Goal: Task Accomplishment & Management: Complete application form

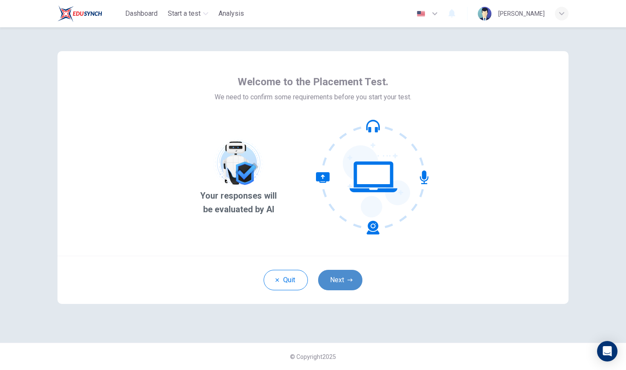
click at [340, 275] on button "Next" at bounding box center [340, 280] width 44 height 20
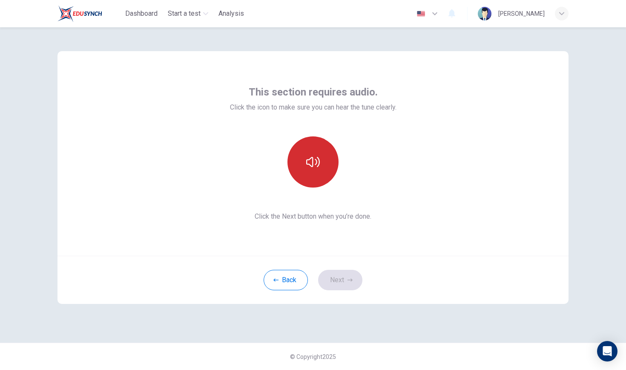
click at [319, 171] on button "button" at bounding box center [313, 161] width 51 height 51
click at [313, 176] on button "button" at bounding box center [313, 161] width 51 height 51
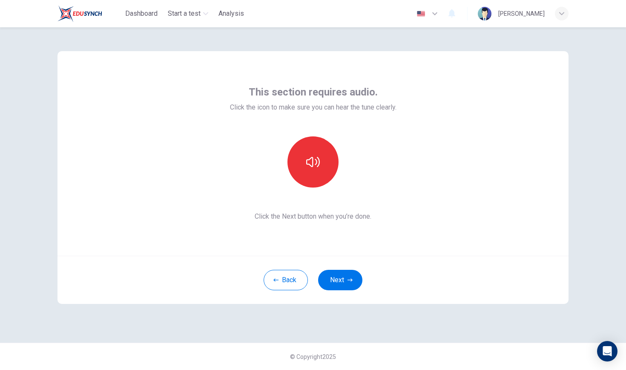
drag, startPoint x: 348, startPoint y: 274, endPoint x: 356, endPoint y: 272, distance: 8.5
click at [354, 272] on button "Next" at bounding box center [340, 280] width 44 height 20
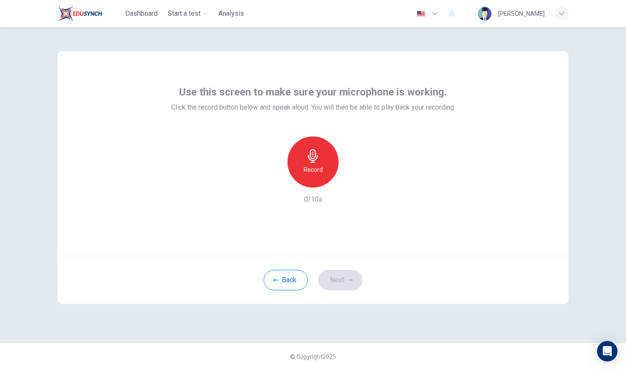
click at [310, 162] on icon "button" at bounding box center [313, 156] width 14 height 14
click at [347, 282] on button "Next" at bounding box center [340, 280] width 44 height 20
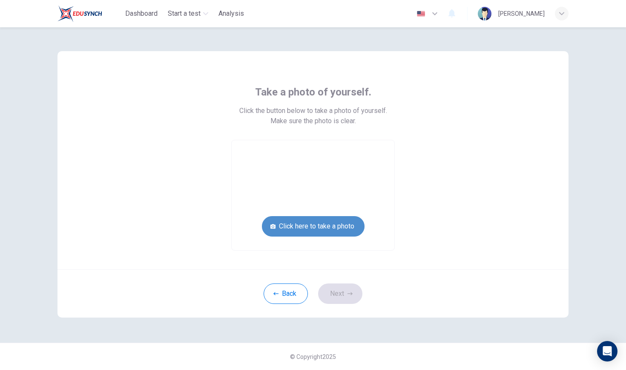
click at [346, 228] on button "Click here to take a photo" at bounding box center [313, 226] width 103 height 20
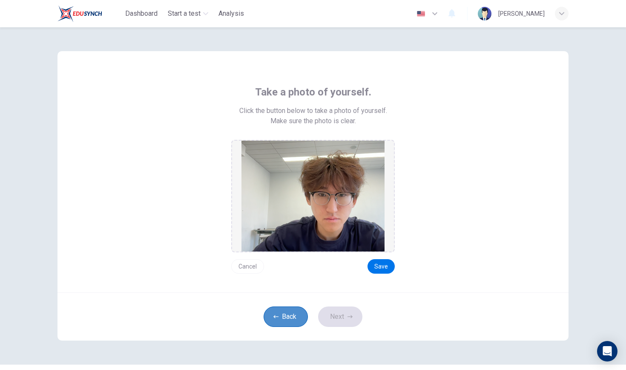
click at [296, 317] on button "Back" at bounding box center [286, 316] width 44 height 20
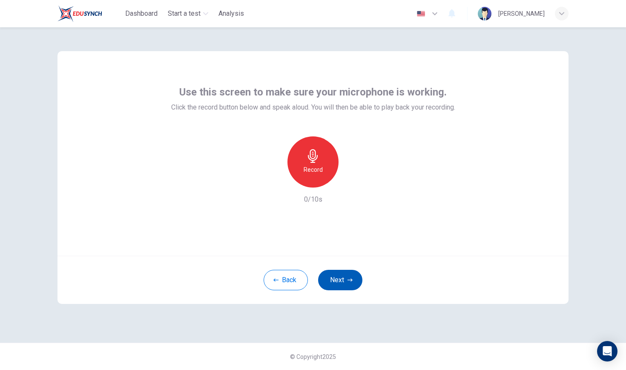
click at [344, 276] on button "Next" at bounding box center [340, 280] width 44 height 20
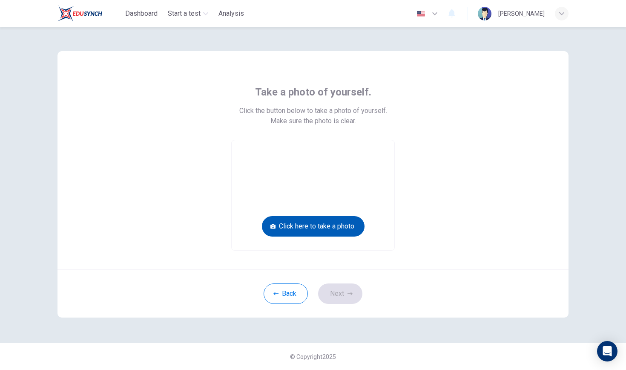
click at [325, 228] on button "Click here to take a photo" at bounding box center [313, 226] width 103 height 20
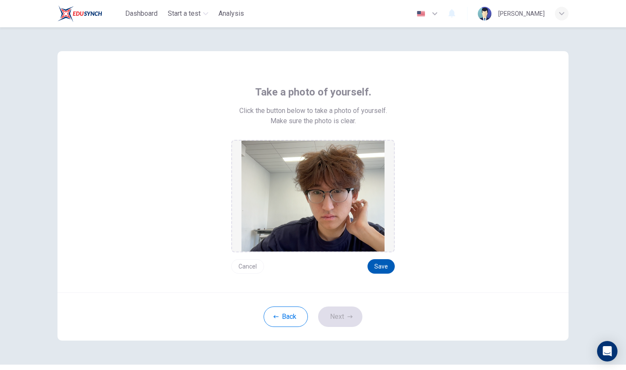
click at [386, 261] on button "Save" at bounding box center [381, 266] width 27 height 14
click at [347, 319] on button "Next" at bounding box center [340, 316] width 44 height 20
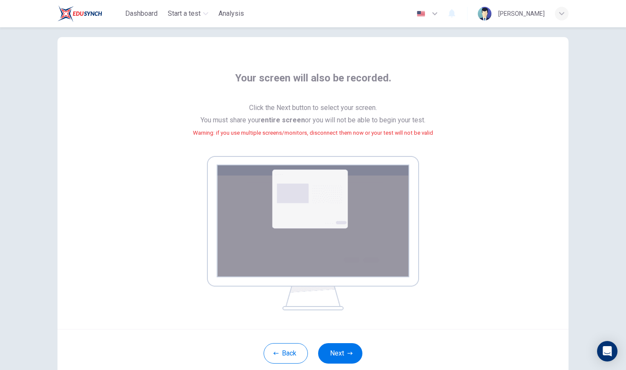
scroll to position [17, 0]
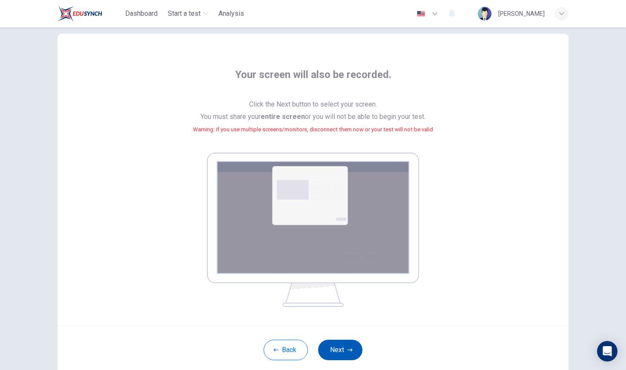
drag, startPoint x: 349, startPoint y: 350, endPoint x: 344, endPoint y: 349, distance: 4.7
click at [344, 349] on button "Next" at bounding box center [340, 350] width 44 height 20
click at [348, 345] on button "Next" at bounding box center [340, 350] width 44 height 20
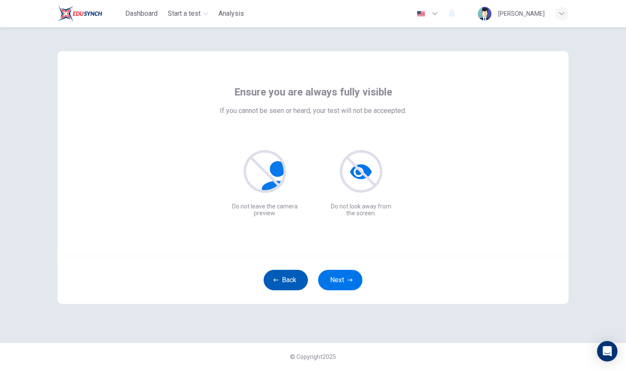
scroll to position [0, 0]
click at [348, 278] on icon "button" at bounding box center [350, 279] width 5 height 5
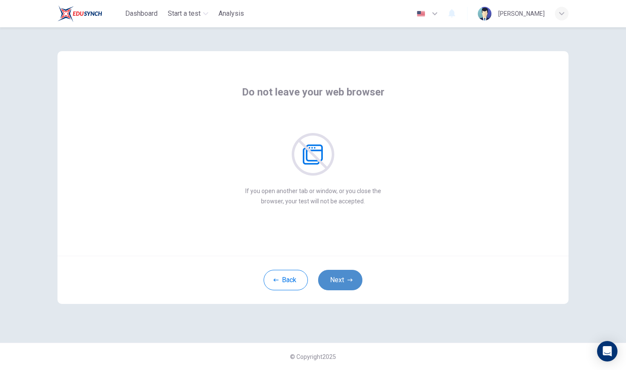
click at [356, 278] on button "Next" at bounding box center [340, 280] width 44 height 20
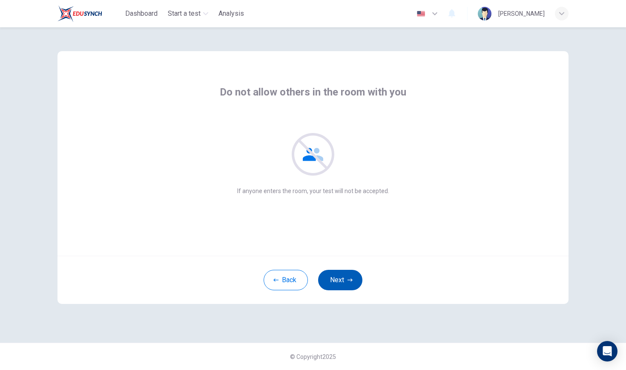
click at [356, 278] on button "Next" at bounding box center [340, 280] width 44 height 20
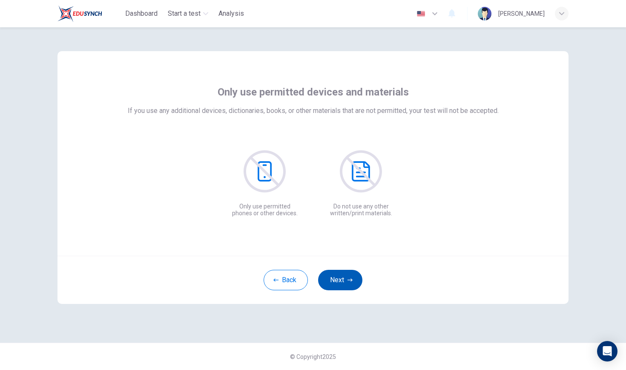
click at [356, 278] on button "Next" at bounding box center [340, 280] width 44 height 20
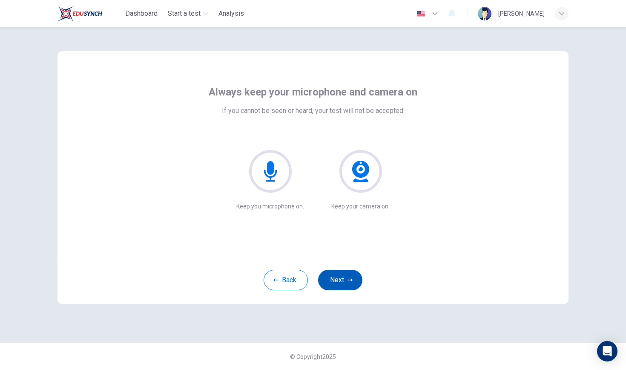
click at [355, 279] on button "Next" at bounding box center [340, 280] width 44 height 20
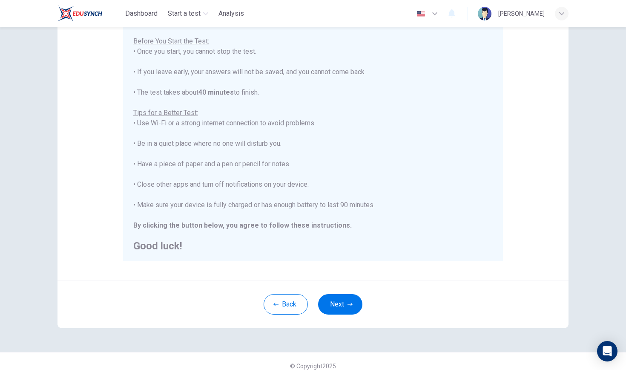
scroll to position [96, 0]
click at [346, 296] on button "Next" at bounding box center [340, 303] width 44 height 20
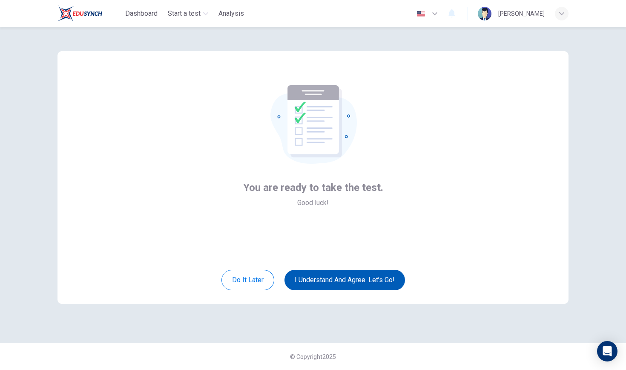
scroll to position [0, 0]
drag, startPoint x: 311, startPoint y: 279, endPoint x: 319, endPoint y: 280, distance: 7.3
click at [312, 279] on button "I understand and agree. Let’s go!" at bounding box center [345, 280] width 121 height 20
click at [355, 273] on button "I understand and agree. Let’s go!" at bounding box center [345, 280] width 121 height 20
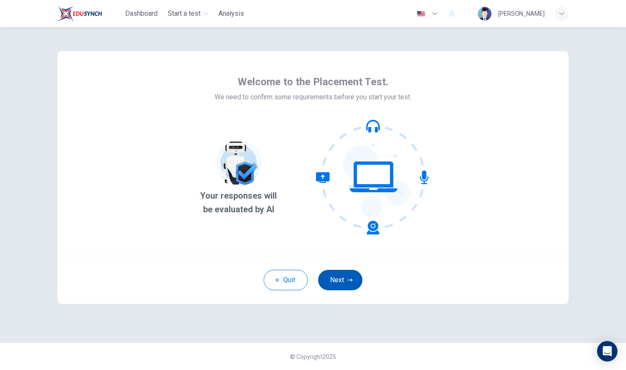
click at [352, 280] on icon "button" at bounding box center [350, 279] width 5 height 3
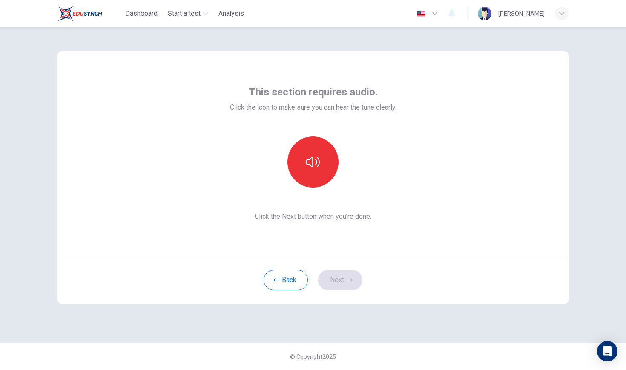
click at [352, 271] on div "Back Next" at bounding box center [313, 280] width 511 height 48
drag, startPoint x: 337, startPoint y: 285, endPoint x: 304, endPoint y: 182, distance: 109.0
click at [337, 285] on div "Back Next" at bounding box center [313, 280] width 511 height 48
click at [322, 164] on button "button" at bounding box center [313, 161] width 51 height 51
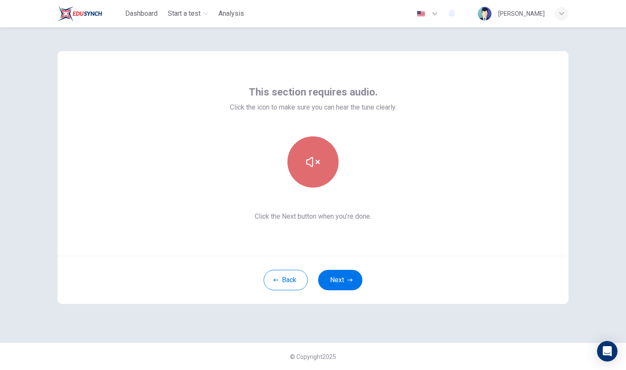
click at [322, 164] on button "button" at bounding box center [313, 161] width 51 height 51
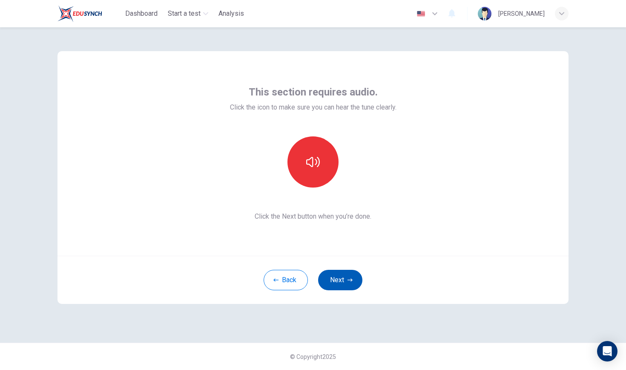
click at [351, 275] on button "Next" at bounding box center [340, 280] width 44 height 20
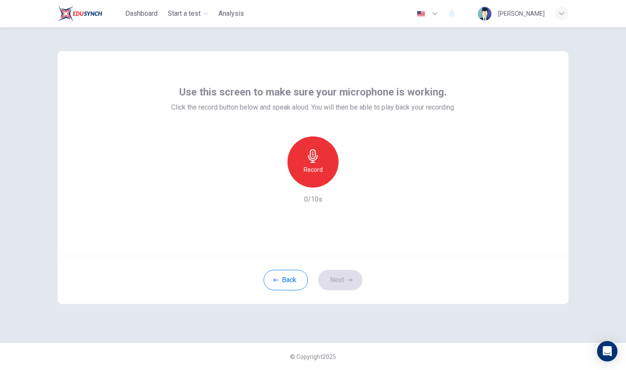
click at [323, 171] on div "Record" at bounding box center [313, 161] width 51 height 51
click at [440, 14] on icon "button" at bounding box center [435, 14] width 10 height 10
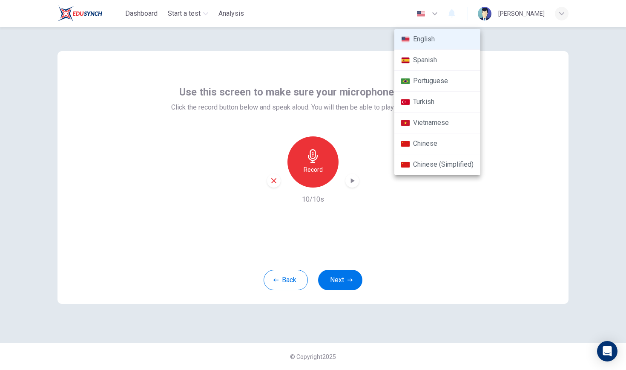
click at [437, 147] on li "Chinese" at bounding box center [438, 143] width 86 height 21
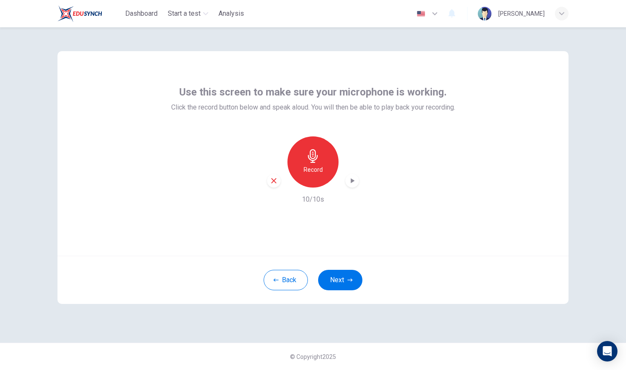
type input "zh"
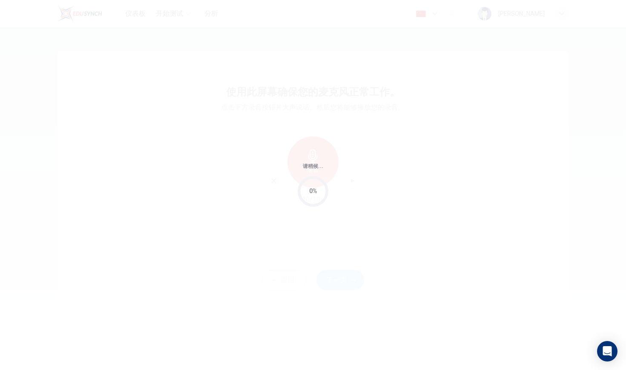
click at [442, 12] on body "This site uses cookies, as explained in our Privacy Policy . If you agree to th…" at bounding box center [313, 185] width 626 height 370
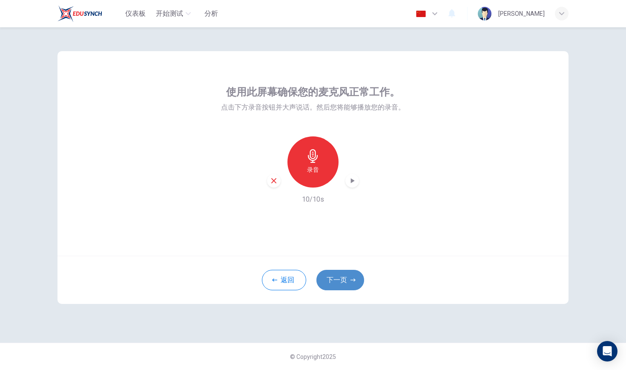
click at [337, 281] on button "下一页" at bounding box center [341, 280] width 48 height 20
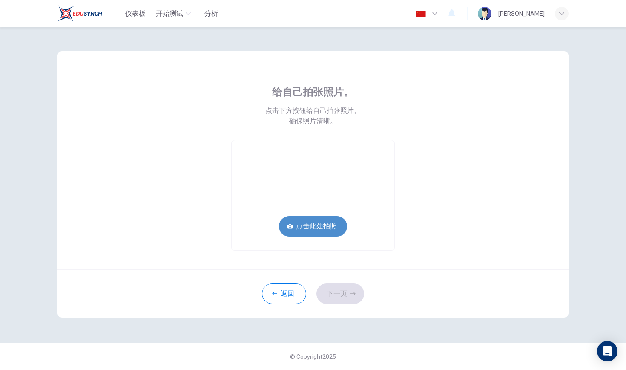
click at [326, 229] on button "点击此处拍照" at bounding box center [313, 226] width 68 height 20
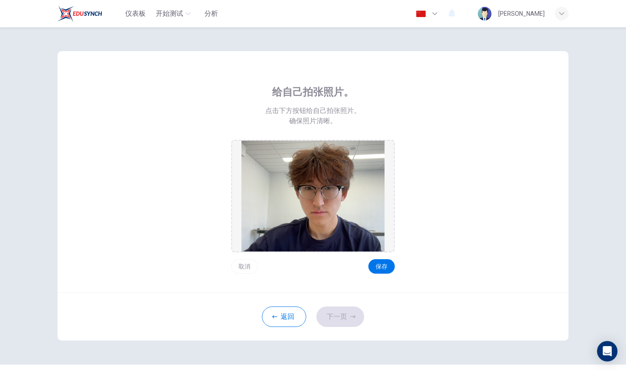
scroll to position [0, 0]
click at [383, 268] on button "保存" at bounding box center [382, 266] width 26 height 14
click at [347, 311] on button "下一页" at bounding box center [341, 316] width 48 height 20
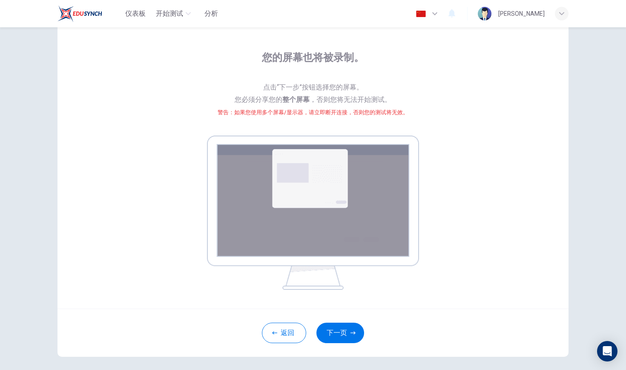
scroll to position [37, 0]
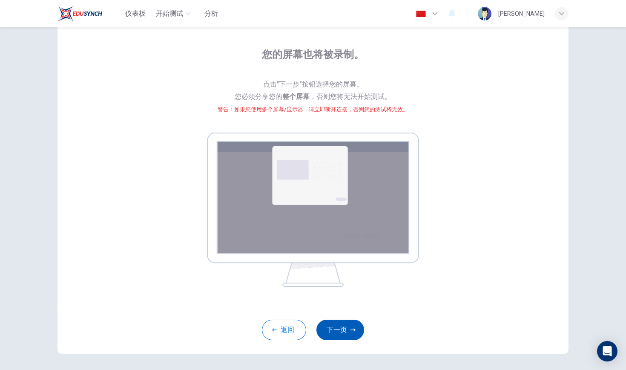
click at [346, 328] on button "下一页" at bounding box center [341, 330] width 48 height 20
click at [332, 326] on button "下一页" at bounding box center [341, 330] width 48 height 20
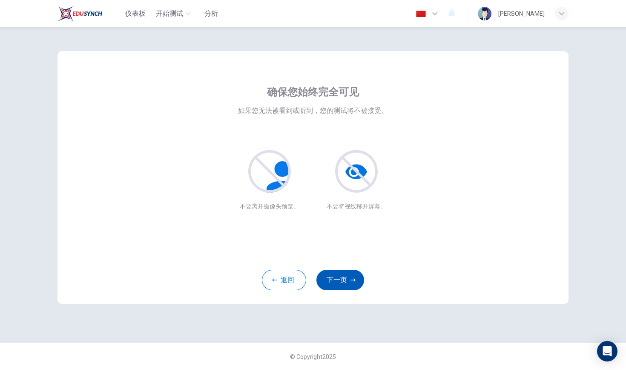
click at [354, 278] on icon "button" at bounding box center [353, 279] width 5 height 5
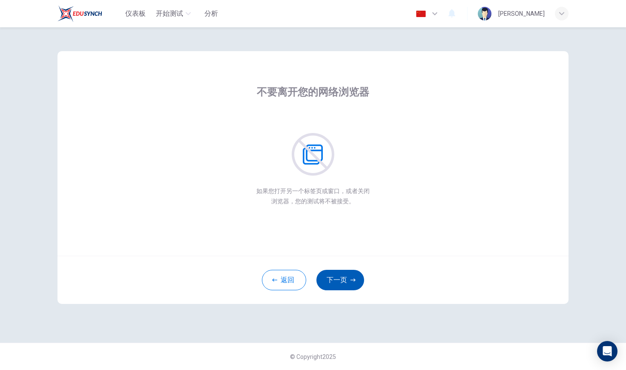
click at [354, 278] on icon "button" at bounding box center [353, 279] width 5 height 5
click at [353, 278] on icon "button" at bounding box center [353, 279] width 5 height 5
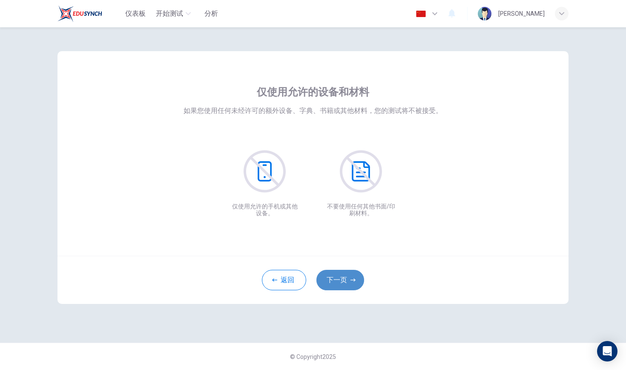
click at [353, 278] on icon "button" at bounding box center [353, 279] width 5 height 5
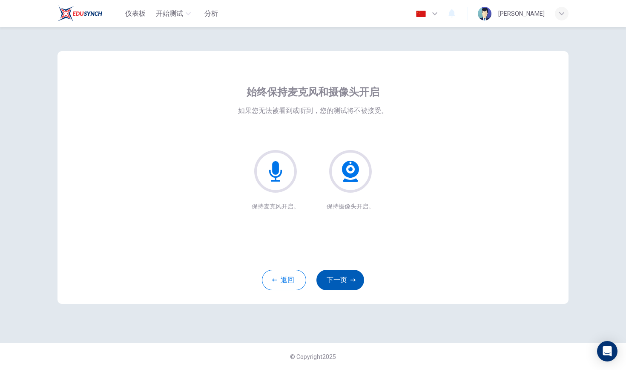
click at [353, 278] on icon "button" at bounding box center [353, 279] width 5 height 5
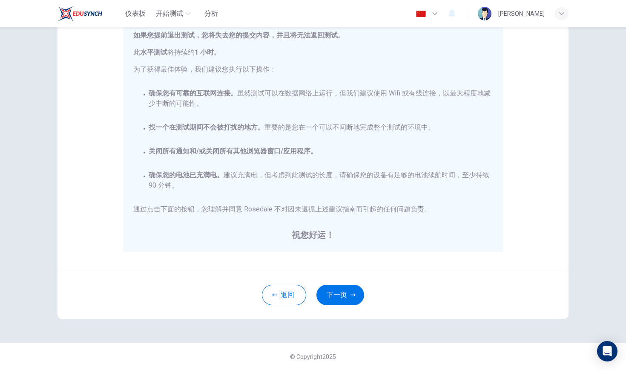
scroll to position [104, 0]
click at [348, 293] on button "下一页" at bounding box center [341, 295] width 48 height 20
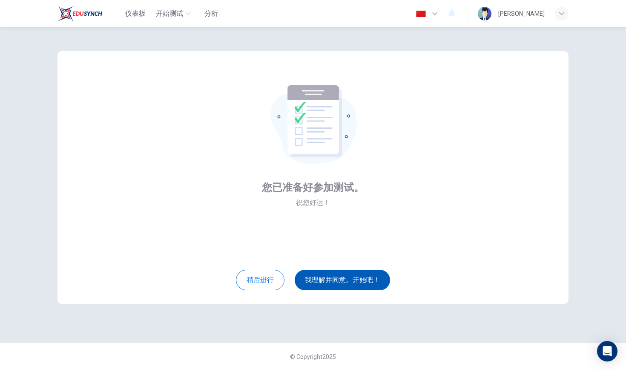
click at [340, 280] on button "我理解并同意。开始吧！" at bounding box center [342, 280] width 95 height 20
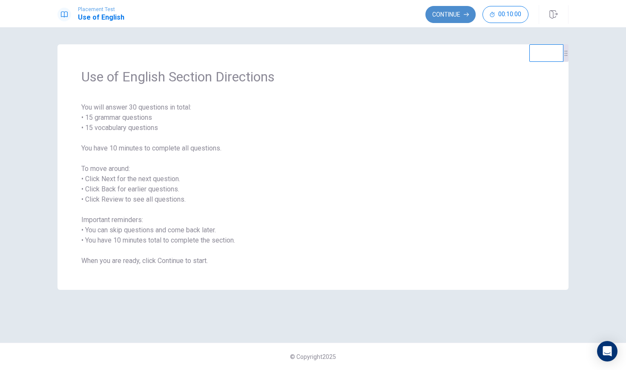
click at [441, 18] on button "Continue" at bounding box center [451, 14] width 50 height 17
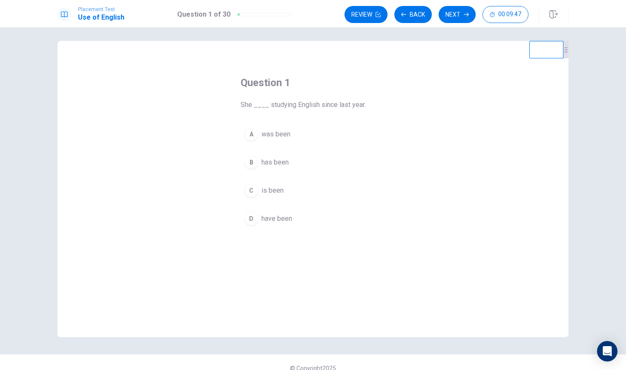
scroll to position [3, 0]
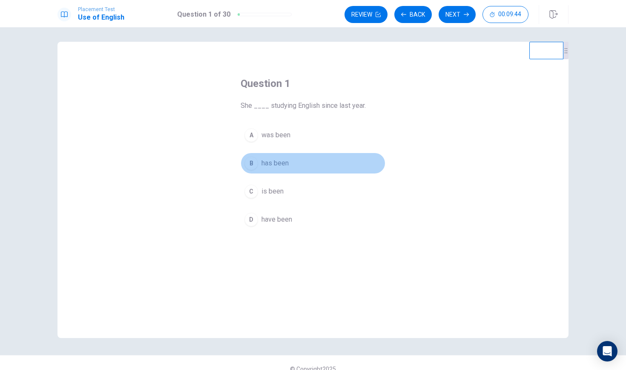
click at [249, 162] on div "B" at bounding box center [252, 163] width 14 height 14
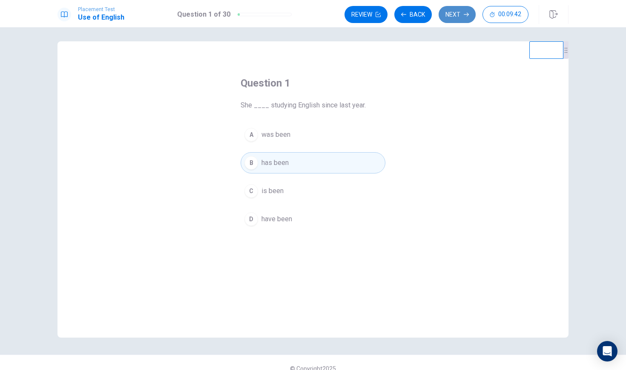
click at [448, 17] on button "Next" at bounding box center [457, 14] width 37 height 17
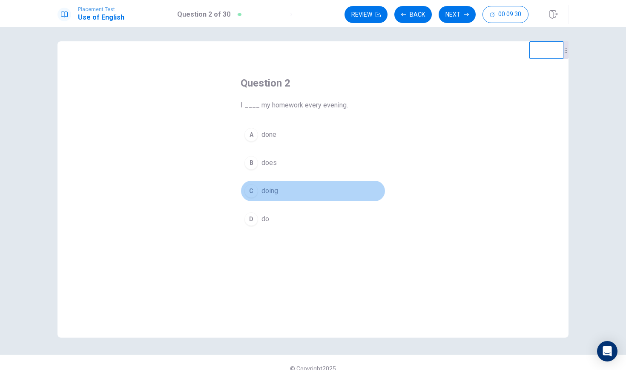
click at [254, 190] on div "C" at bounding box center [252, 191] width 14 height 14
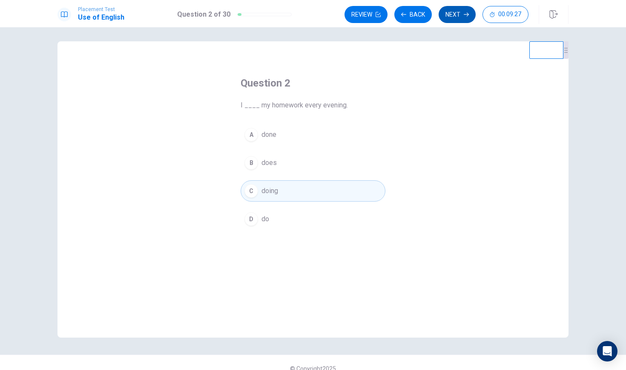
click at [449, 12] on button "Next" at bounding box center [457, 14] width 37 height 17
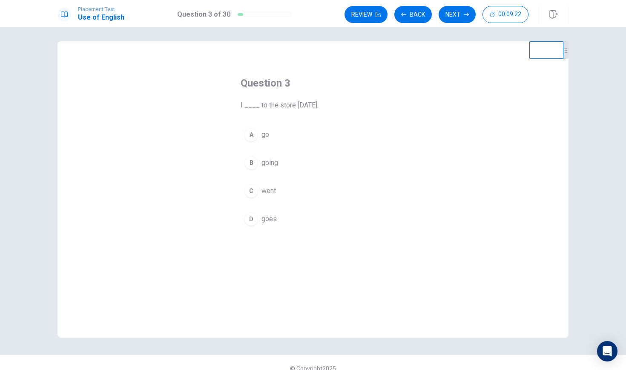
click at [255, 191] on div "C" at bounding box center [252, 191] width 14 height 14
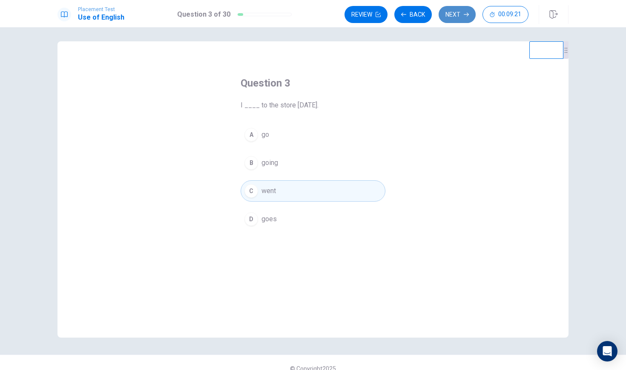
click at [471, 11] on button "Next" at bounding box center [457, 14] width 37 height 17
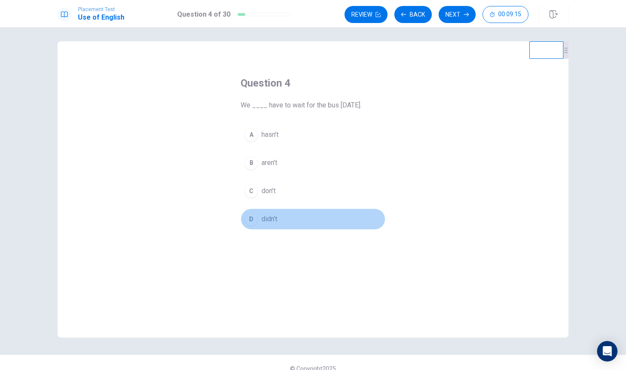
click at [253, 221] on div "D" at bounding box center [252, 219] width 14 height 14
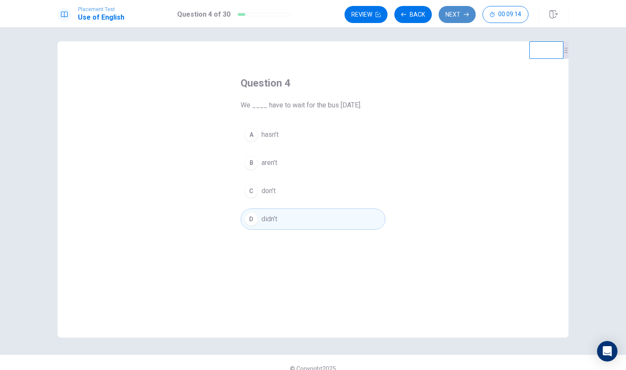
click at [463, 10] on button "Next" at bounding box center [457, 14] width 37 height 17
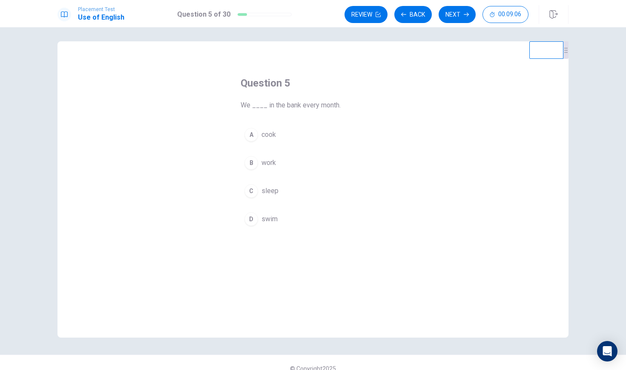
click at [428, 192] on div "Question 5 We ____ in the bank every month. A cook B work C sleep D swim" at bounding box center [313, 189] width 511 height 296
click at [252, 165] on div "B" at bounding box center [252, 163] width 14 height 14
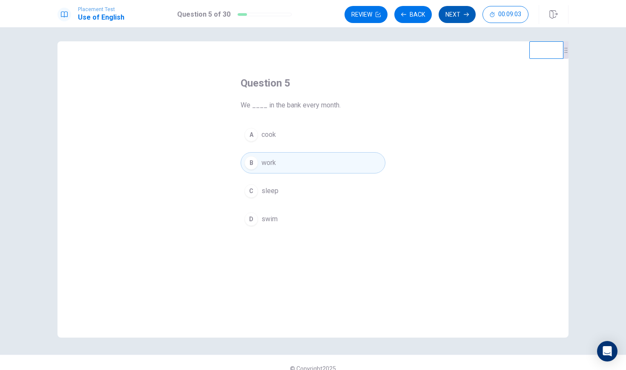
click at [446, 10] on button "Next" at bounding box center [457, 14] width 37 height 17
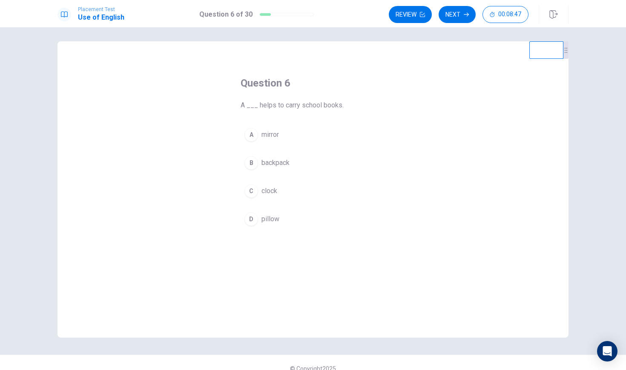
click at [255, 165] on div "B" at bounding box center [252, 163] width 14 height 14
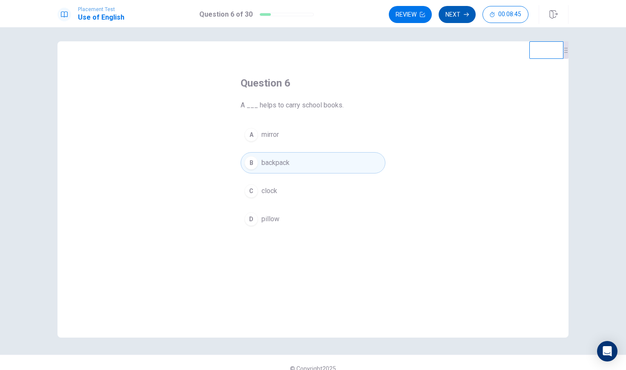
click at [461, 13] on button "Next" at bounding box center [457, 14] width 37 height 17
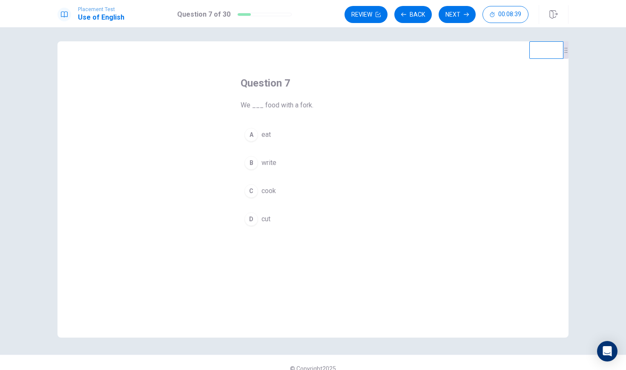
click at [250, 133] on div "A" at bounding box center [252, 135] width 14 height 14
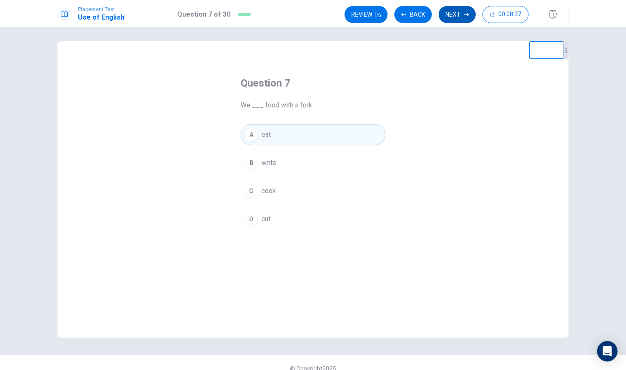
click at [460, 19] on button "Next" at bounding box center [457, 14] width 37 height 17
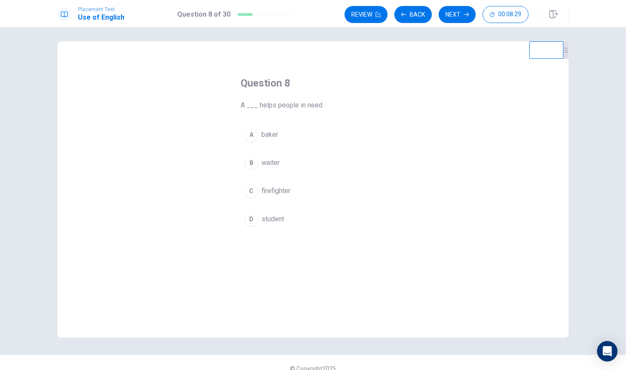
click at [256, 164] on div "B" at bounding box center [252, 163] width 14 height 14
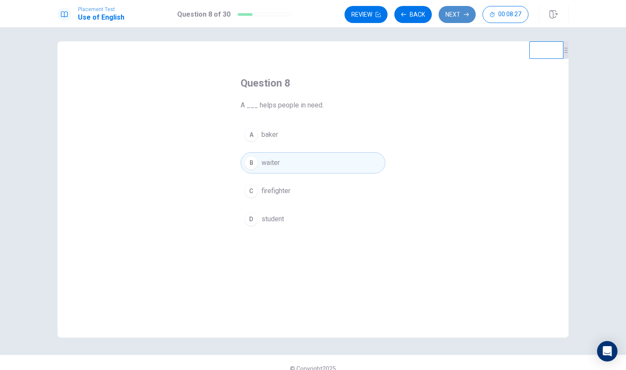
click at [461, 15] on button "Next" at bounding box center [457, 14] width 37 height 17
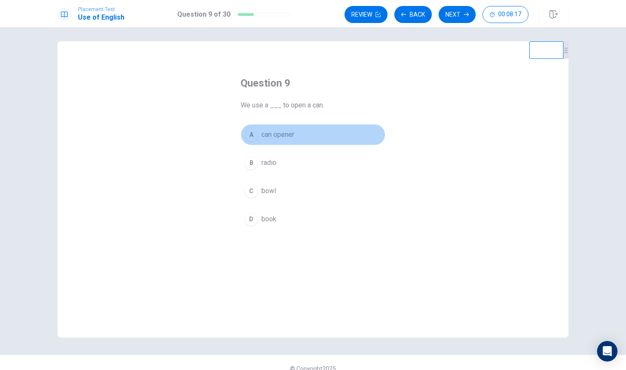
click at [255, 137] on div "A" at bounding box center [252, 135] width 14 height 14
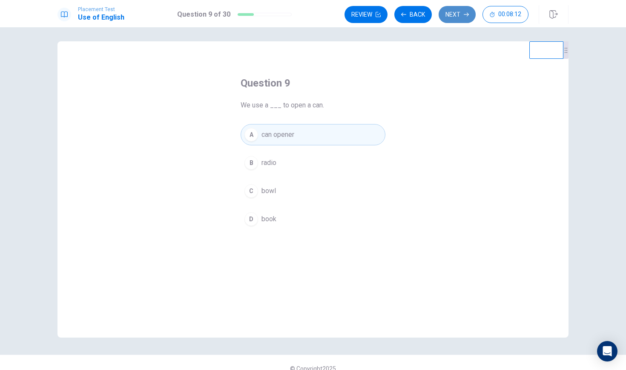
click at [456, 14] on button "Next" at bounding box center [457, 14] width 37 height 17
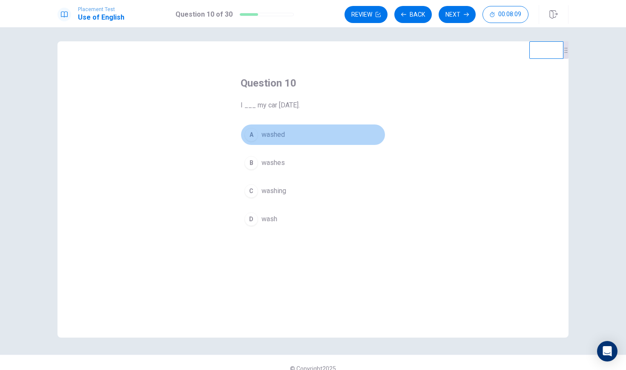
click at [257, 138] on div "A" at bounding box center [252, 135] width 14 height 14
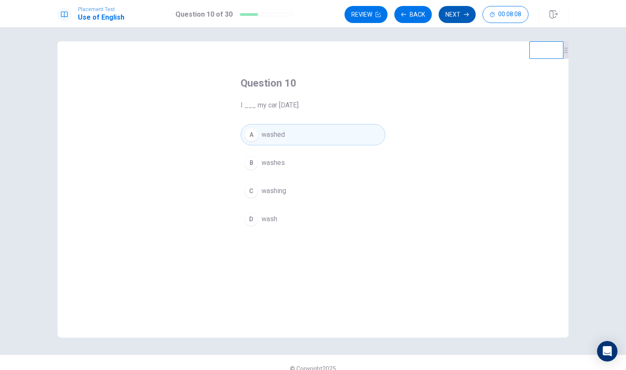
click at [462, 16] on button "Next" at bounding box center [457, 14] width 37 height 17
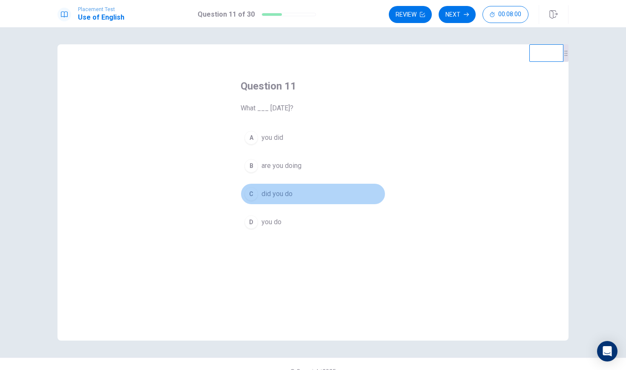
click at [251, 197] on div "C" at bounding box center [252, 194] width 14 height 14
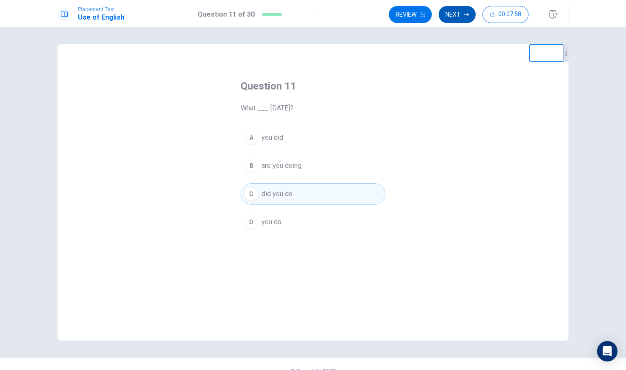
click at [466, 14] on icon "button" at bounding box center [466, 15] width 5 height 4
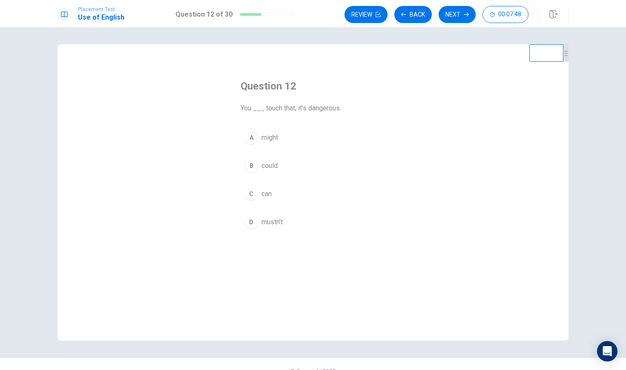
click at [252, 222] on div "D" at bounding box center [252, 222] width 14 height 14
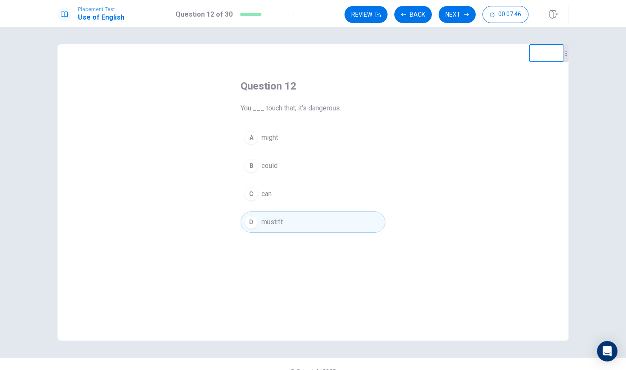
click at [454, 13] on button "Next" at bounding box center [457, 14] width 37 height 17
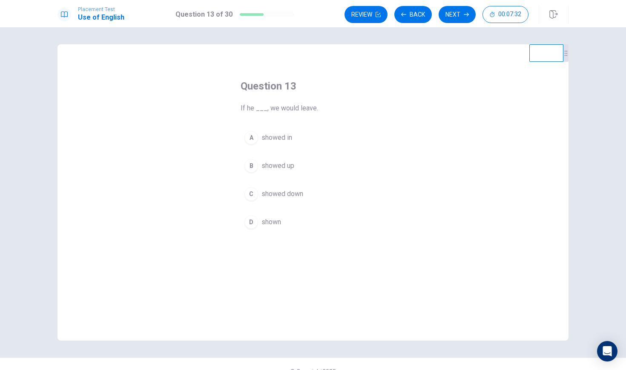
click at [254, 165] on div "B" at bounding box center [252, 166] width 14 height 14
click at [465, 16] on icon "button" at bounding box center [466, 14] width 5 height 5
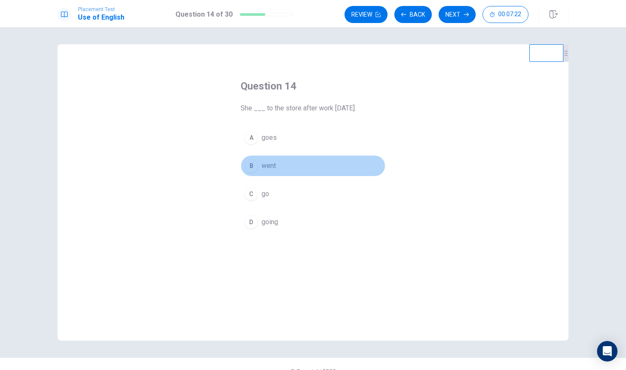
click at [255, 169] on div "B" at bounding box center [252, 166] width 14 height 14
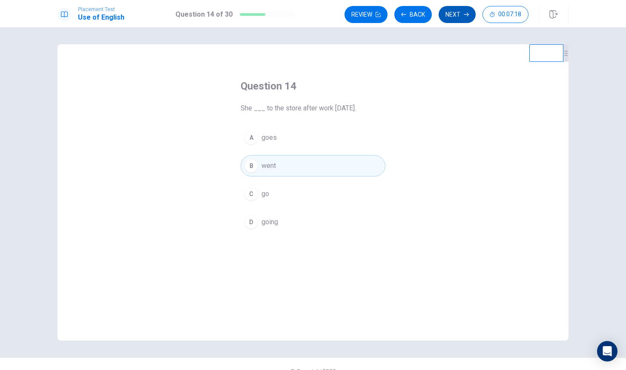
click at [462, 14] on button "Next" at bounding box center [457, 14] width 37 height 17
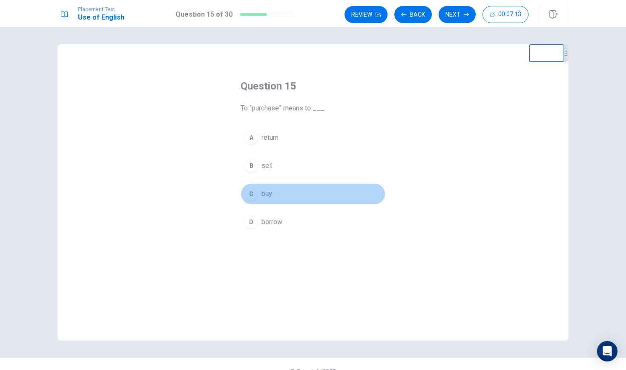
click at [252, 193] on div "C" at bounding box center [252, 194] width 14 height 14
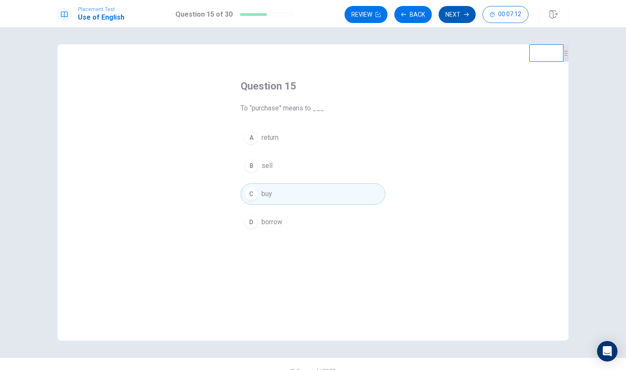
click at [467, 8] on button "Next" at bounding box center [457, 14] width 37 height 17
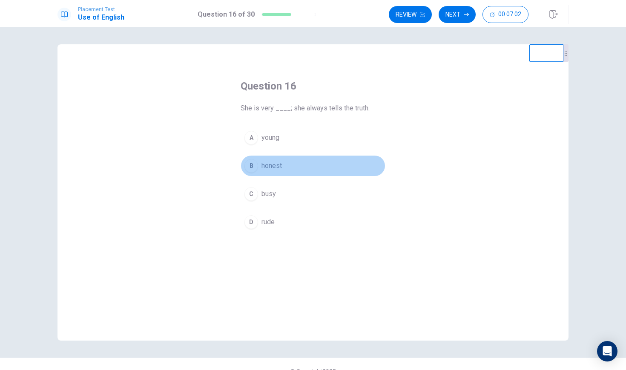
click at [257, 164] on div "B" at bounding box center [252, 166] width 14 height 14
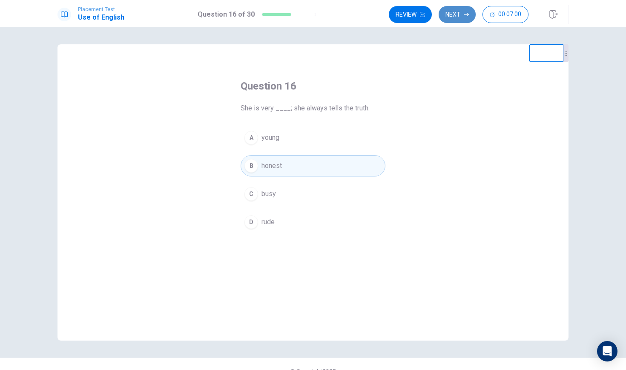
click at [465, 13] on icon "button" at bounding box center [466, 14] width 5 height 5
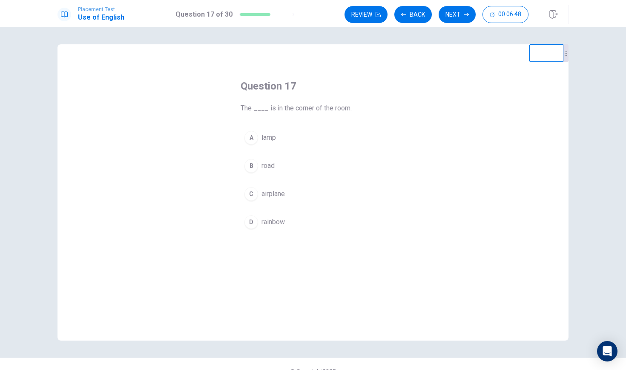
click at [251, 137] on div "A" at bounding box center [252, 138] width 14 height 14
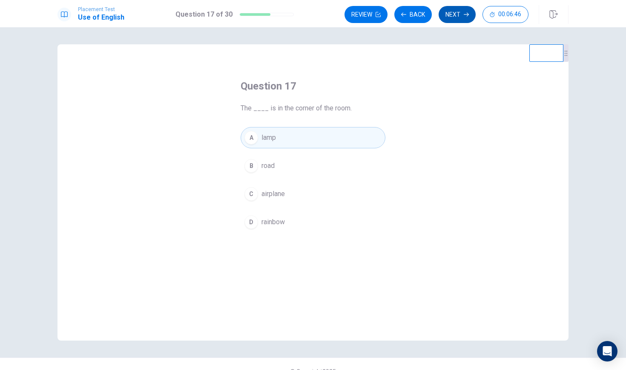
click at [464, 9] on button "Next" at bounding box center [457, 14] width 37 height 17
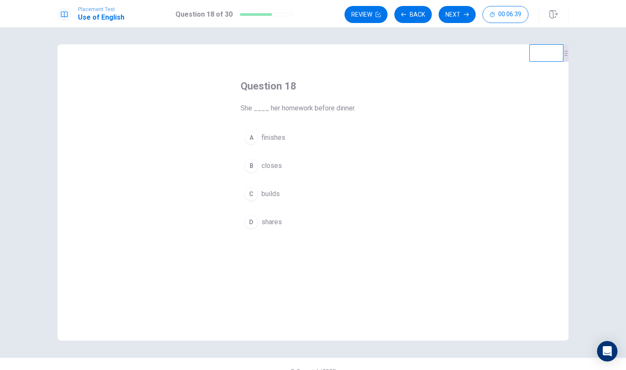
click at [251, 138] on div "A" at bounding box center [252, 138] width 14 height 14
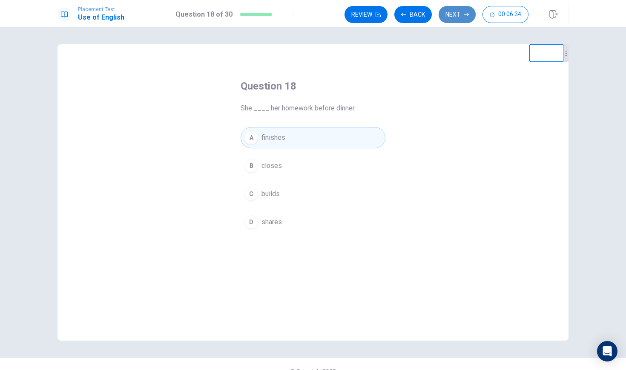
click at [451, 15] on button "Next" at bounding box center [457, 14] width 37 height 17
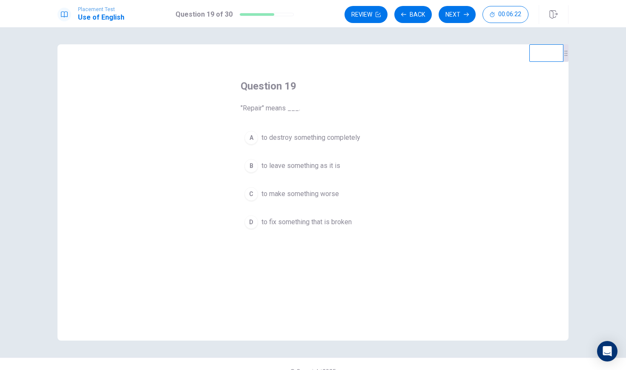
click at [251, 222] on div "D" at bounding box center [252, 222] width 14 height 14
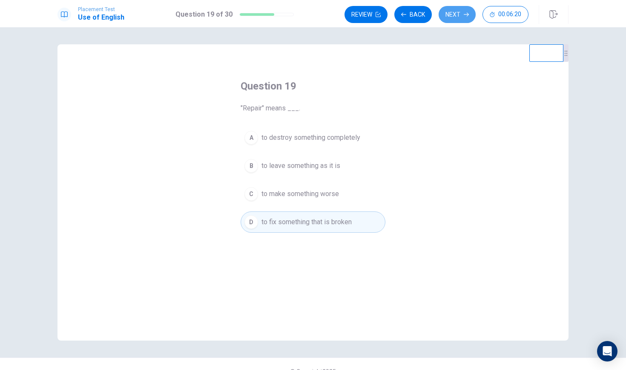
click at [450, 12] on button "Next" at bounding box center [457, 14] width 37 height 17
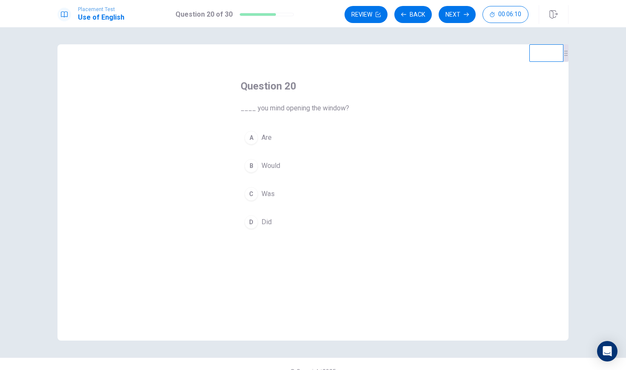
click at [253, 137] on div "A" at bounding box center [252, 138] width 14 height 14
click at [254, 222] on div "D" at bounding box center [252, 222] width 14 height 14
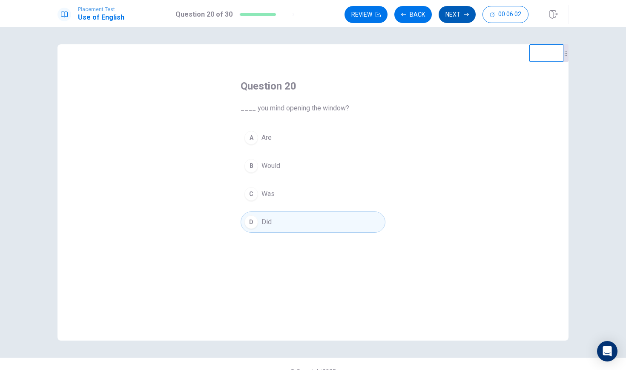
click at [451, 14] on button "Next" at bounding box center [457, 14] width 37 height 17
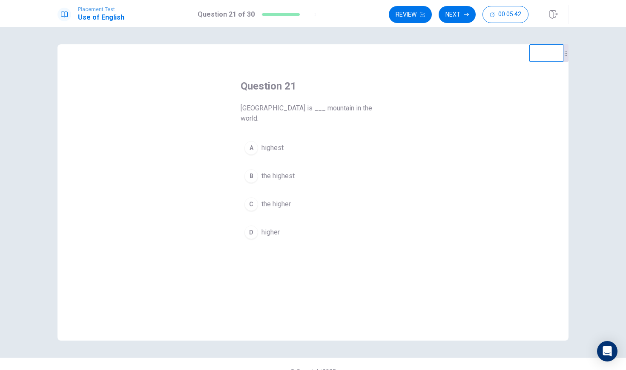
click at [252, 169] on div "B" at bounding box center [252, 176] width 14 height 14
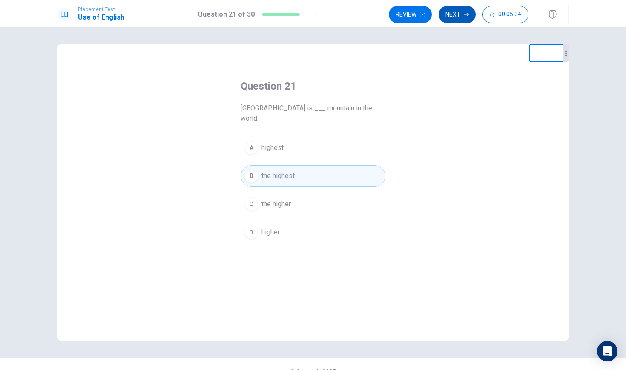
click at [460, 17] on button "Next" at bounding box center [457, 14] width 37 height 17
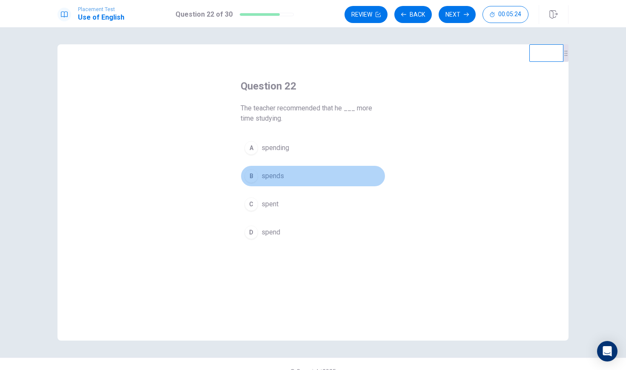
click at [254, 177] on div "B" at bounding box center [252, 176] width 14 height 14
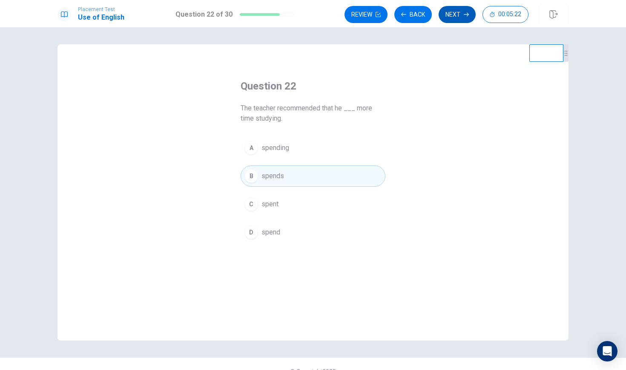
click at [456, 15] on button "Next" at bounding box center [457, 14] width 37 height 17
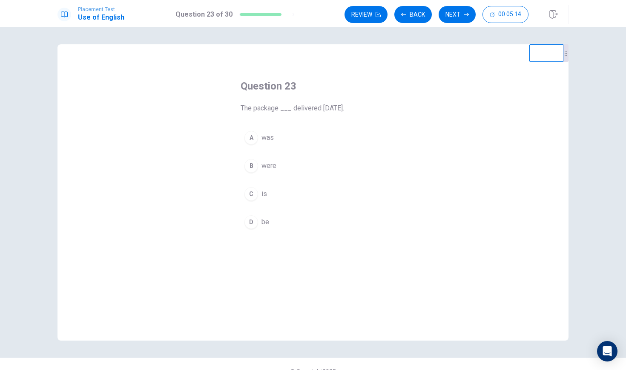
click at [253, 138] on div "A" at bounding box center [252, 138] width 14 height 14
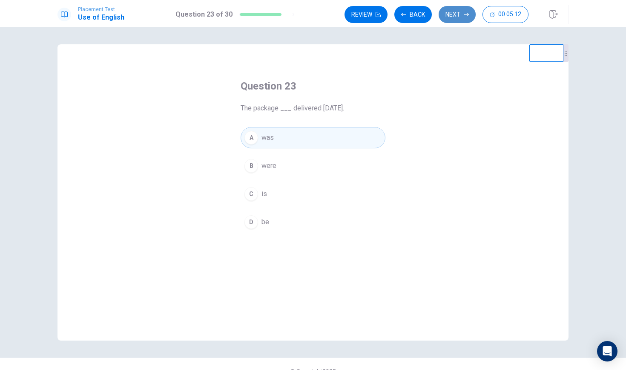
click at [456, 15] on button "Next" at bounding box center [457, 14] width 37 height 17
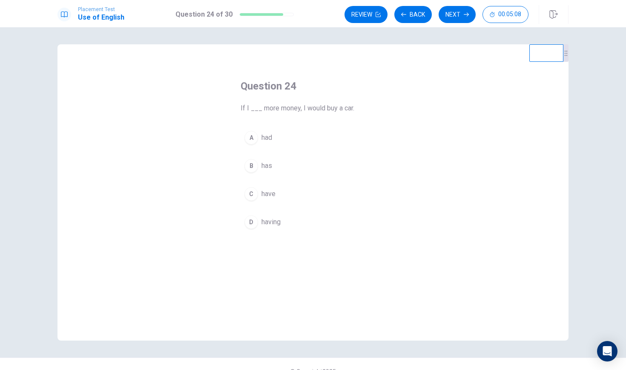
click at [256, 194] on div "C" at bounding box center [252, 194] width 14 height 14
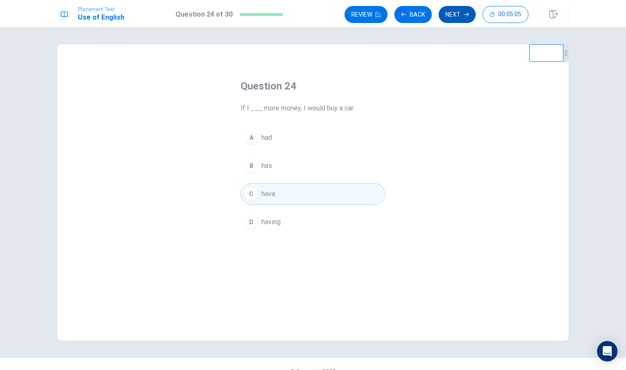
click at [453, 13] on button "Next" at bounding box center [457, 14] width 37 height 17
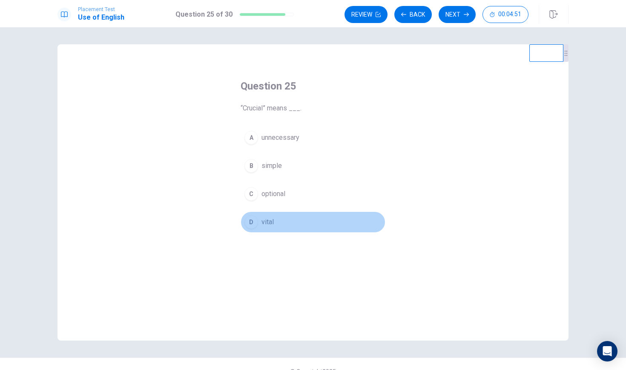
click at [249, 220] on div "D" at bounding box center [252, 222] width 14 height 14
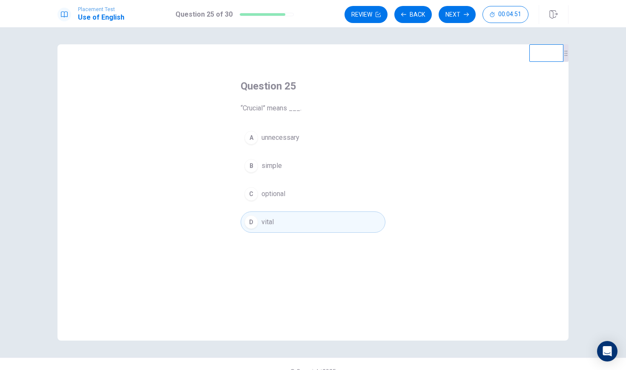
click at [254, 190] on div "C" at bounding box center [252, 194] width 14 height 14
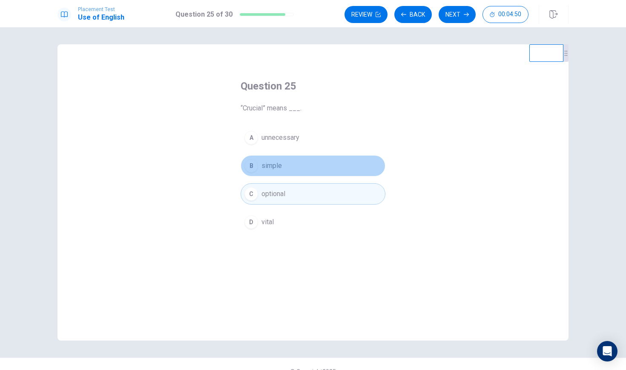
click at [256, 169] on div "B" at bounding box center [252, 166] width 14 height 14
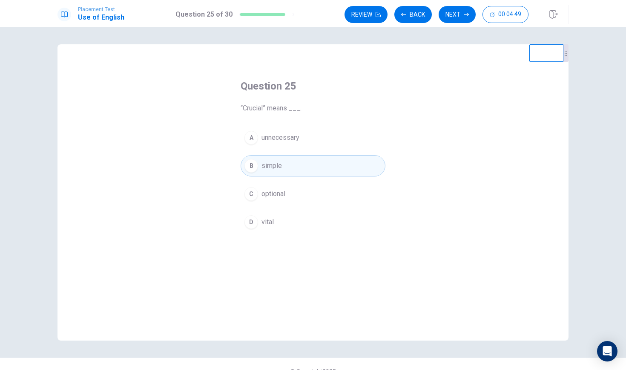
click at [255, 193] on div "C" at bounding box center [252, 194] width 14 height 14
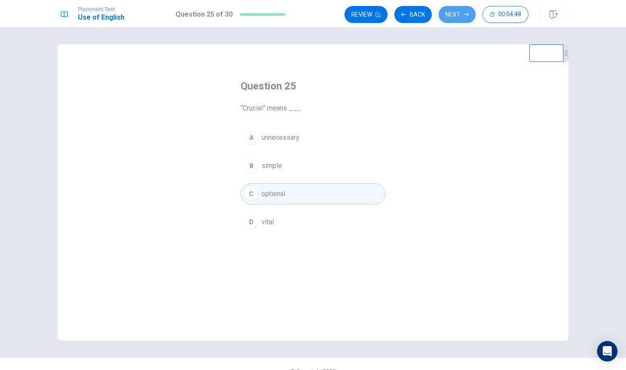
click at [460, 9] on button "Next" at bounding box center [457, 14] width 37 height 17
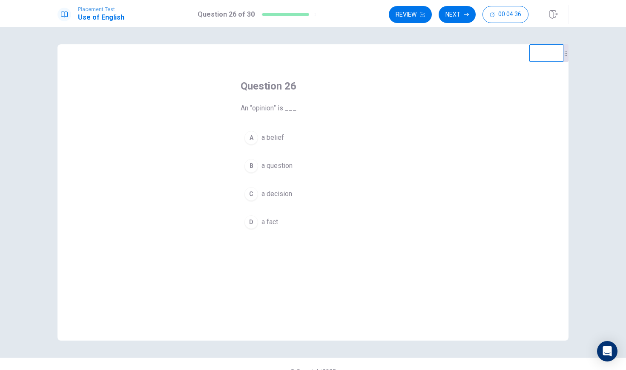
click at [250, 196] on div "C" at bounding box center [252, 194] width 14 height 14
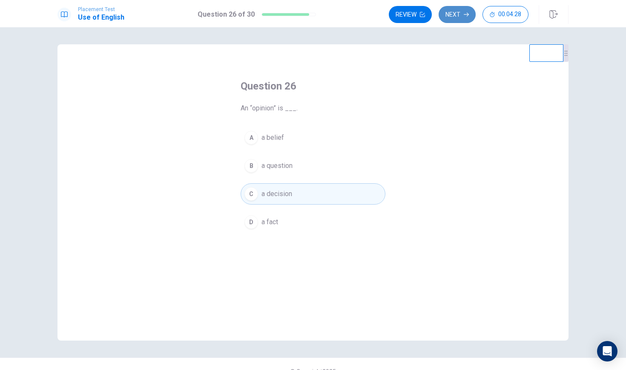
click at [456, 16] on button "Next" at bounding box center [457, 14] width 37 height 17
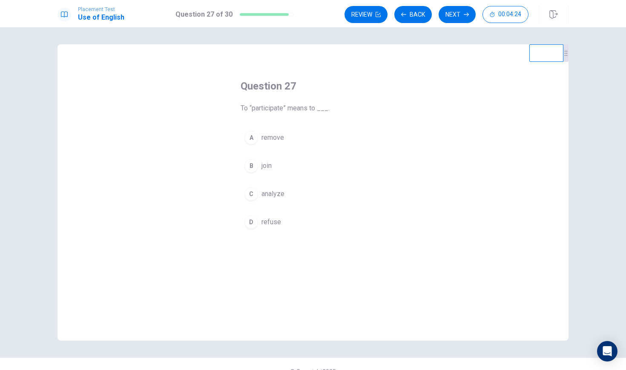
click at [253, 168] on div "B" at bounding box center [252, 166] width 14 height 14
click at [451, 17] on button "Next" at bounding box center [457, 14] width 37 height 17
click at [257, 138] on div "A" at bounding box center [252, 138] width 14 height 14
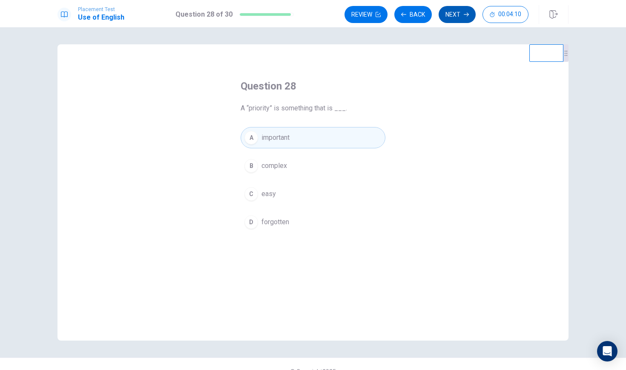
click at [468, 15] on icon "button" at bounding box center [466, 14] width 5 height 5
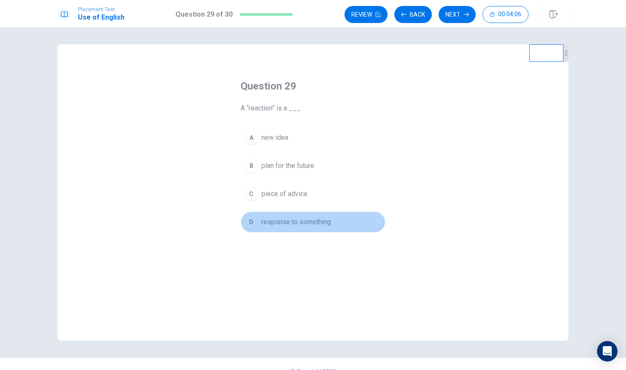
click at [256, 224] on div "D" at bounding box center [252, 222] width 14 height 14
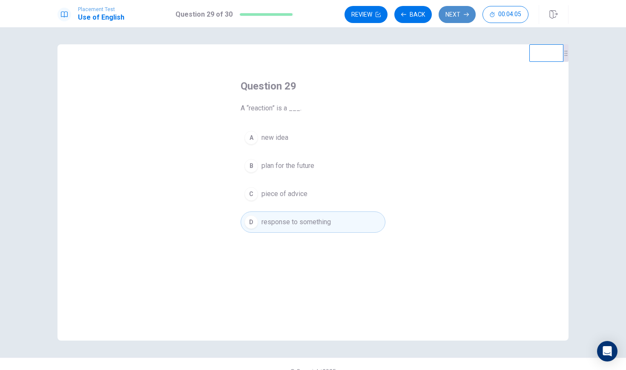
click at [452, 11] on button "Next" at bounding box center [457, 14] width 37 height 17
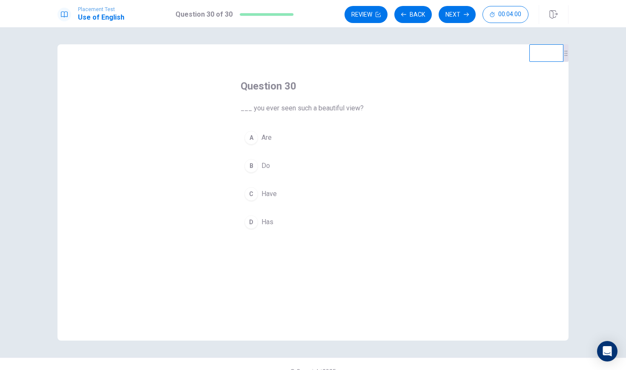
click at [250, 198] on div "C" at bounding box center [252, 194] width 14 height 14
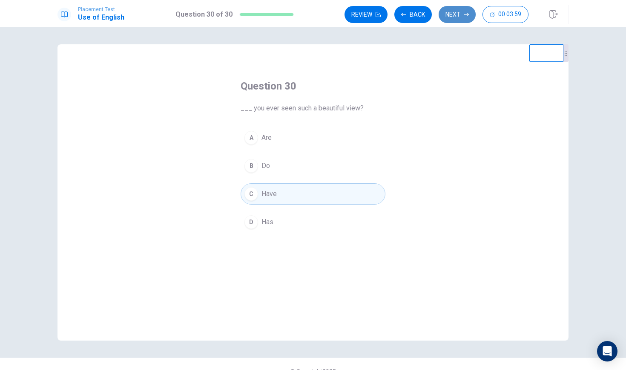
click at [452, 15] on button "Next" at bounding box center [457, 14] width 37 height 17
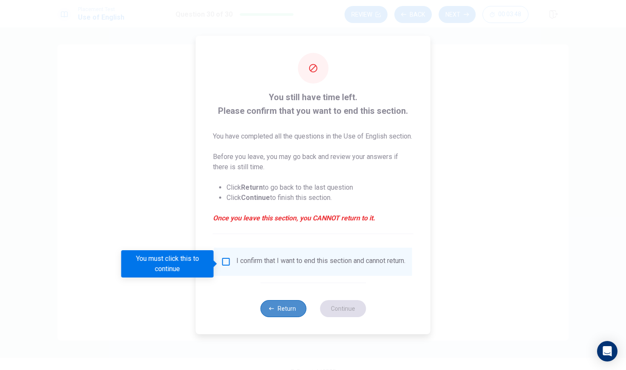
click at [279, 314] on button "Return" at bounding box center [283, 308] width 46 height 17
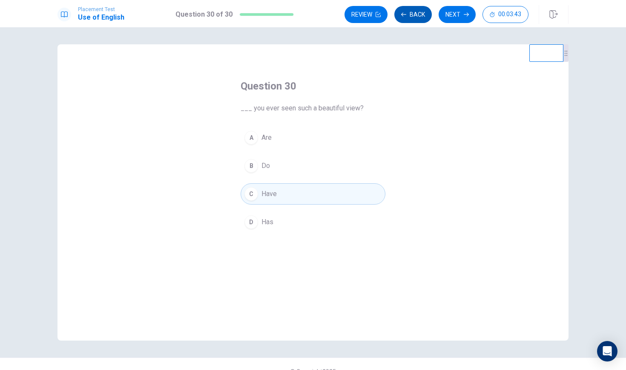
click at [406, 13] on icon "button" at bounding box center [403, 14] width 5 height 5
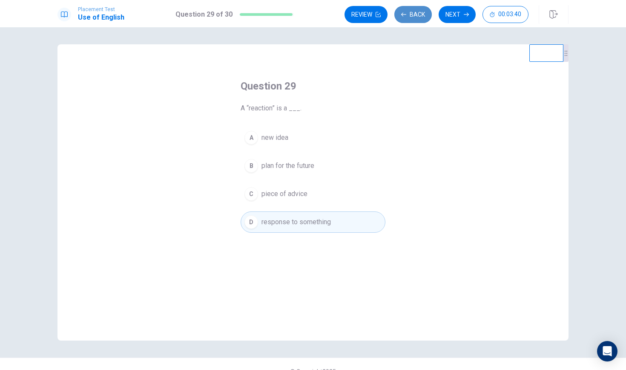
click at [404, 15] on icon "button" at bounding box center [403, 14] width 5 height 5
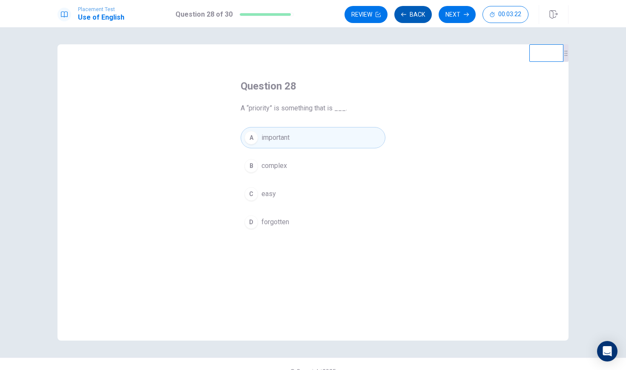
click at [409, 17] on button "Back" at bounding box center [413, 14] width 37 height 17
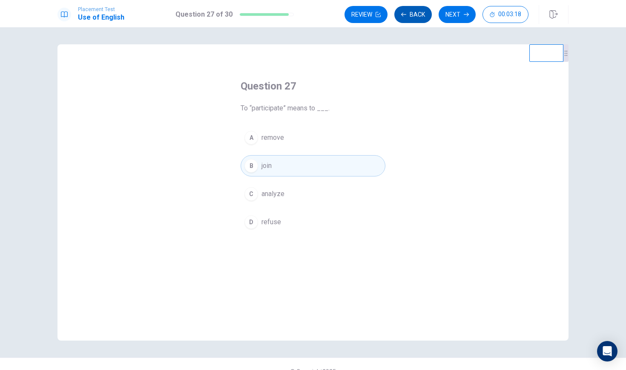
click at [402, 12] on icon "button" at bounding box center [403, 14] width 5 height 5
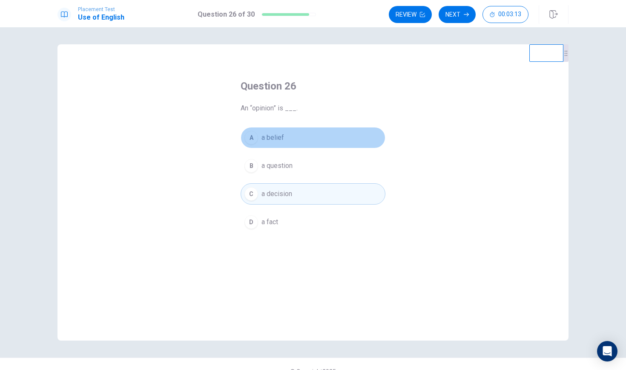
click at [295, 137] on button "A a belief" at bounding box center [313, 137] width 145 height 21
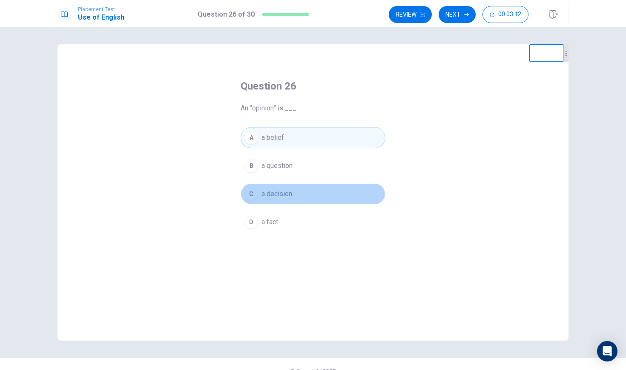
click at [290, 192] on span "a decision" at bounding box center [277, 194] width 31 height 10
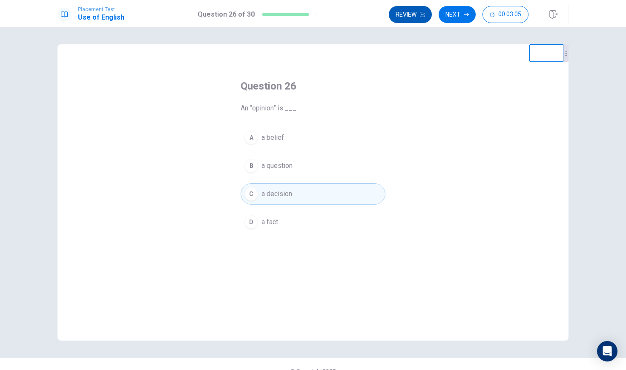
click at [415, 15] on button "Review" at bounding box center [410, 14] width 43 height 17
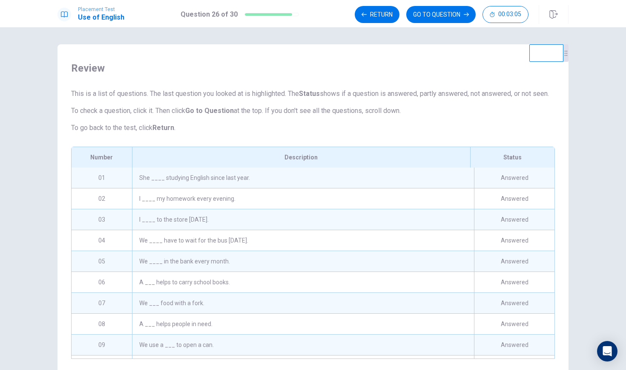
scroll to position [435, 0]
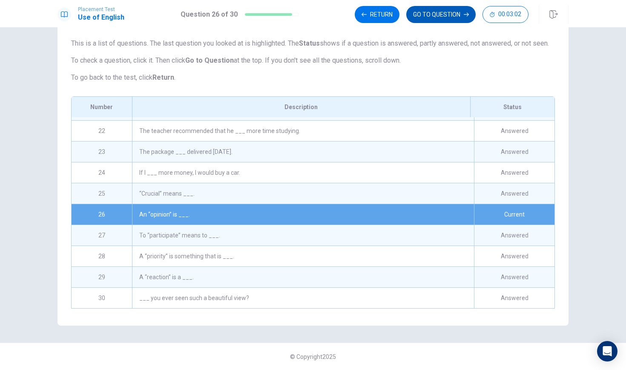
click at [424, 13] on button "GO TO QUESTION" at bounding box center [440, 14] width 69 height 17
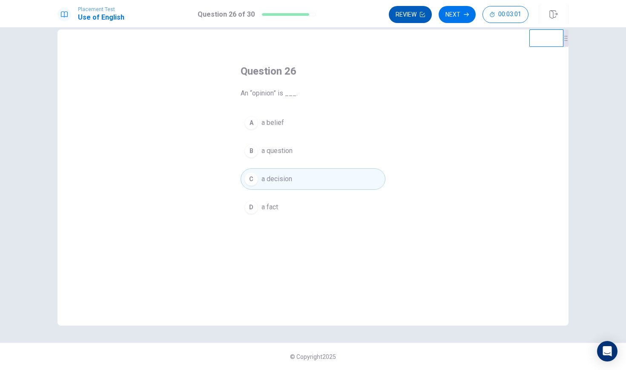
scroll to position [15, 0]
click at [461, 16] on button "Next" at bounding box center [457, 14] width 37 height 17
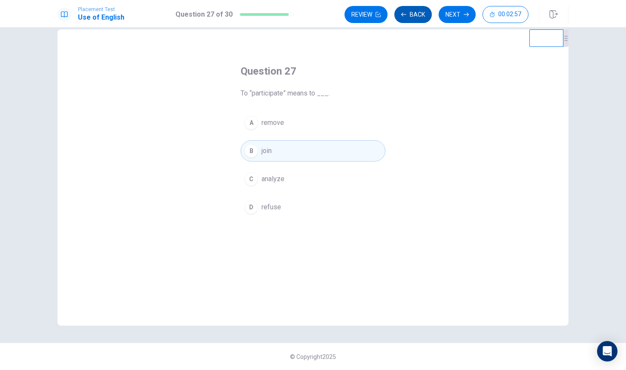
click at [418, 14] on button "Back" at bounding box center [413, 14] width 37 height 17
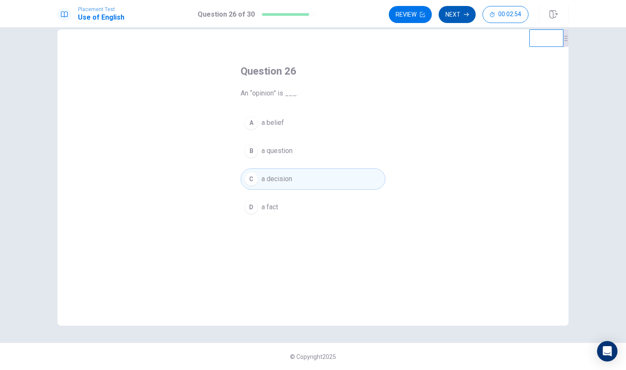
click at [465, 11] on button "Next" at bounding box center [457, 14] width 37 height 17
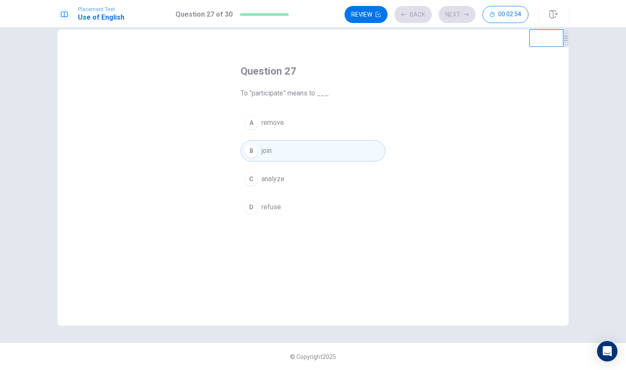
click at [465, 11] on div "Review Back Next 00:02:54" at bounding box center [437, 14] width 184 height 17
click at [464, 12] on button "Next" at bounding box center [457, 14] width 37 height 17
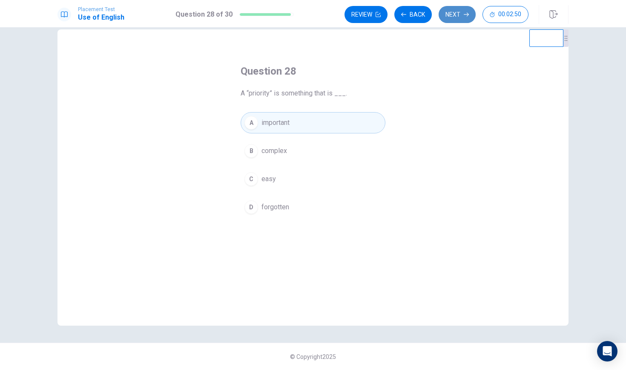
click at [468, 17] on icon "button" at bounding box center [466, 14] width 5 height 5
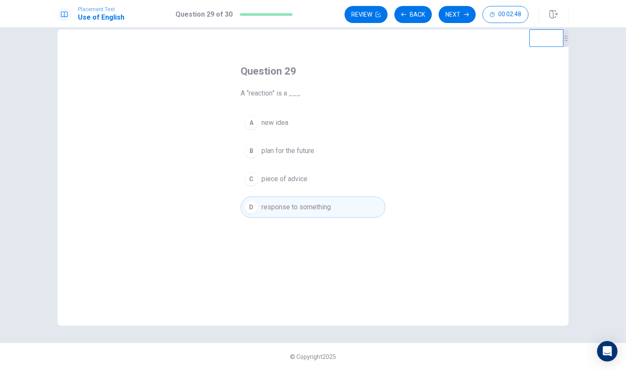
click at [465, 17] on button "Next" at bounding box center [457, 14] width 37 height 17
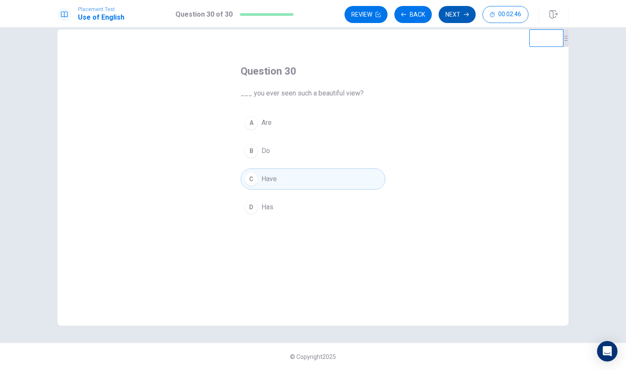
click at [462, 15] on button "Next" at bounding box center [457, 14] width 37 height 17
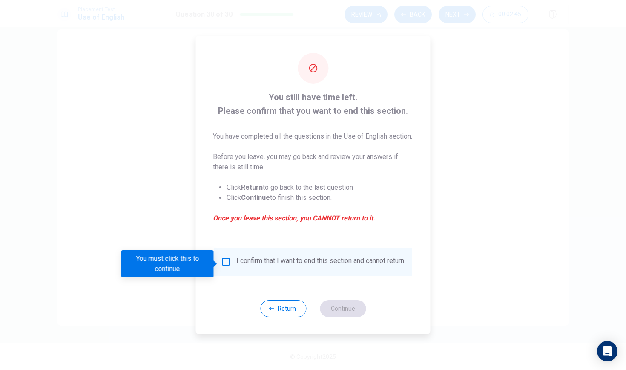
click at [224, 267] on input "您必须单击此按钮才能继续" at bounding box center [226, 262] width 10 height 10
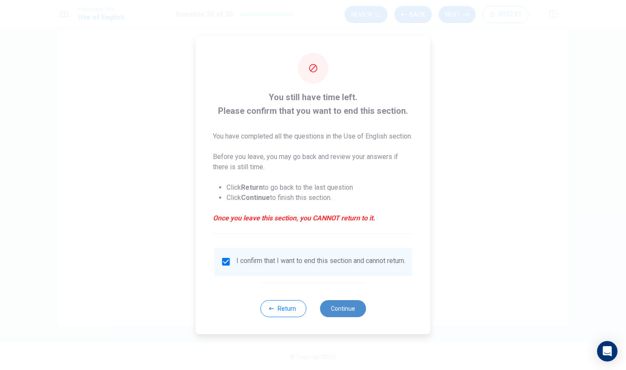
click at [337, 313] on button "Continue" at bounding box center [343, 308] width 46 height 17
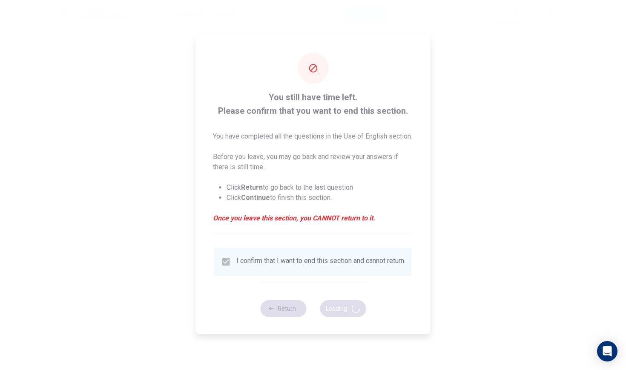
scroll to position [0, 0]
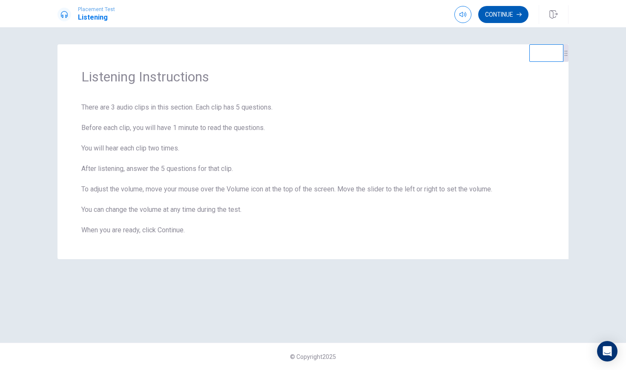
click at [498, 14] on button "Continue" at bounding box center [503, 14] width 50 height 17
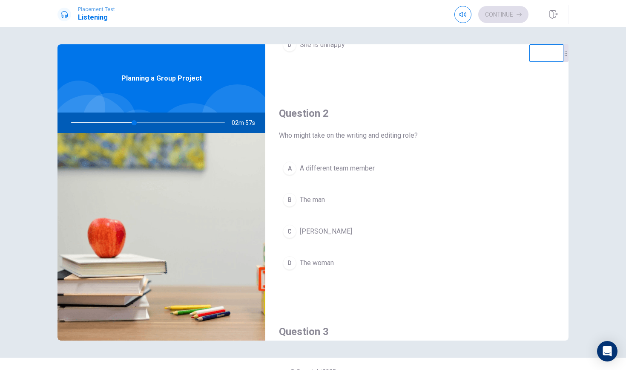
scroll to position [176, 0]
click at [291, 233] on div "C" at bounding box center [290, 229] width 14 height 14
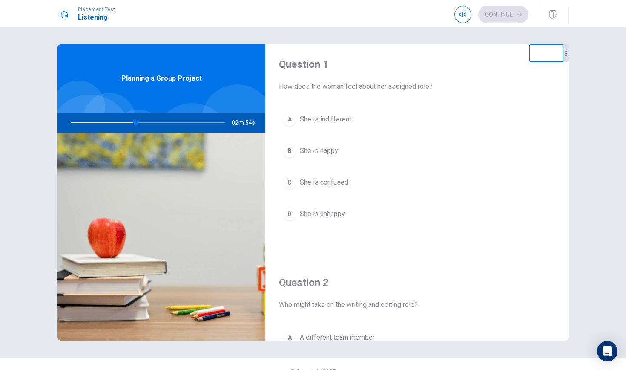
scroll to position [0, 0]
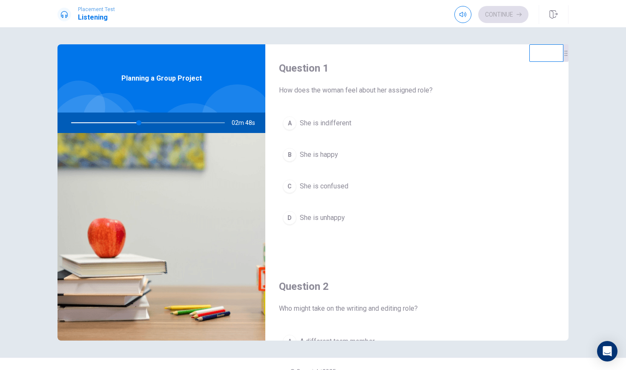
click at [292, 155] on div "B" at bounding box center [290, 155] width 14 height 14
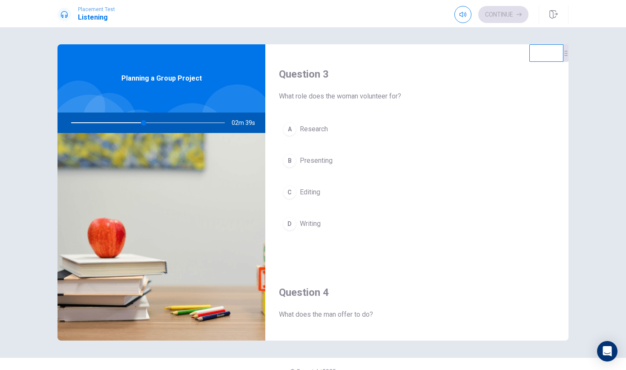
scroll to position [425, 0]
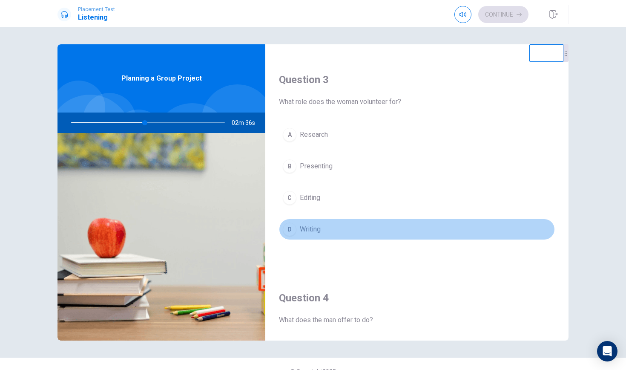
click at [288, 230] on div "D" at bounding box center [290, 229] width 14 height 14
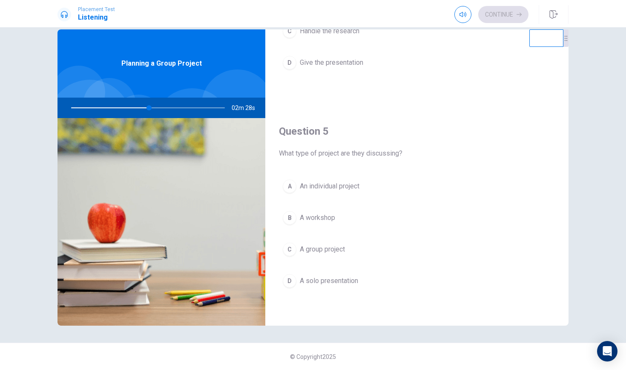
scroll to position [15, 0]
click at [294, 250] on div "C" at bounding box center [290, 249] width 14 height 14
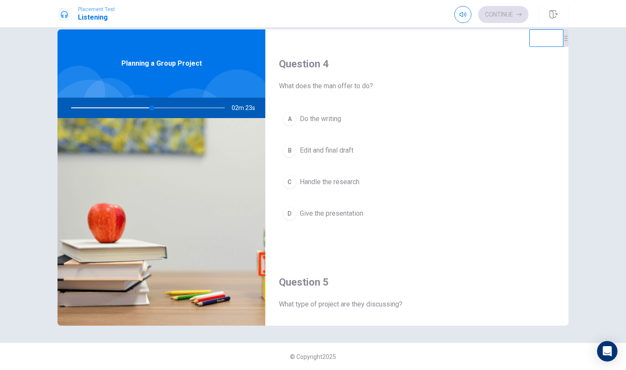
scroll to position [639, 0]
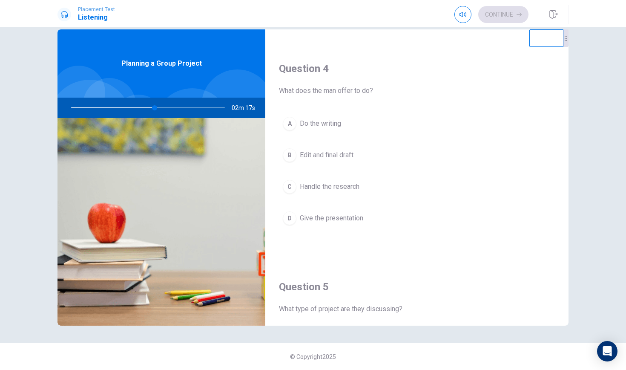
click at [291, 126] on div "A" at bounding box center [290, 124] width 14 height 14
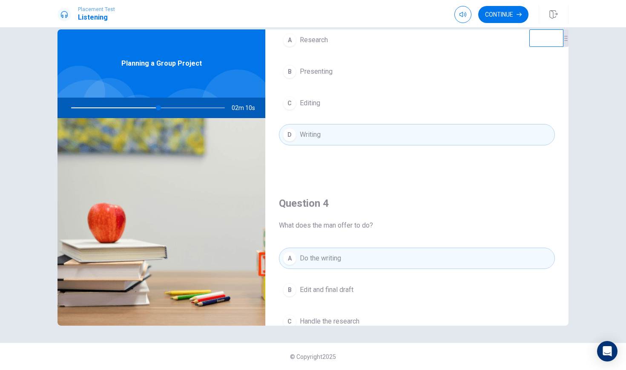
scroll to position [509, 0]
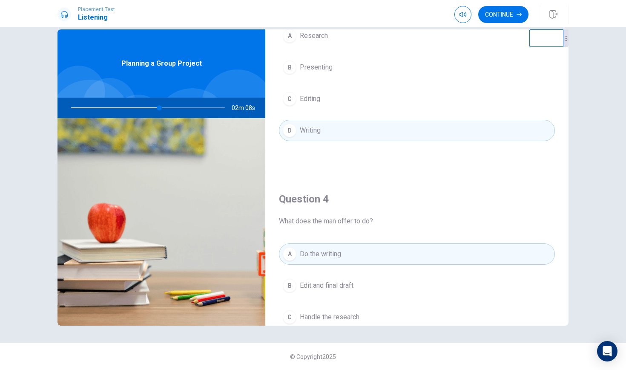
click at [291, 102] on div "C" at bounding box center [290, 99] width 14 height 14
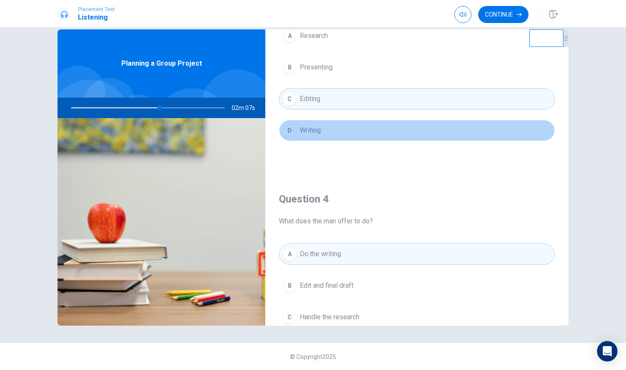
click at [295, 134] on div "D" at bounding box center [290, 131] width 14 height 14
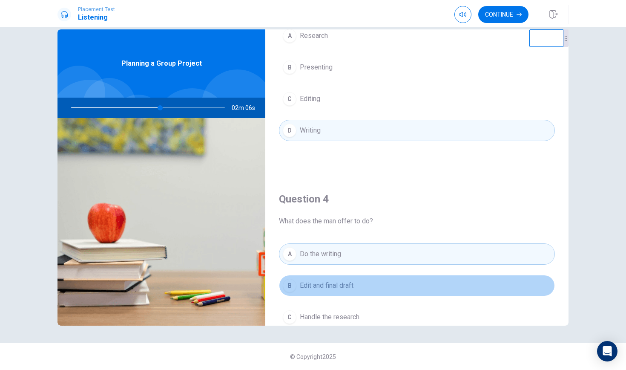
click at [289, 283] on div "B" at bounding box center [290, 286] width 14 height 14
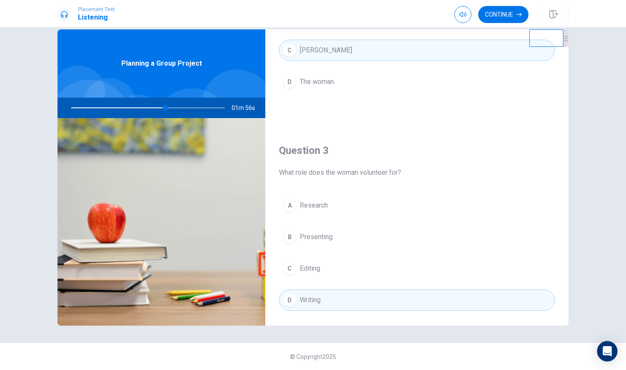
scroll to position [338, 0]
drag, startPoint x: 166, startPoint y: 110, endPoint x: 129, endPoint y: 113, distance: 37.2
click at [129, 113] on div at bounding box center [146, 108] width 171 height 20
drag, startPoint x: 168, startPoint y: 108, endPoint x: 103, endPoint y: 111, distance: 64.8
click at [100, 111] on div at bounding box center [146, 108] width 171 height 20
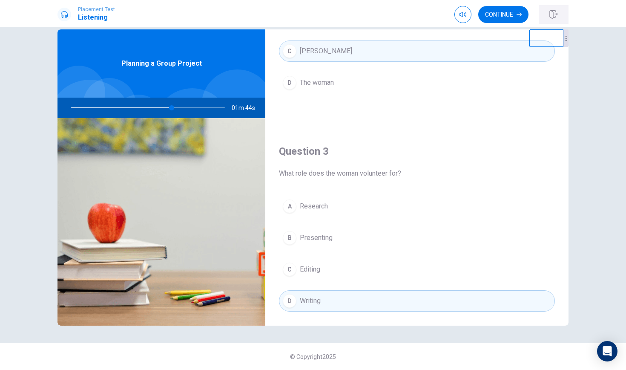
click at [555, 15] on icon "button" at bounding box center [554, 14] width 9 height 9
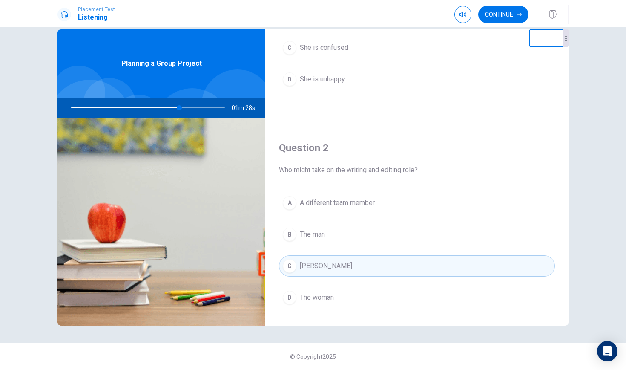
scroll to position [106, 0]
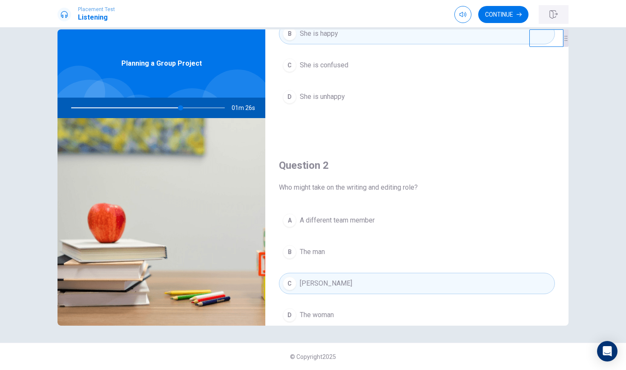
click at [554, 14] on icon "button" at bounding box center [554, 14] width 9 height 9
type input "71"
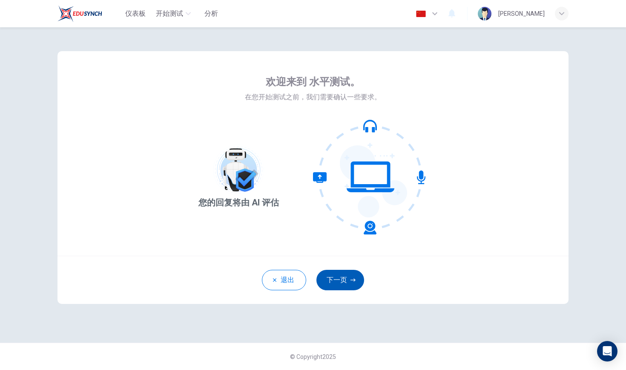
scroll to position [0, 0]
click at [337, 277] on button "下一页" at bounding box center [341, 280] width 48 height 20
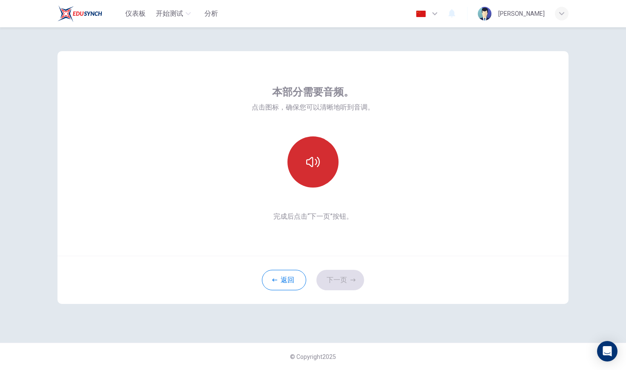
scroll to position [0, 0]
click at [321, 177] on button "button" at bounding box center [313, 161] width 51 height 51
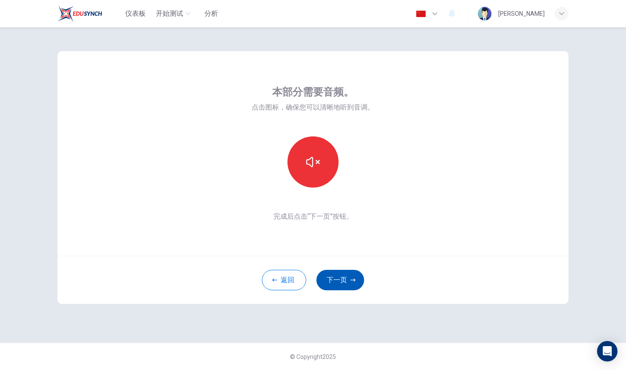
click at [337, 273] on button "下一页" at bounding box center [341, 280] width 48 height 20
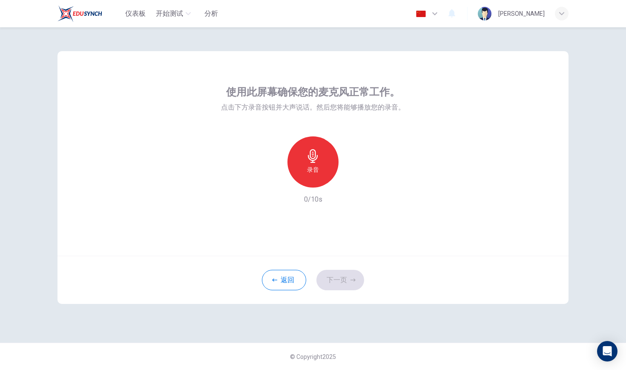
click at [315, 176] on div "录音" at bounding box center [313, 161] width 51 height 51
click at [283, 276] on button "返回" at bounding box center [284, 280] width 44 height 20
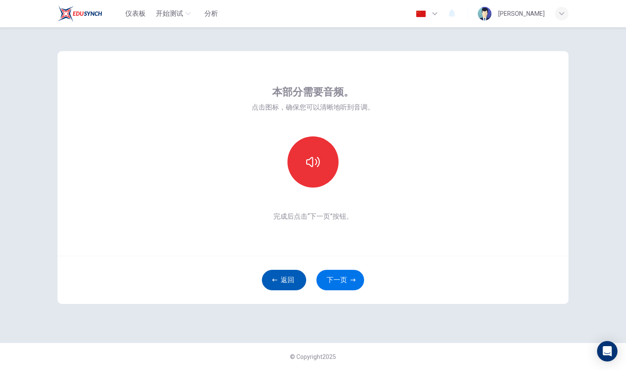
click at [285, 276] on button "返回" at bounding box center [284, 280] width 44 height 20
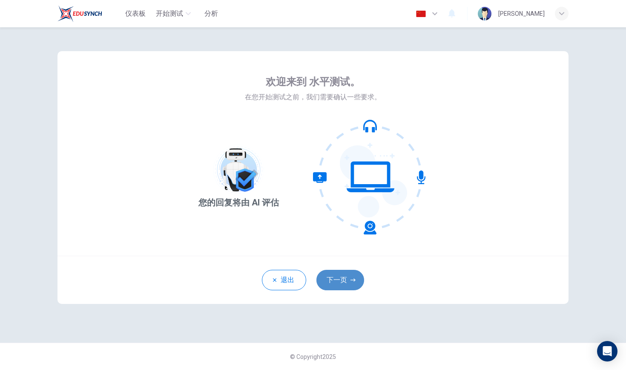
click at [345, 280] on button "下一页" at bounding box center [341, 280] width 48 height 20
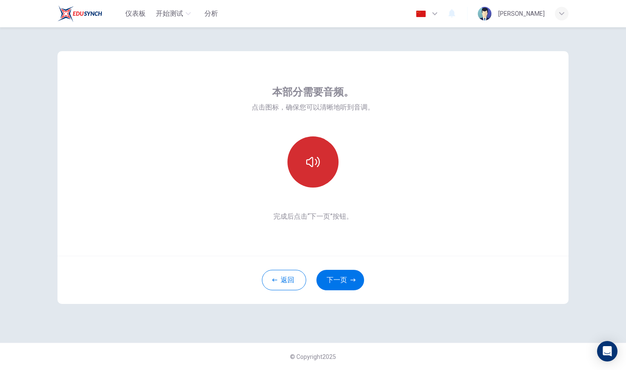
click at [306, 166] on icon "button" at bounding box center [313, 162] width 14 height 14
click at [318, 148] on button "button" at bounding box center [313, 161] width 51 height 51
click at [356, 275] on button "下一页" at bounding box center [341, 280] width 48 height 20
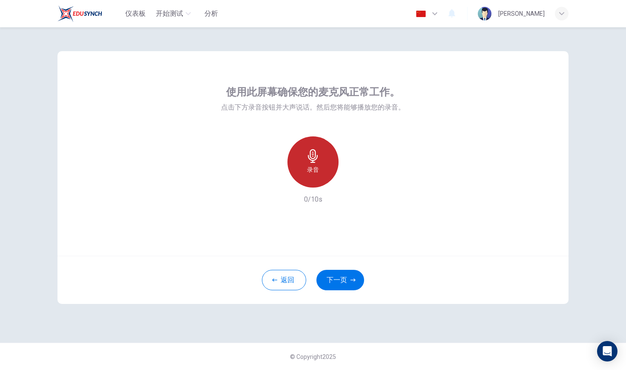
click at [323, 175] on div "录音" at bounding box center [313, 161] width 51 height 51
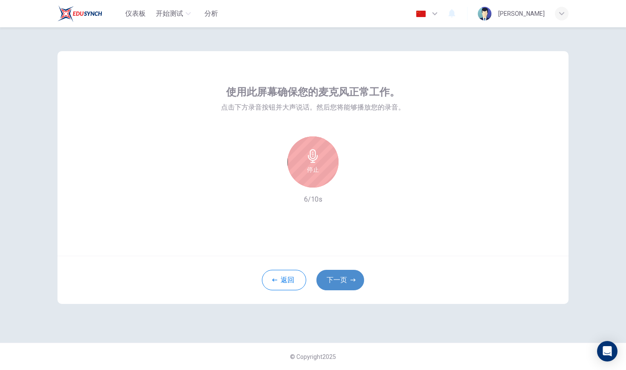
click at [349, 283] on button "下一页" at bounding box center [341, 280] width 48 height 20
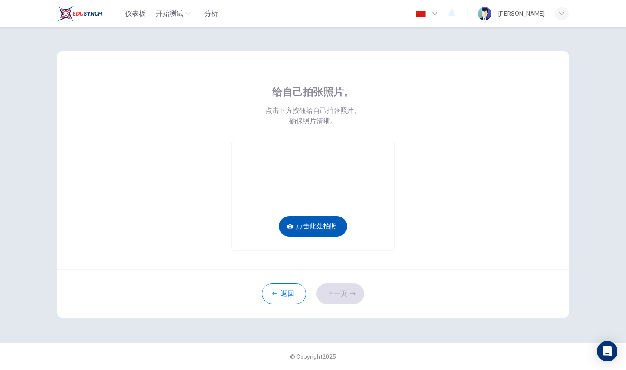
drag, startPoint x: 313, startPoint y: 221, endPoint x: 313, endPoint y: 216, distance: 4.7
click at [313, 216] on button "点击此处拍照" at bounding box center [313, 226] width 68 height 20
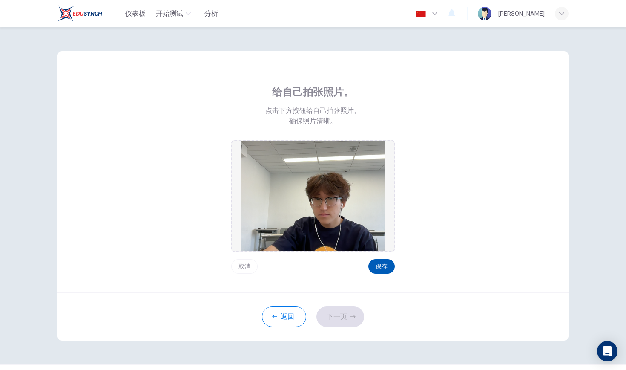
click at [379, 262] on button "保存" at bounding box center [382, 266] width 26 height 14
click at [350, 310] on button "下一页" at bounding box center [341, 316] width 48 height 20
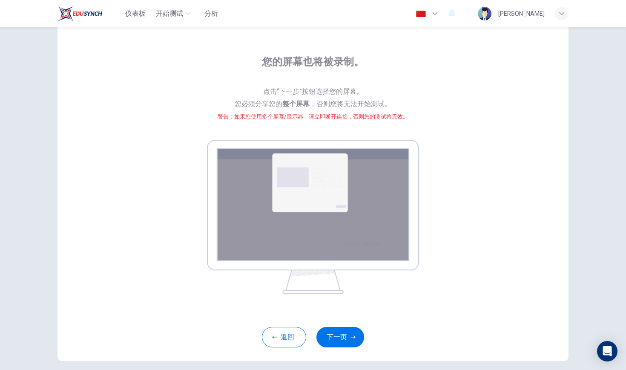
scroll to position [32, 0]
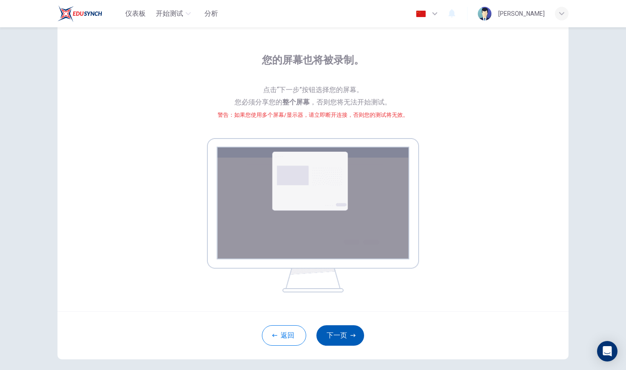
click at [348, 337] on button "下一页" at bounding box center [341, 335] width 48 height 20
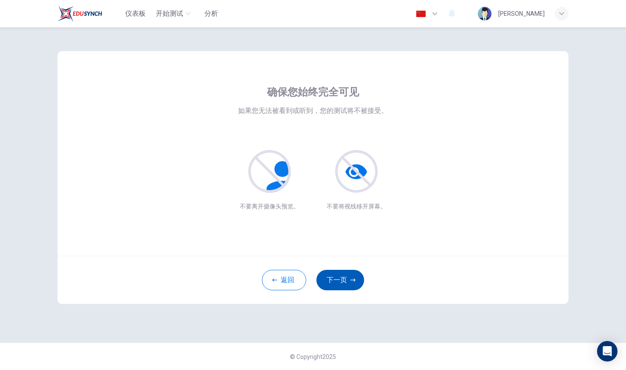
scroll to position [0, 0]
click at [329, 277] on button "下一页" at bounding box center [341, 280] width 48 height 20
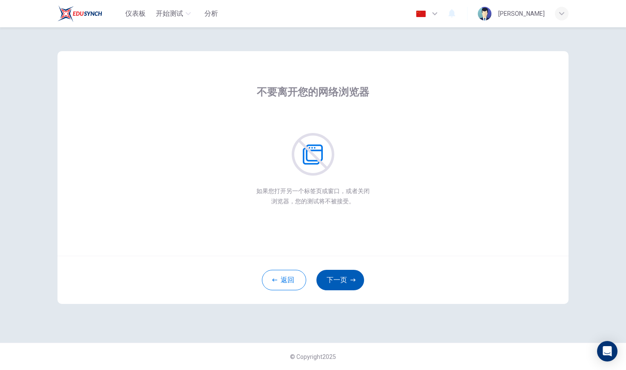
click at [338, 277] on button "下一页" at bounding box center [341, 280] width 48 height 20
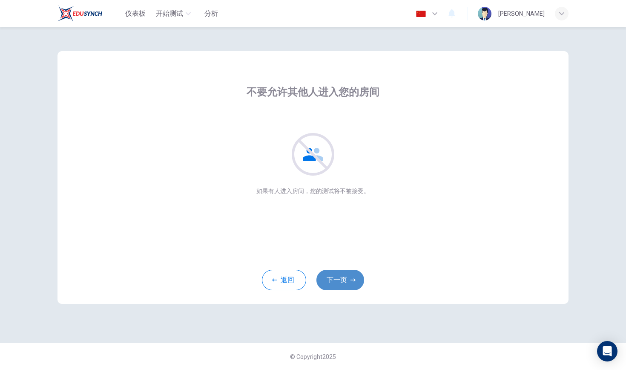
click at [338, 277] on button "下一页" at bounding box center [341, 280] width 48 height 20
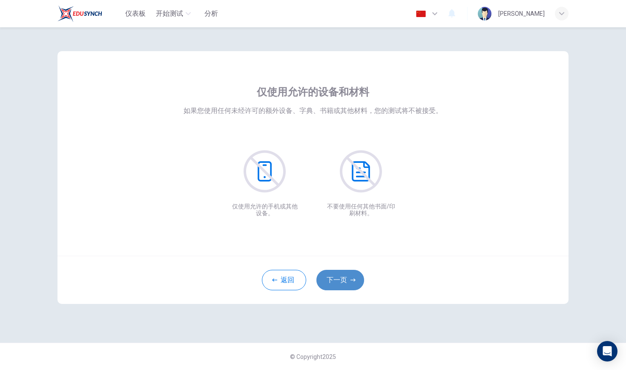
click at [338, 277] on button "下一页" at bounding box center [341, 280] width 48 height 20
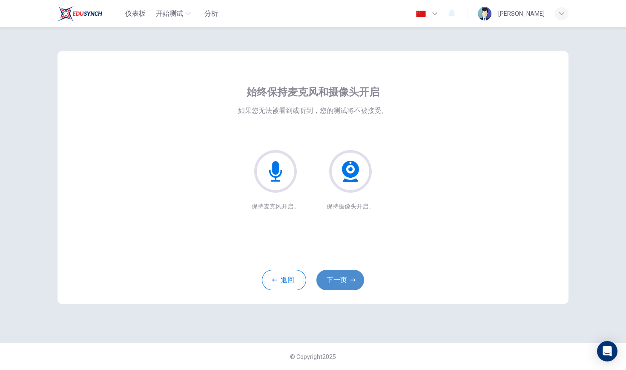
click at [338, 277] on button "下一页" at bounding box center [341, 280] width 48 height 20
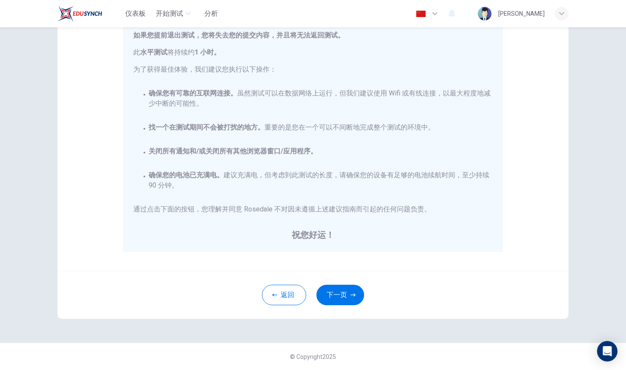
scroll to position [104, 0]
click at [344, 295] on button "下一页" at bounding box center [341, 295] width 48 height 20
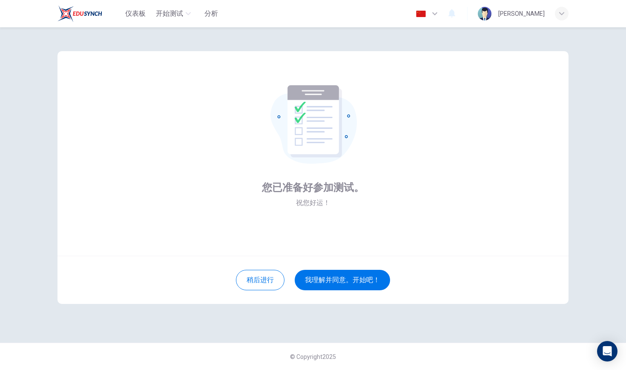
scroll to position [0, 0]
click at [344, 279] on button "我理解并同意。开始吧！" at bounding box center [342, 280] width 95 height 20
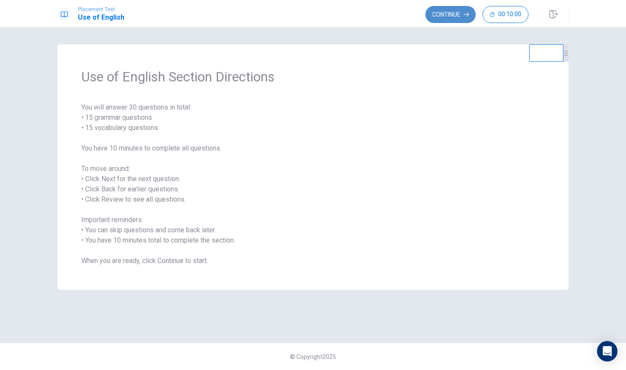
click at [456, 9] on button "Continue" at bounding box center [451, 14] width 50 height 17
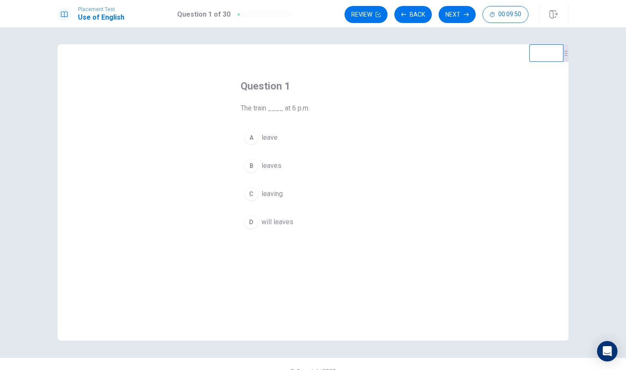
click at [253, 223] on div "D" at bounding box center [252, 222] width 14 height 14
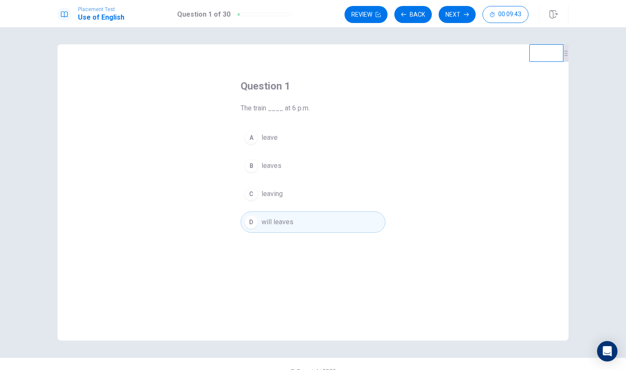
click at [254, 169] on div "B" at bounding box center [252, 166] width 14 height 14
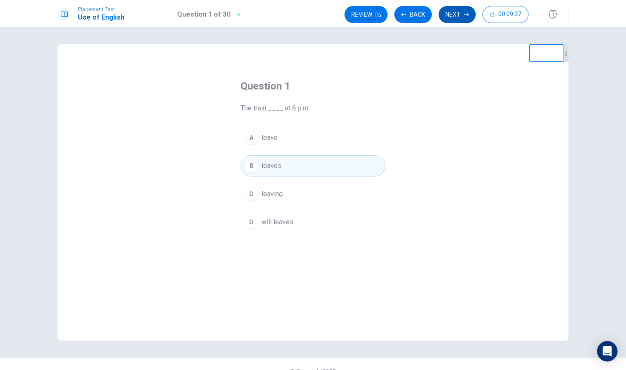
click at [457, 13] on button "Next" at bounding box center [457, 14] width 37 height 17
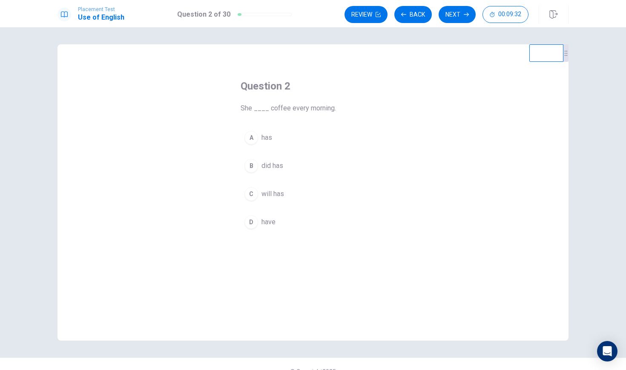
click at [249, 139] on div "A" at bounding box center [252, 138] width 14 height 14
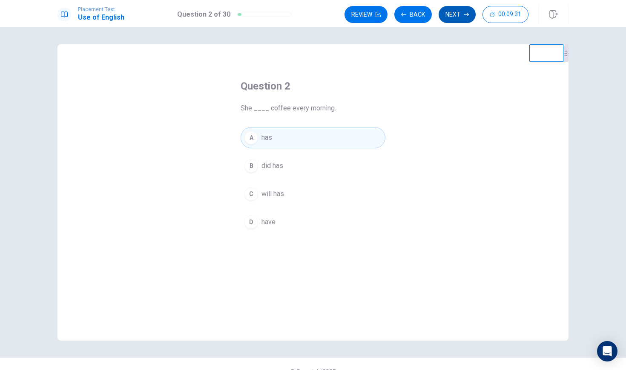
click at [455, 16] on button "Next" at bounding box center [457, 14] width 37 height 17
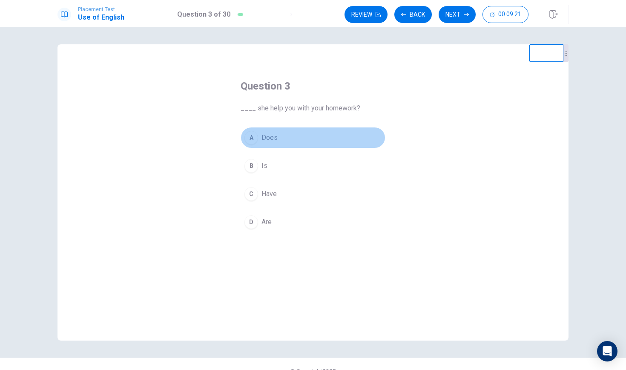
click at [256, 141] on div "A" at bounding box center [252, 138] width 14 height 14
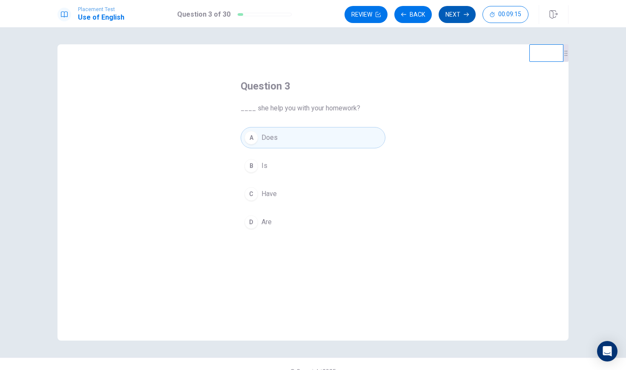
click at [458, 14] on button "Next" at bounding box center [457, 14] width 37 height 17
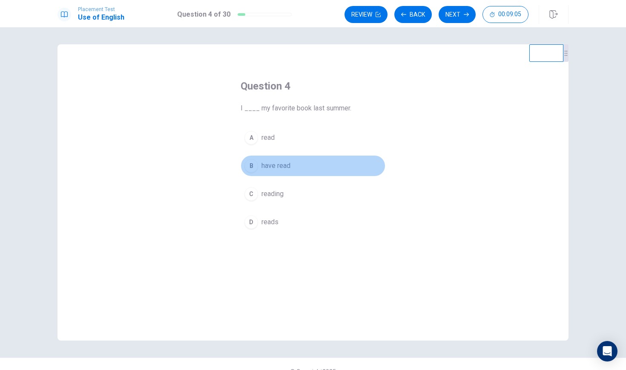
click at [254, 167] on div "B" at bounding box center [252, 166] width 14 height 14
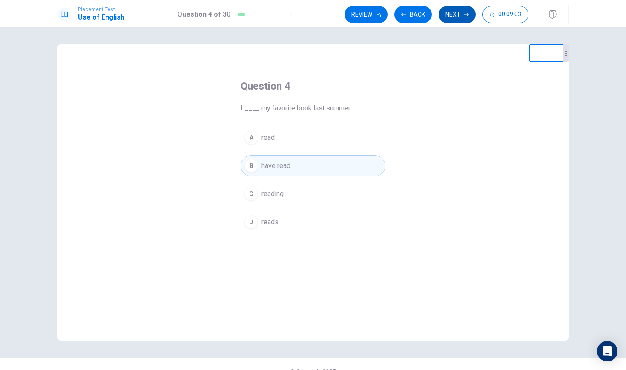
click at [446, 16] on button "Next" at bounding box center [457, 14] width 37 height 17
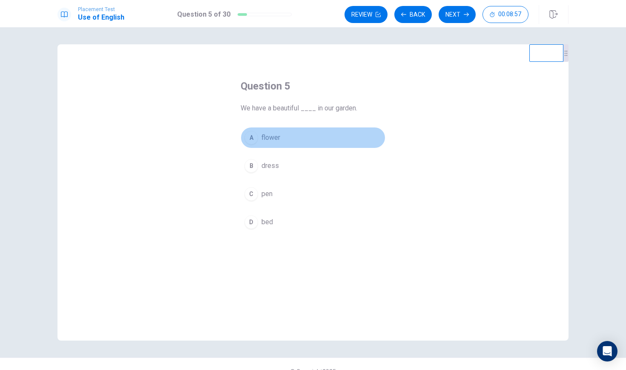
click at [254, 137] on div "A" at bounding box center [252, 138] width 14 height 14
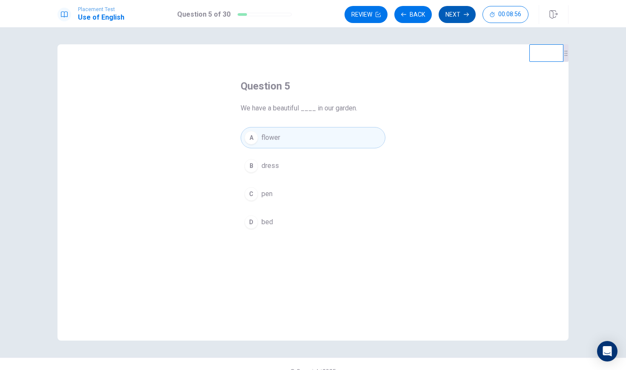
click at [445, 17] on button "Next" at bounding box center [457, 14] width 37 height 17
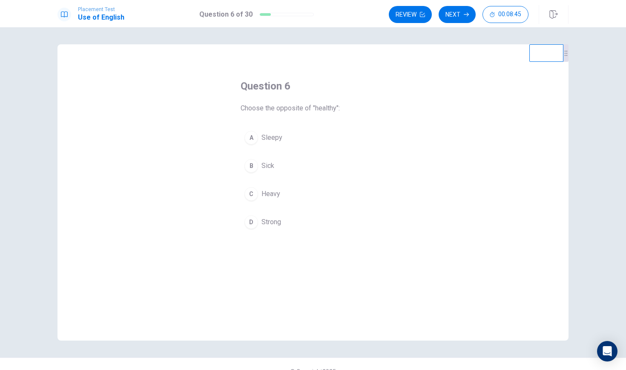
click at [253, 162] on div "B" at bounding box center [252, 166] width 14 height 14
click at [453, 14] on button "Next" at bounding box center [457, 14] width 37 height 17
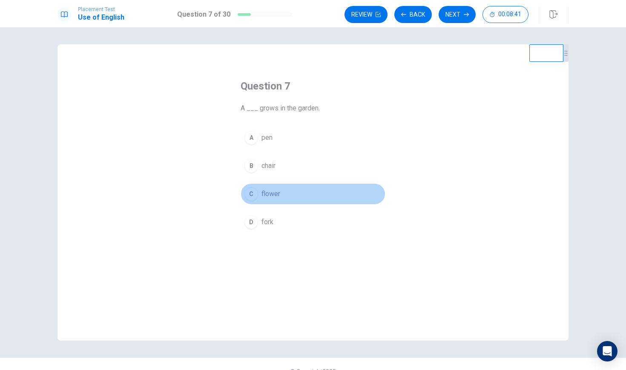
click at [254, 197] on div "C" at bounding box center [252, 194] width 14 height 14
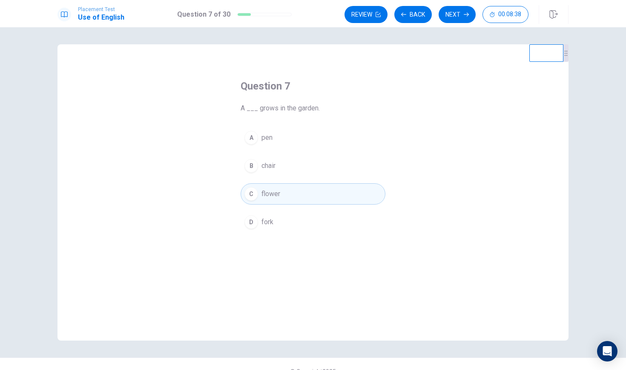
click at [454, 12] on button "Next" at bounding box center [457, 14] width 37 height 17
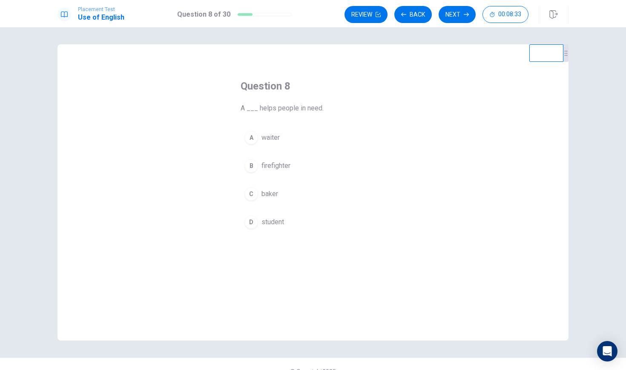
drag, startPoint x: 256, startPoint y: 141, endPoint x: 260, endPoint y: 140, distance: 4.8
click at [256, 141] on div "A" at bounding box center [252, 138] width 14 height 14
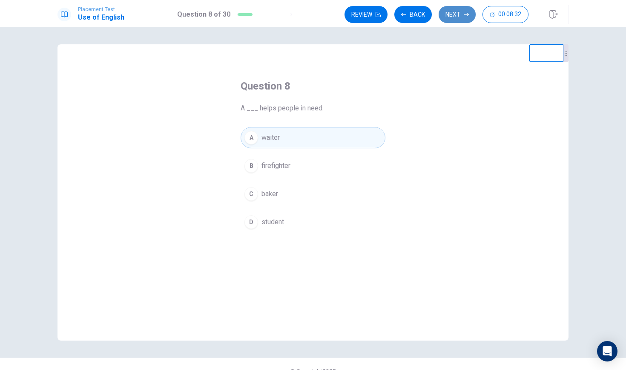
click at [459, 15] on button "Next" at bounding box center [457, 14] width 37 height 17
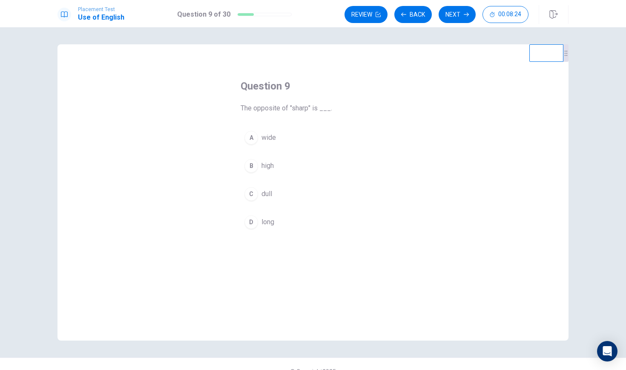
click at [251, 138] on div "A" at bounding box center [252, 138] width 14 height 14
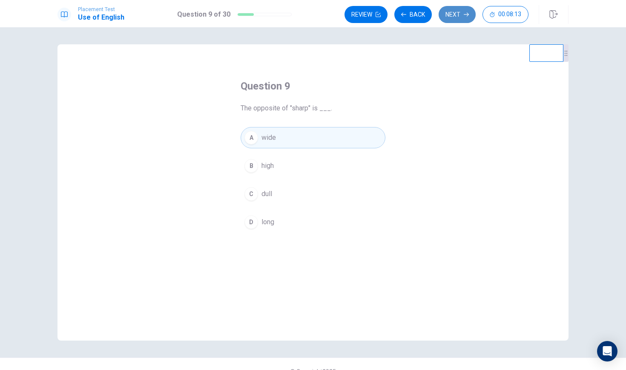
click at [458, 18] on button "Next" at bounding box center [457, 14] width 37 height 17
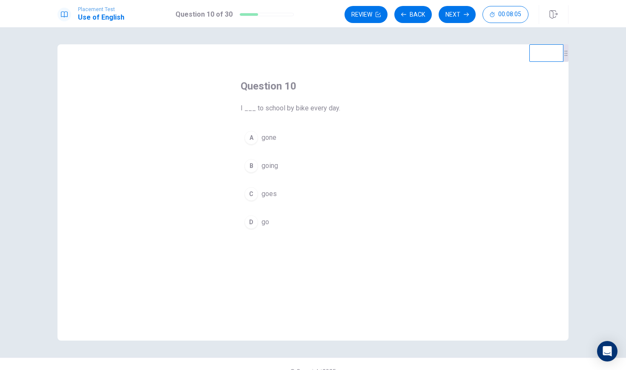
click at [254, 223] on div "D" at bounding box center [252, 222] width 14 height 14
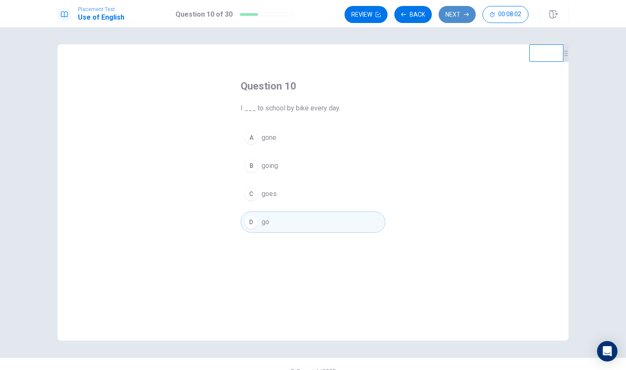
click at [460, 16] on button "Next" at bounding box center [457, 14] width 37 height 17
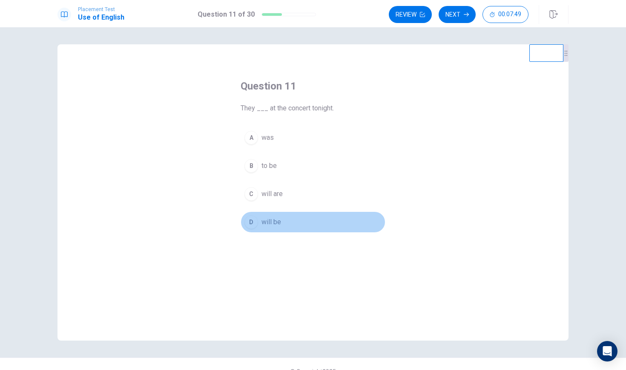
click at [251, 225] on div "D" at bounding box center [252, 222] width 14 height 14
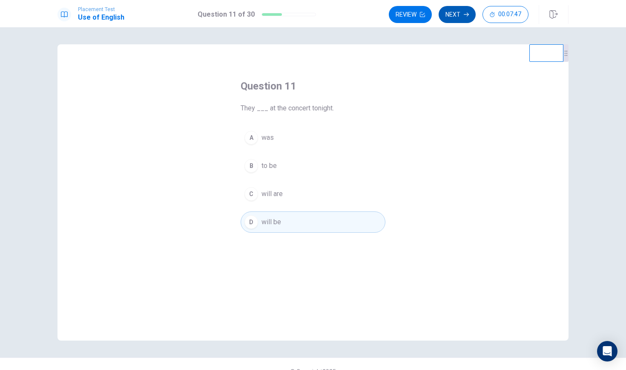
click at [454, 14] on button "Next" at bounding box center [457, 14] width 37 height 17
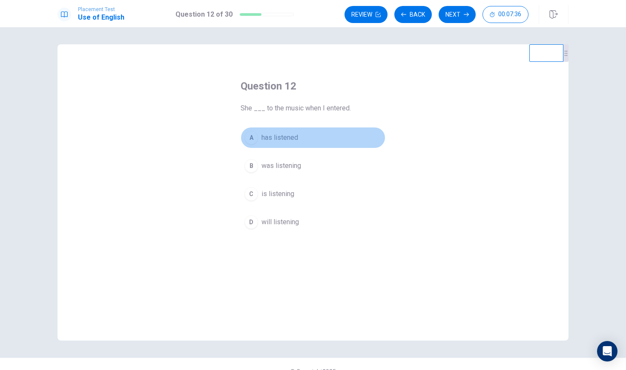
click at [252, 138] on div "A" at bounding box center [252, 138] width 14 height 14
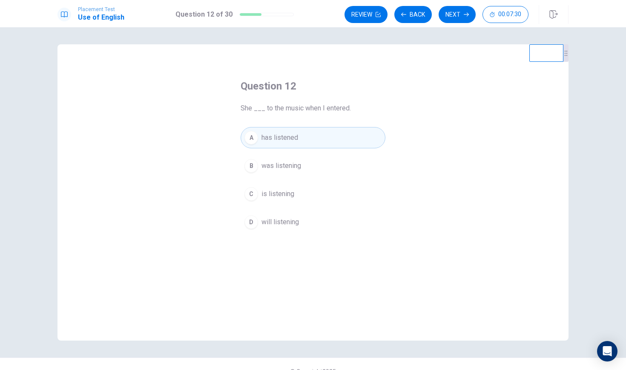
click at [254, 168] on div "B" at bounding box center [252, 166] width 14 height 14
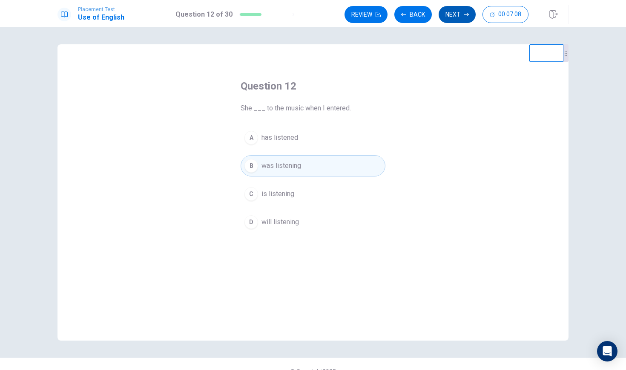
click at [458, 14] on button "Next" at bounding box center [457, 14] width 37 height 17
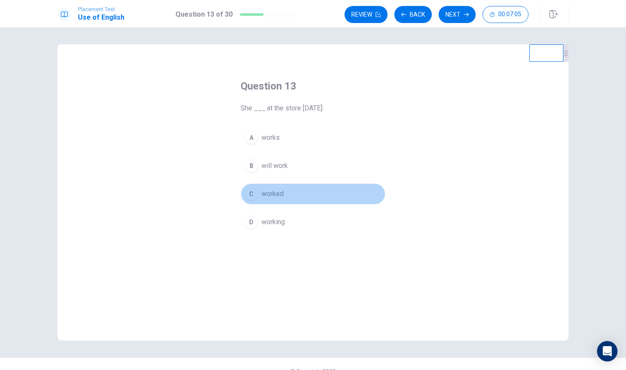
click at [251, 196] on div "C" at bounding box center [252, 194] width 14 height 14
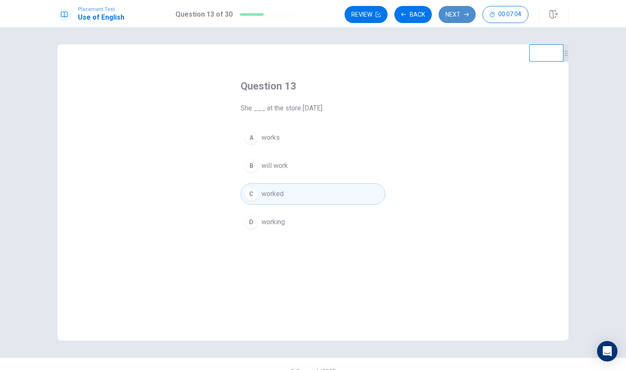
click at [455, 13] on button "Next" at bounding box center [457, 14] width 37 height 17
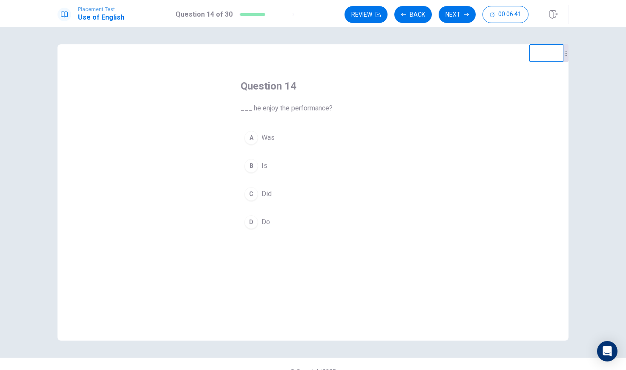
click at [254, 190] on div "C" at bounding box center [252, 194] width 14 height 14
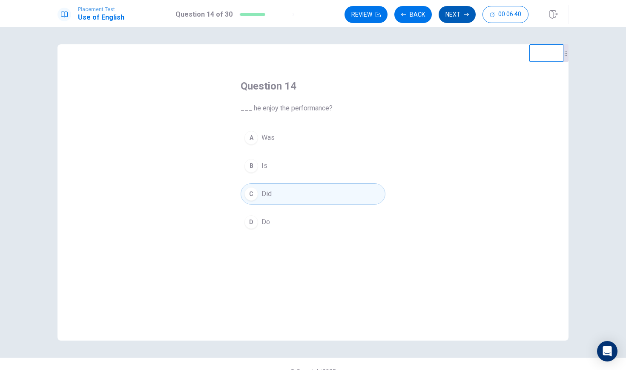
click at [455, 15] on button "Next" at bounding box center [457, 14] width 37 height 17
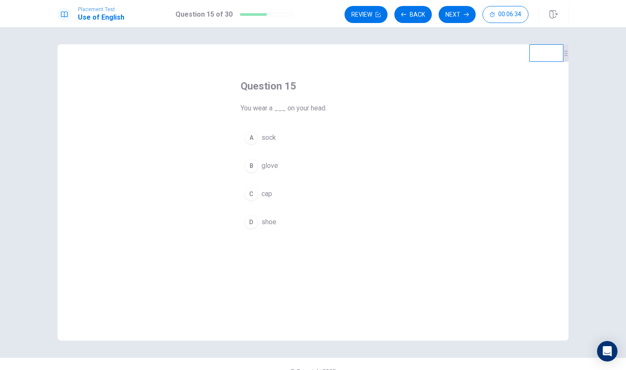
click at [257, 170] on div "B" at bounding box center [252, 166] width 14 height 14
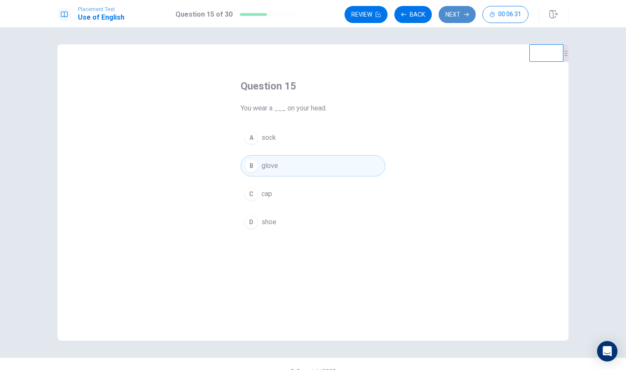
click at [456, 13] on button "Next" at bounding box center [457, 14] width 37 height 17
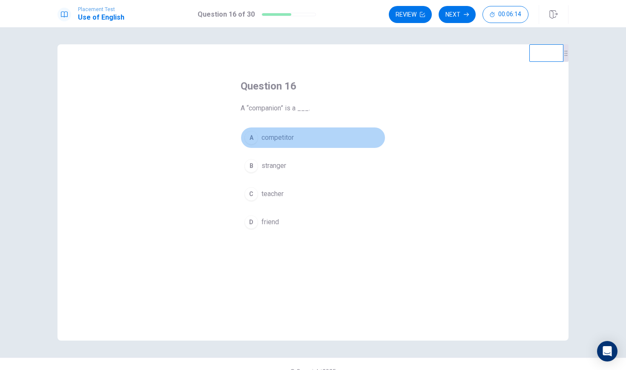
click at [254, 138] on div "A" at bounding box center [252, 138] width 14 height 14
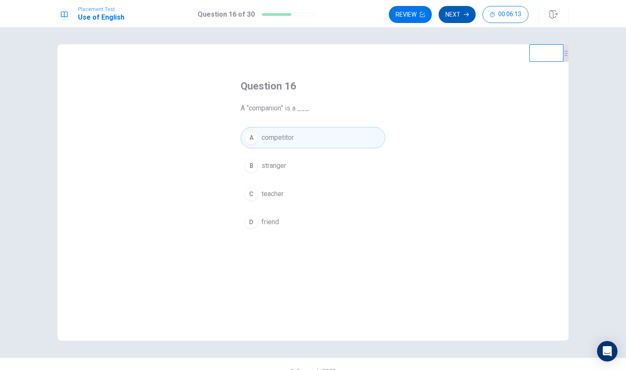
click at [455, 15] on button "Next" at bounding box center [457, 14] width 37 height 17
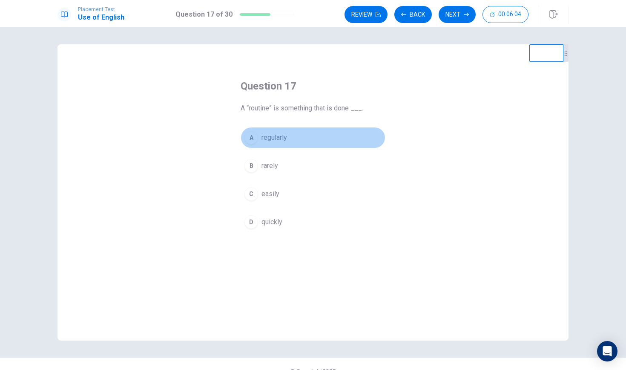
click at [252, 140] on div "A" at bounding box center [252, 138] width 14 height 14
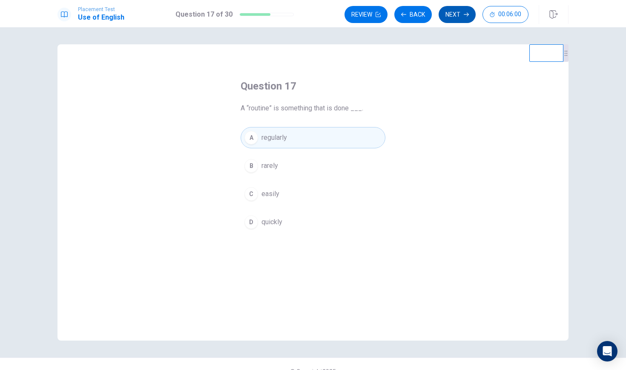
click at [455, 19] on button "Next" at bounding box center [457, 14] width 37 height 17
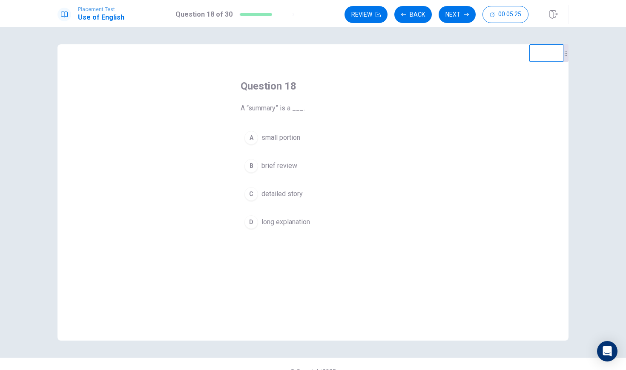
click at [255, 226] on div "D" at bounding box center [252, 222] width 14 height 14
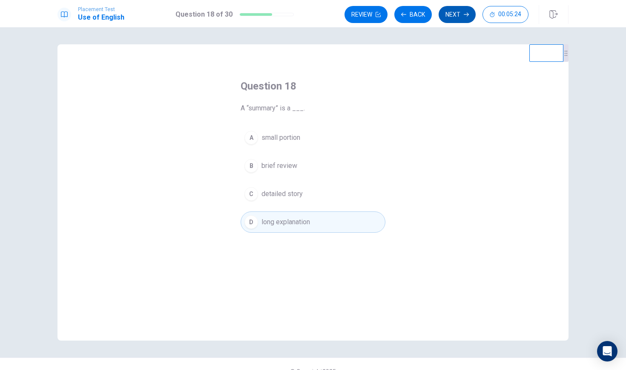
click at [455, 18] on button "Next" at bounding box center [457, 14] width 37 height 17
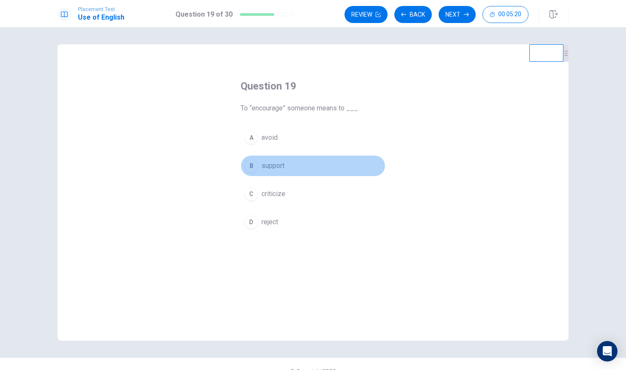
click at [252, 165] on div "B" at bounding box center [252, 166] width 14 height 14
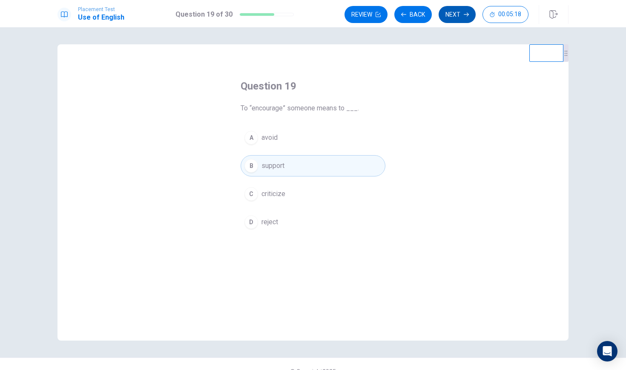
click at [454, 20] on button "Next" at bounding box center [457, 14] width 37 height 17
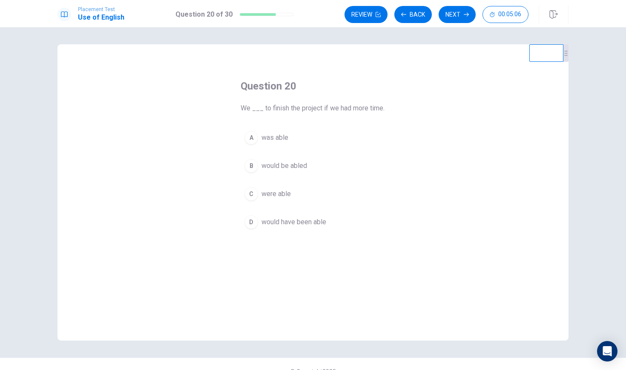
click at [253, 168] on div "B" at bounding box center [252, 166] width 14 height 14
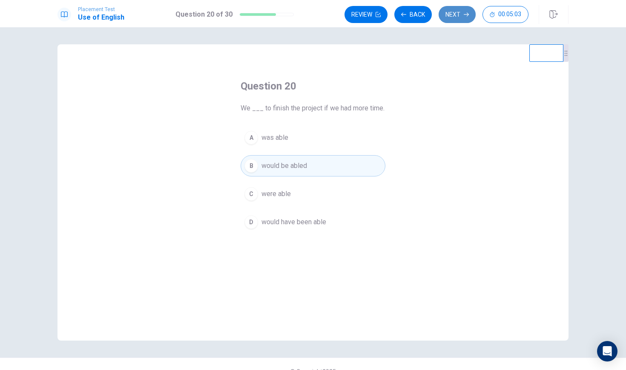
click at [461, 17] on button "Next" at bounding box center [457, 14] width 37 height 17
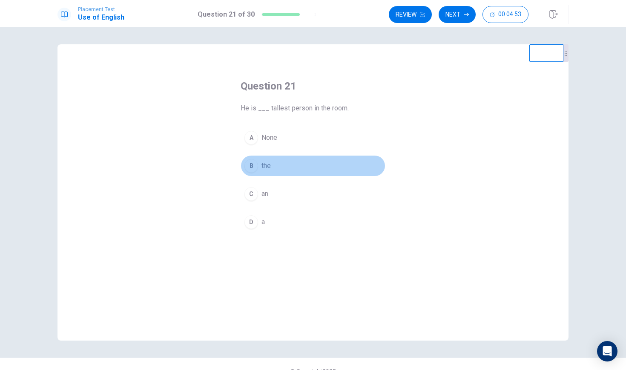
click at [255, 170] on div "B" at bounding box center [252, 166] width 14 height 14
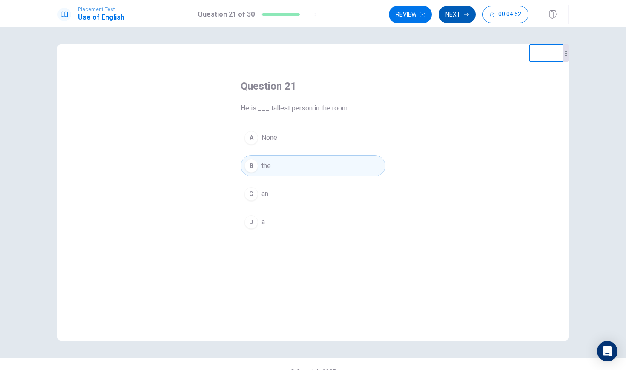
click at [464, 11] on button "Next" at bounding box center [457, 14] width 37 height 17
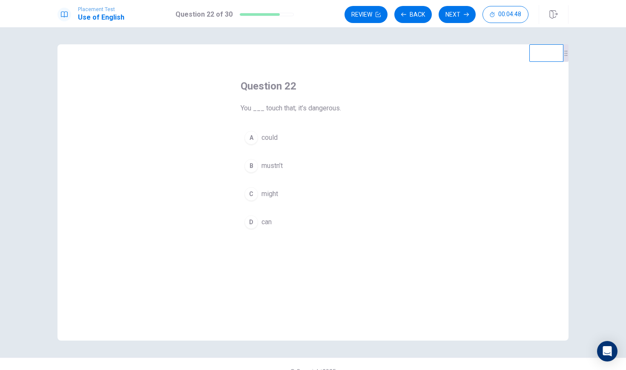
click at [249, 166] on div "B" at bounding box center [252, 166] width 14 height 14
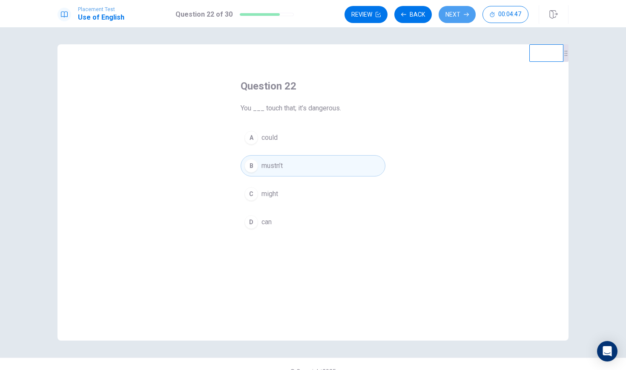
click at [455, 15] on button "Next" at bounding box center [457, 14] width 37 height 17
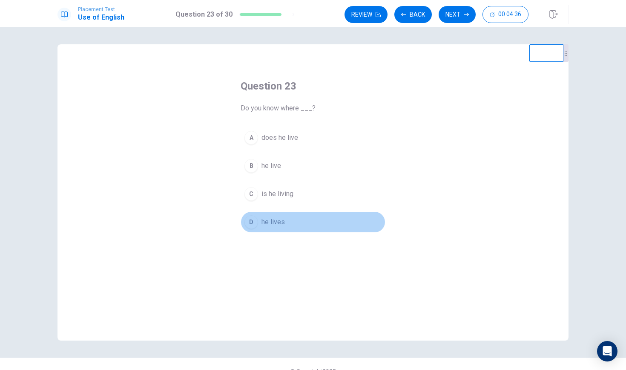
click at [252, 216] on div "D" at bounding box center [252, 222] width 14 height 14
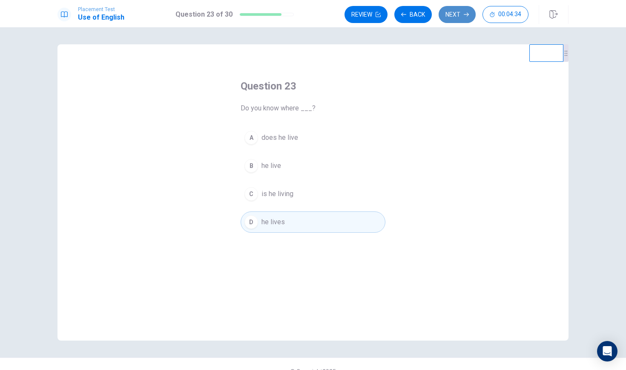
click at [455, 12] on button "Next" at bounding box center [457, 14] width 37 height 17
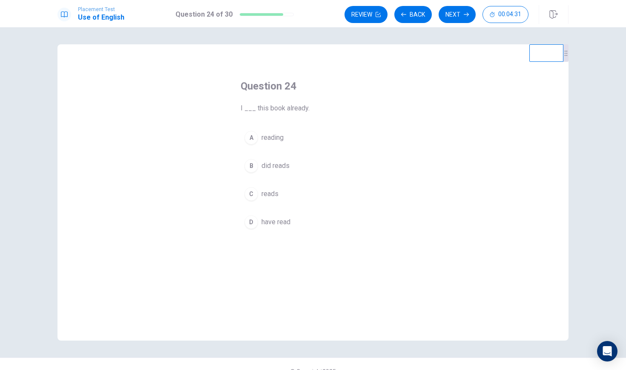
click at [251, 219] on div "D" at bounding box center [252, 222] width 14 height 14
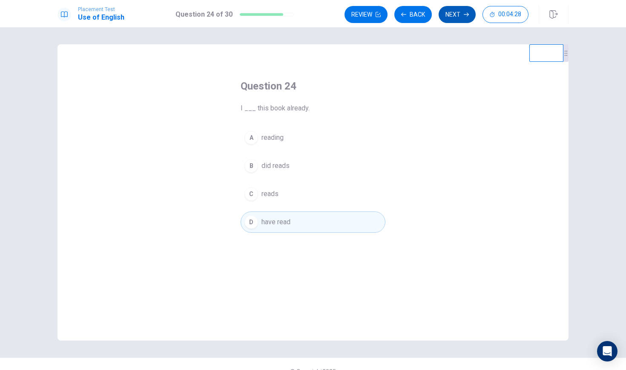
click at [458, 15] on button "Next" at bounding box center [457, 14] width 37 height 17
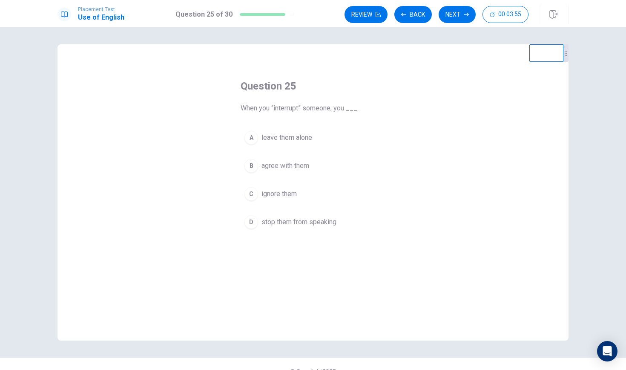
click at [254, 222] on div "D" at bounding box center [252, 222] width 14 height 14
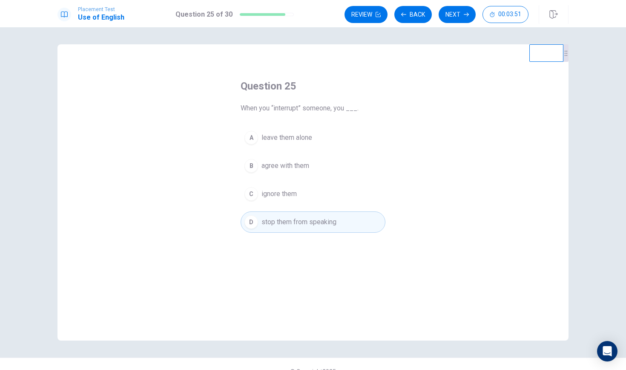
click at [252, 193] on div "C" at bounding box center [252, 194] width 14 height 14
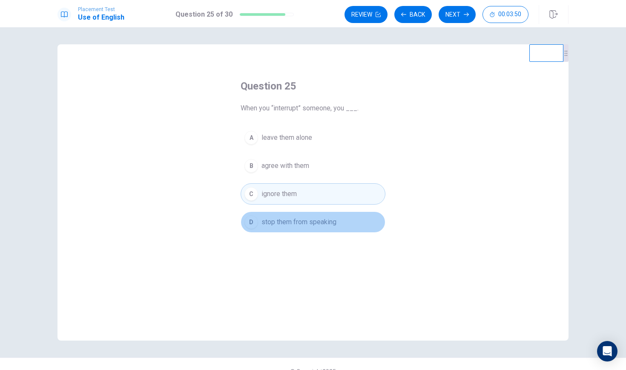
click at [252, 220] on div "D" at bounding box center [252, 222] width 14 height 14
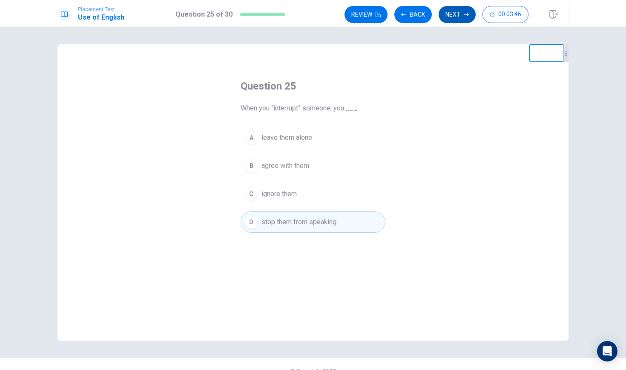
click at [459, 14] on button "Next" at bounding box center [457, 14] width 37 height 17
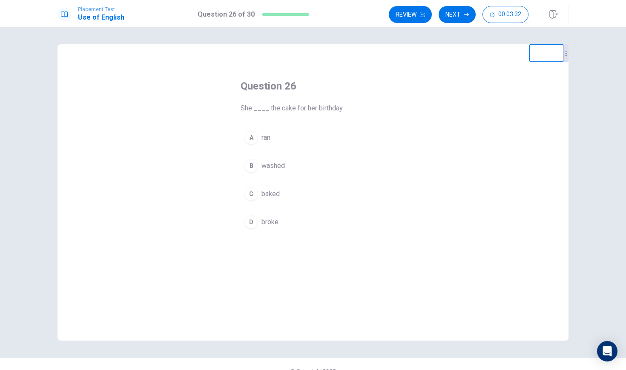
click at [252, 193] on div "C" at bounding box center [252, 194] width 14 height 14
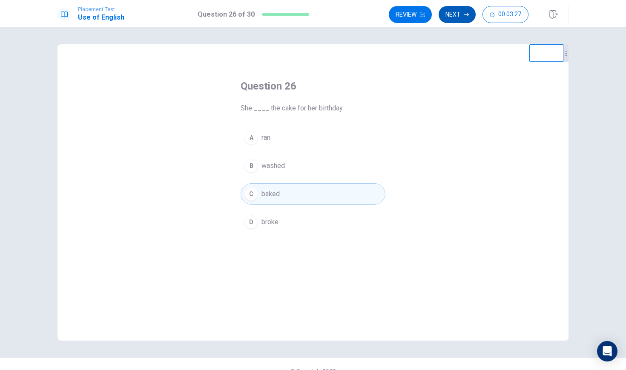
click at [464, 15] on icon "button" at bounding box center [466, 14] width 5 height 5
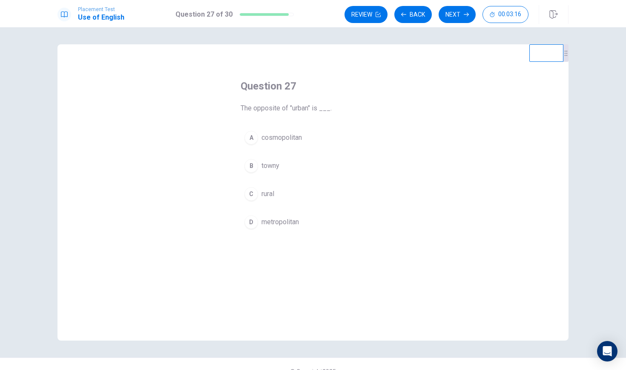
click at [256, 224] on div "D" at bounding box center [252, 222] width 14 height 14
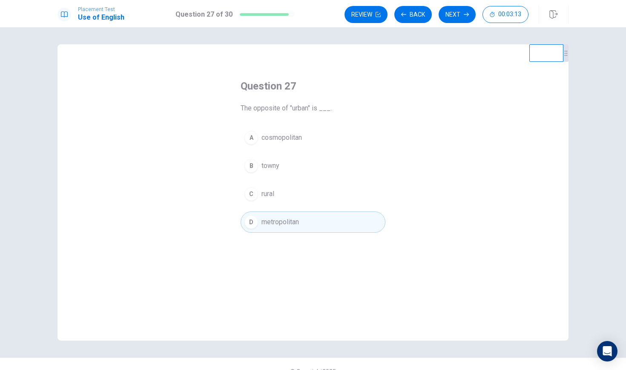
click at [461, 14] on button "Next" at bounding box center [457, 14] width 37 height 17
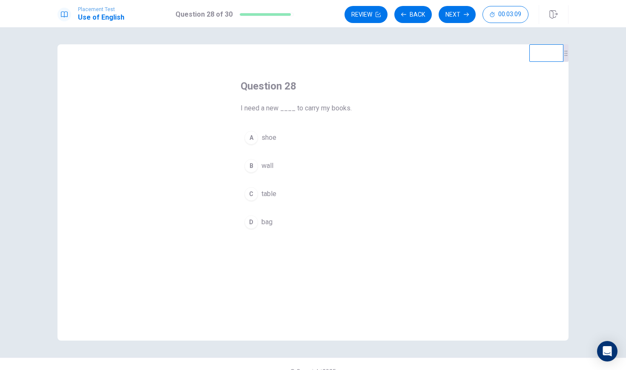
click at [253, 220] on div "D" at bounding box center [252, 222] width 14 height 14
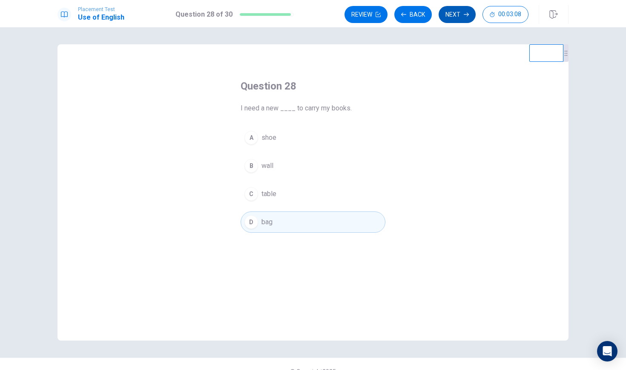
click at [453, 15] on button "Next" at bounding box center [457, 14] width 37 height 17
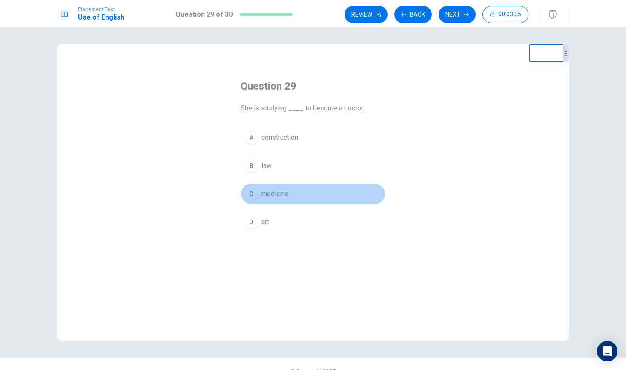
click at [257, 196] on div "C" at bounding box center [252, 194] width 14 height 14
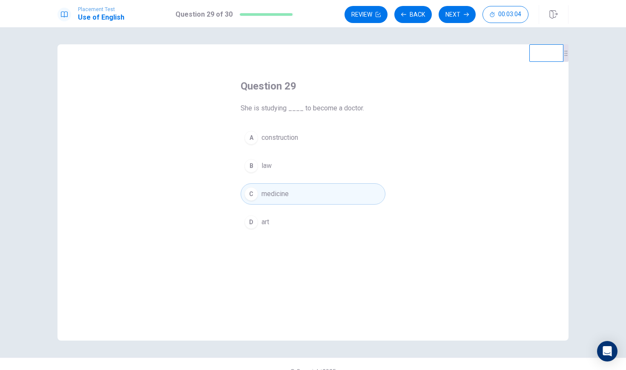
click at [464, 12] on icon "button" at bounding box center [466, 14] width 5 height 5
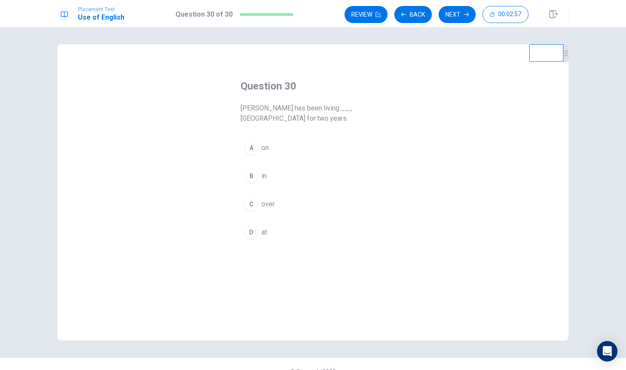
drag, startPoint x: 247, startPoint y: 175, endPoint x: 256, endPoint y: 178, distance: 9.8
click at [254, 178] on div "B" at bounding box center [252, 176] width 14 height 14
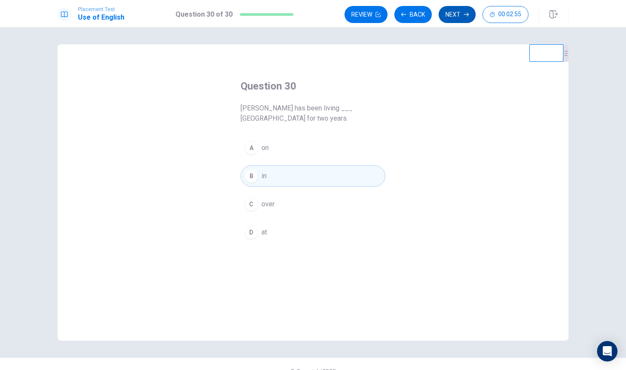
click at [450, 15] on button "Next" at bounding box center [457, 14] width 37 height 17
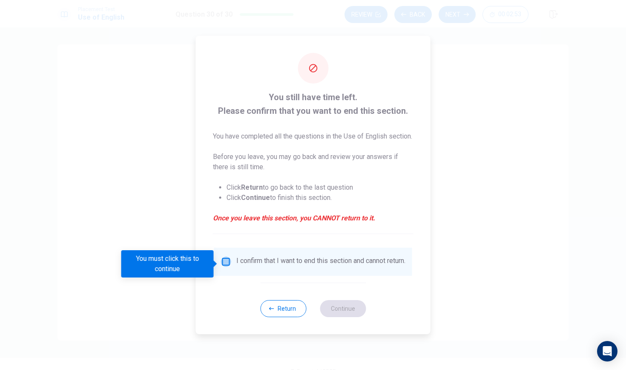
click at [226, 267] on input "You must click this to continue" at bounding box center [226, 262] width 10 height 10
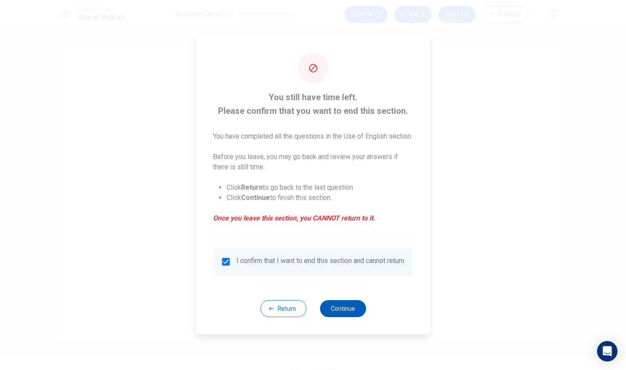
click at [341, 314] on button "Continue" at bounding box center [343, 308] width 46 height 17
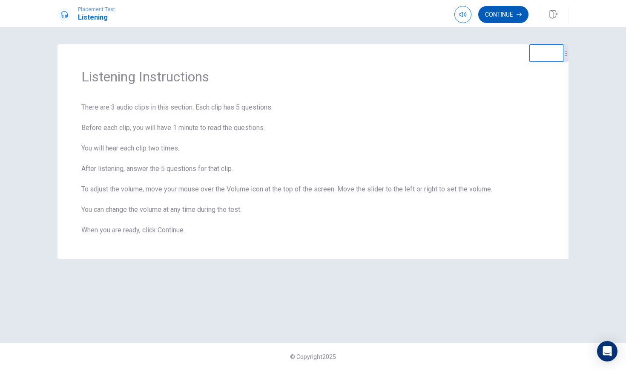
click at [525, 11] on button "Continue" at bounding box center [503, 14] width 50 height 17
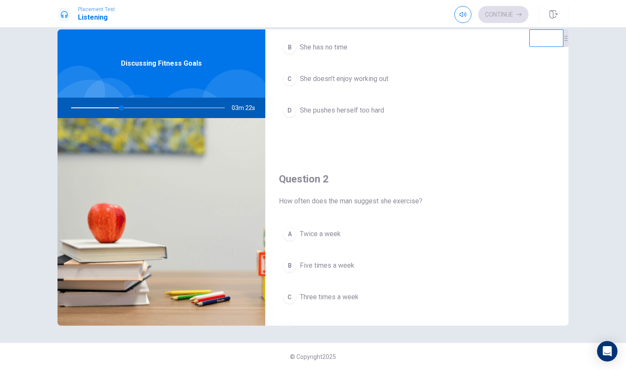
scroll to position [95, 0]
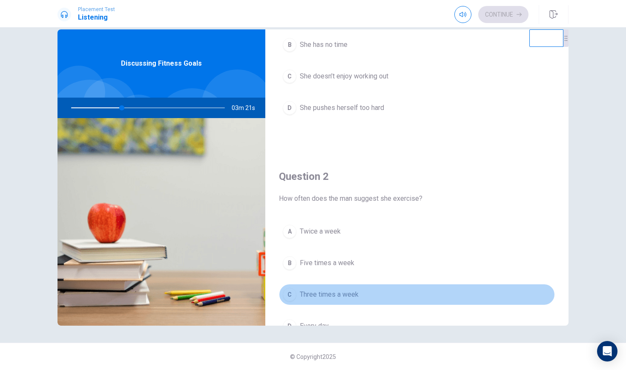
click at [292, 298] on div "C" at bounding box center [290, 295] width 14 height 14
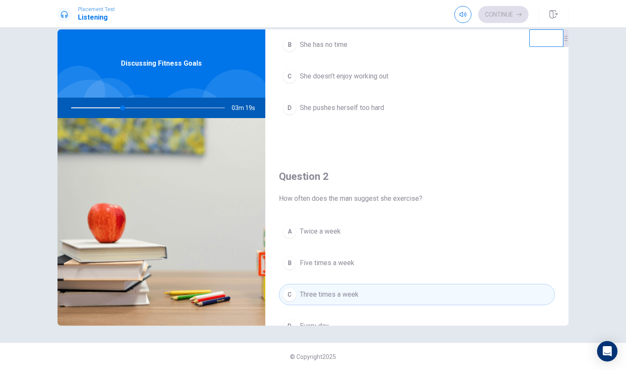
scroll to position [135, 0]
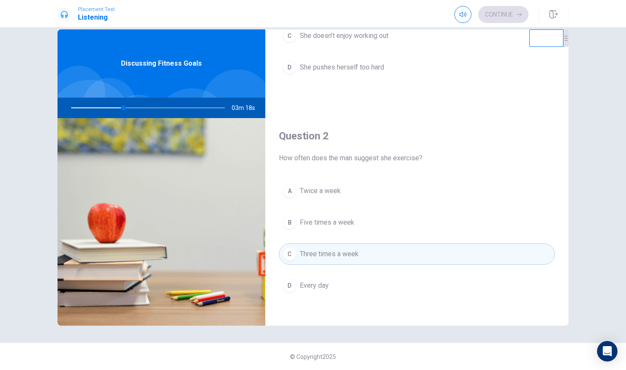
click at [290, 68] on div "D" at bounding box center [290, 68] width 14 height 14
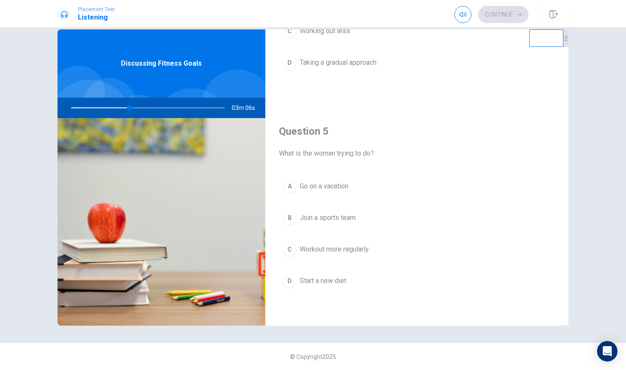
scroll to position [0, 0]
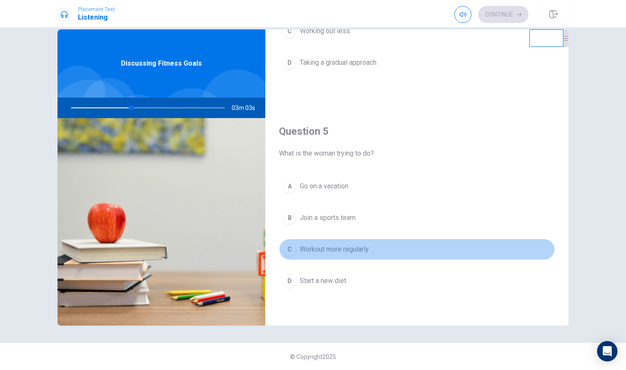
click at [292, 250] on div "C" at bounding box center [290, 249] width 14 height 14
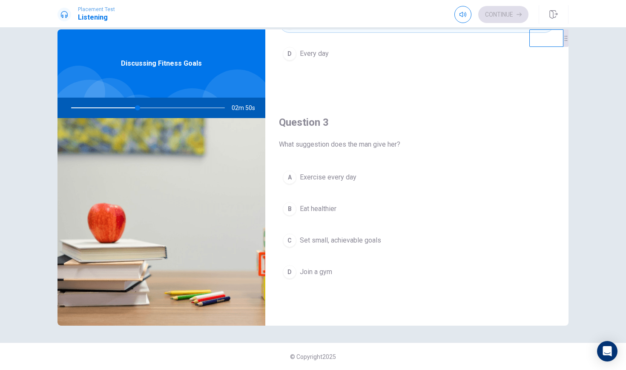
scroll to position [369, 0]
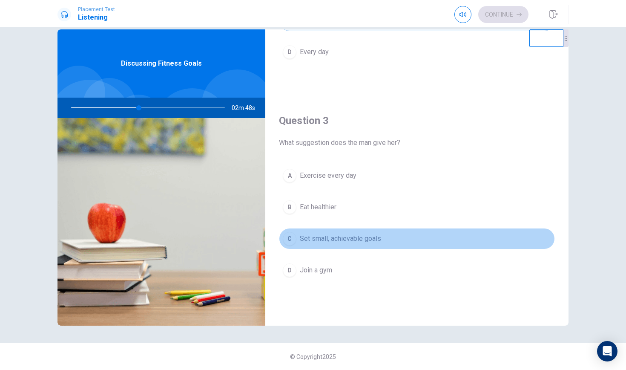
click at [288, 241] on div "C" at bounding box center [290, 239] width 14 height 14
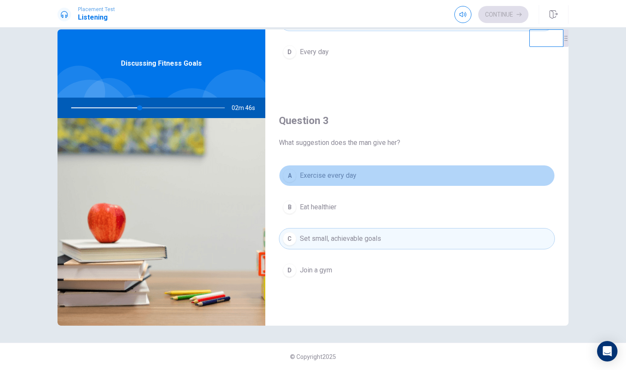
click at [291, 176] on div "A" at bounding box center [290, 176] width 14 height 14
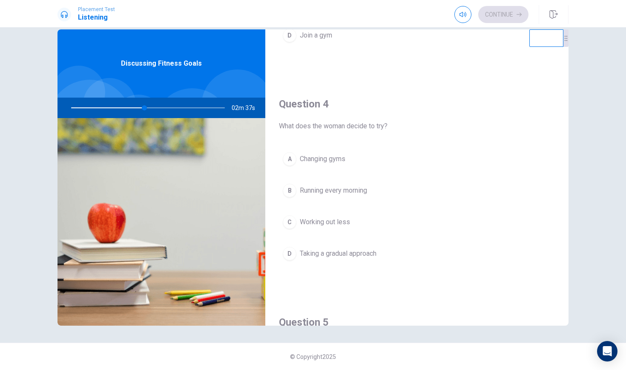
scroll to position [606, 0]
click at [288, 219] on div "C" at bounding box center [290, 220] width 14 height 14
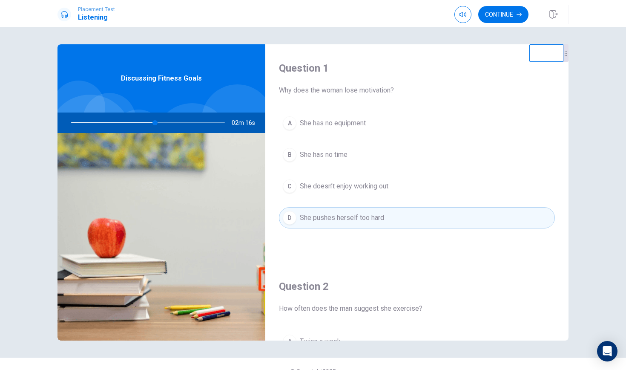
scroll to position [0, 0]
click at [509, 7] on button "Continue" at bounding box center [503, 14] width 50 height 17
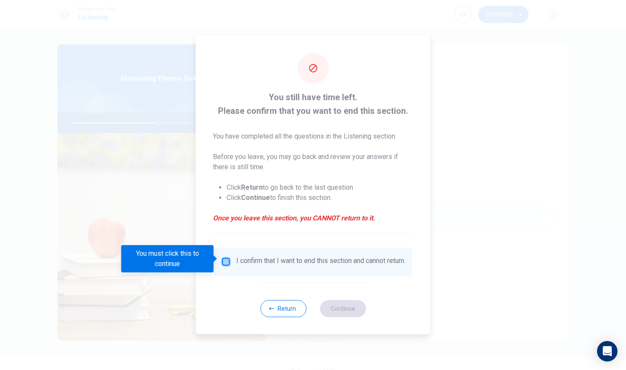
click at [225, 257] on input "You must click this to continue" at bounding box center [226, 262] width 10 height 10
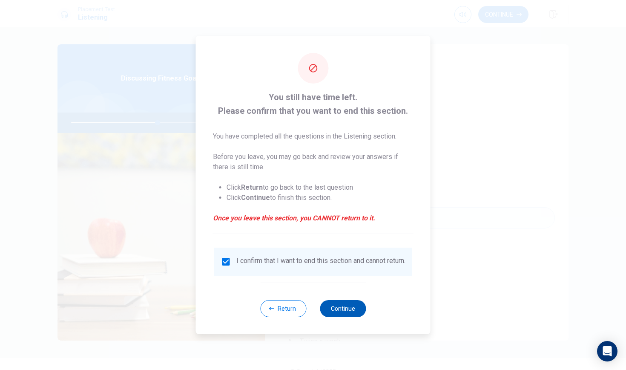
click at [347, 313] on button "Continue" at bounding box center [343, 308] width 46 height 17
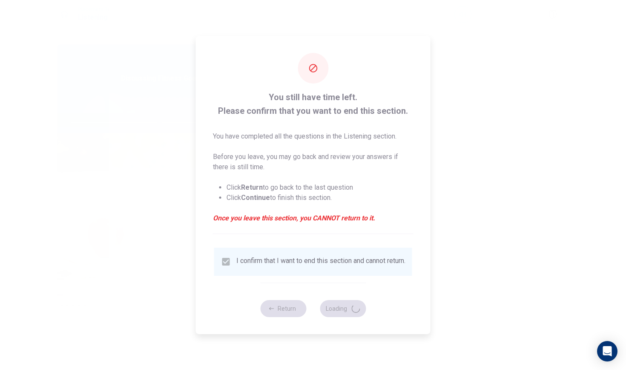
type input "58"
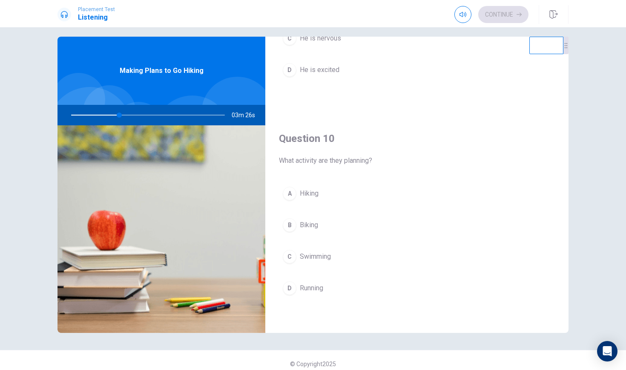
scroll to position [795, 0]
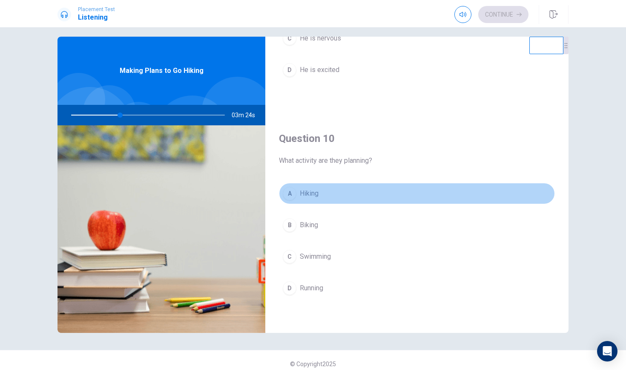
click at [292, 190] on div "A" at bounding box center [290, 194] width 14 height 14
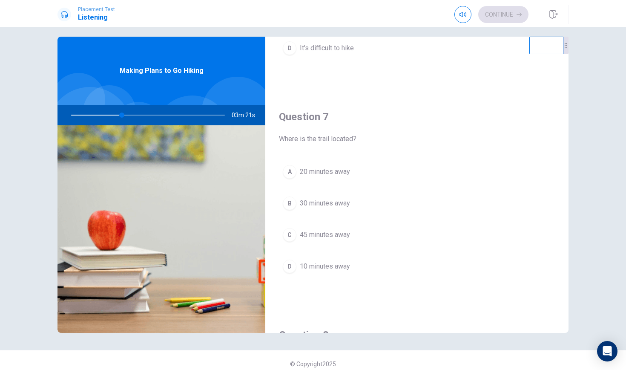
scroll to position [176, 0]
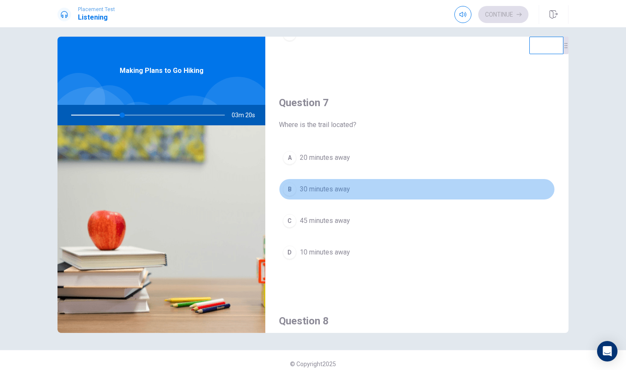
click at [288, 187] on div "B" at bounding box center [290, 189] width 14 height 14
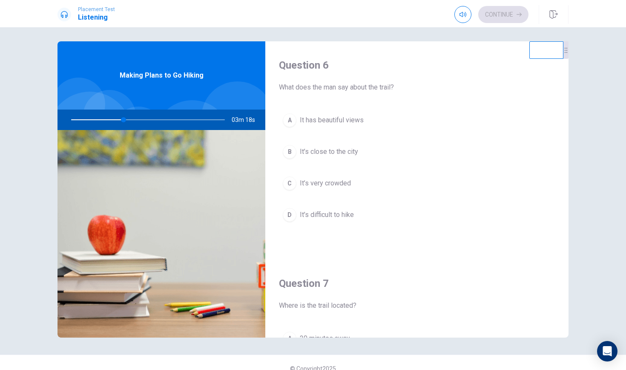
scroll to position [0, 0]
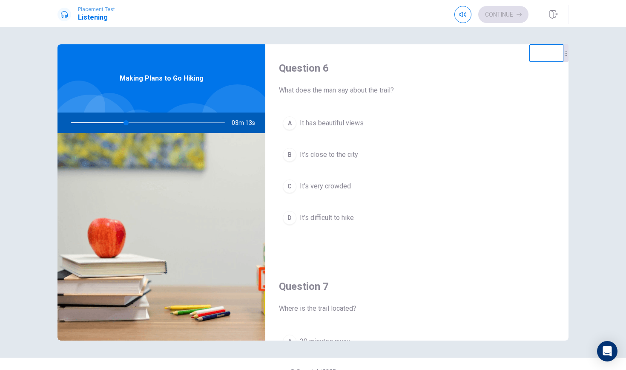
click at [292, 127] on div "A" at bounding box center [290, 123] width 14 height 14
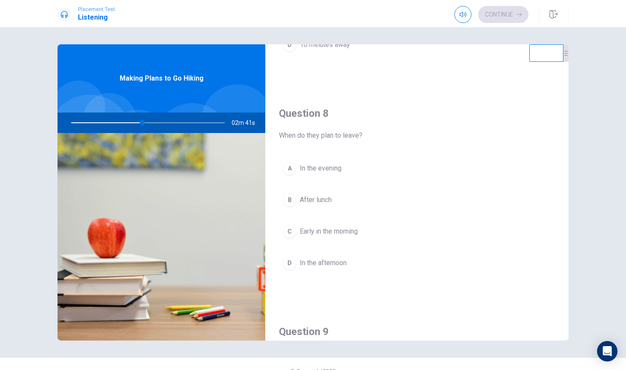
click at [285, 228] on div "C" at bounding box center [290, 232] width 14 height 14
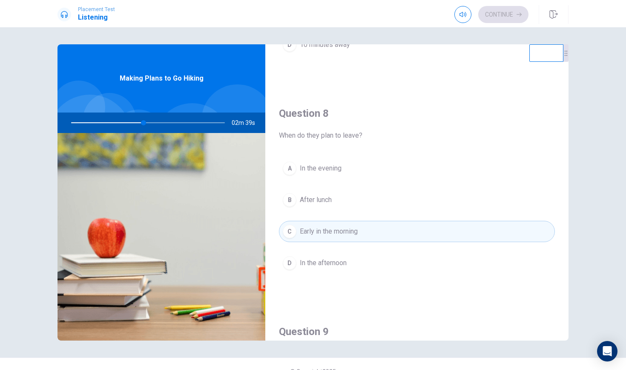
click at [287, 169] on div "A" at bounding box center [290, 168] width 14 height 14
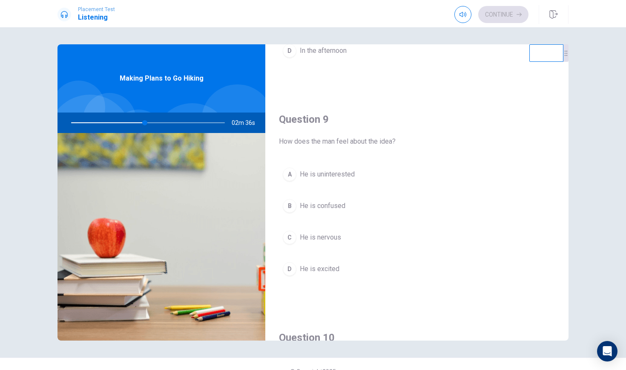
scroll to position [592, 0]
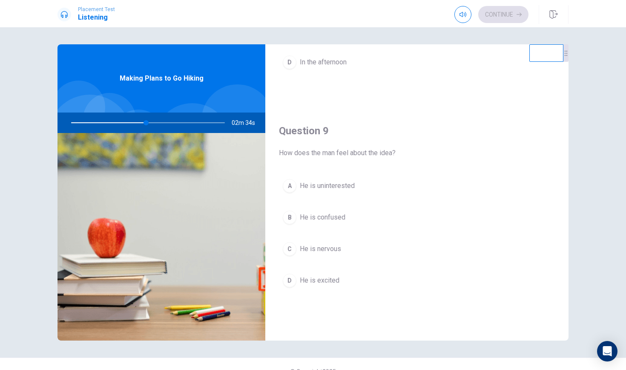
click at [295, 281] on div "D" at bounding box center [290, 281] width 14 height 14
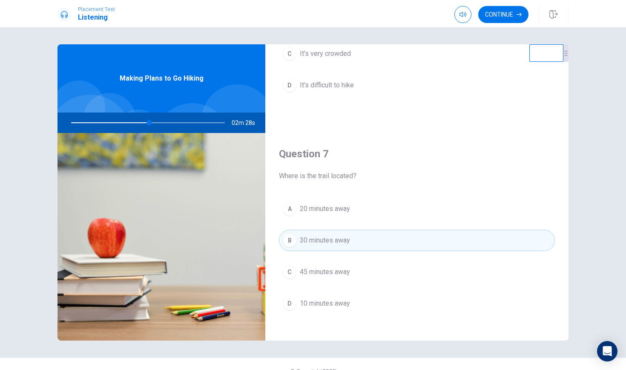
scroll to position [35, 0]
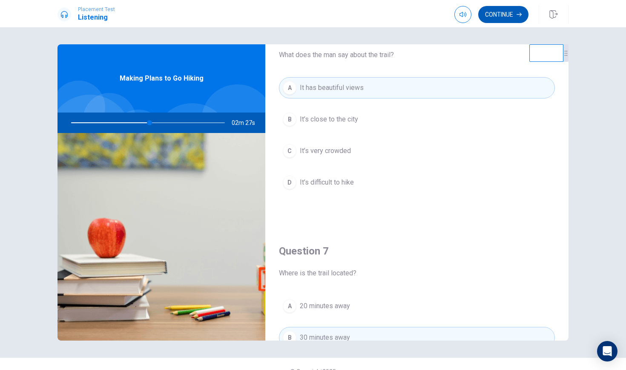
click at [518, 15] on icon "button" at bounding box center [519, 14] width 5 height 5
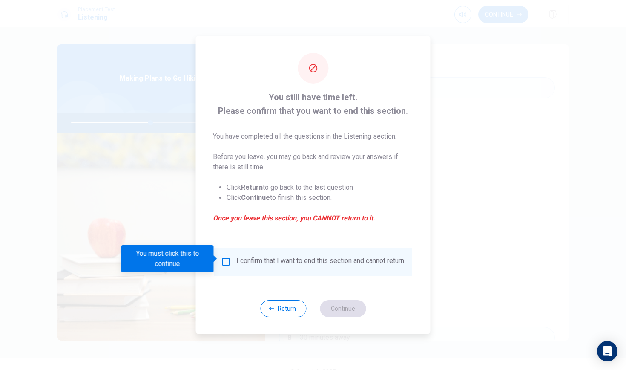
click at [228, 258] on input "You must click this to continue" at bounding box center [226, 262] width 10 height 10
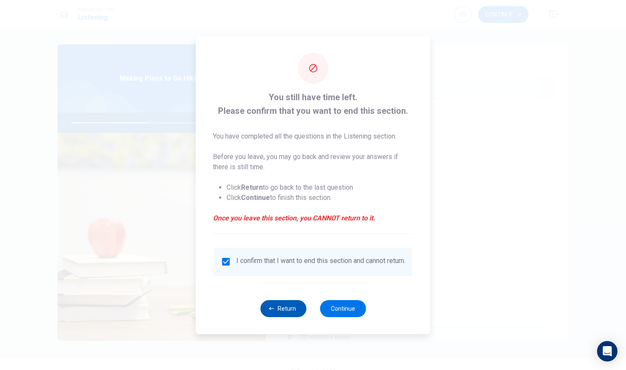
click at [291, 312] on button "Return" at bounding box center [283, 308] width 46 height 17
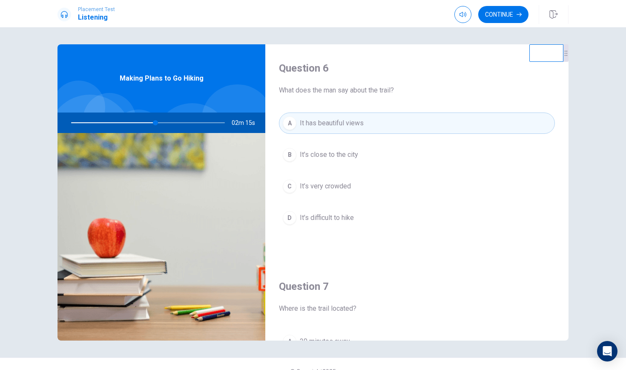
scroll to position [0, 0]
click at [494, 8] on button "Continue" at bounding box center [503, 14] width 50 height 17
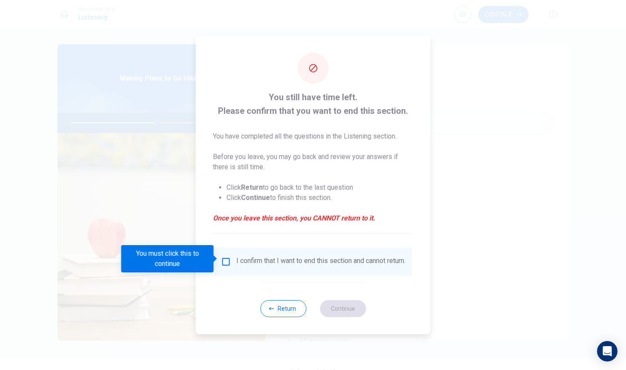
click at [225, 259] on input "You must click this to continue" at bounding box center [226, 262] width 10 height 10
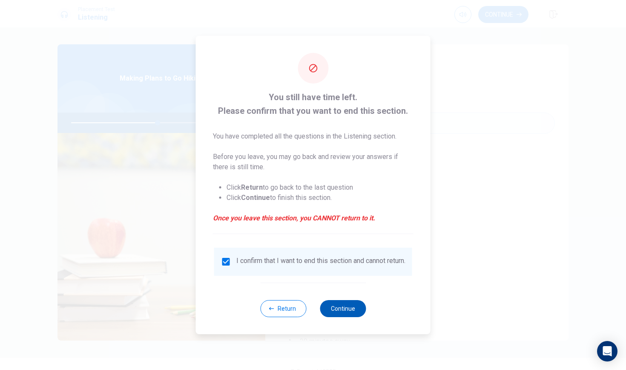
click at [332, 306] on button "Continue" at bounding box center [343, 308] width 46 height 17
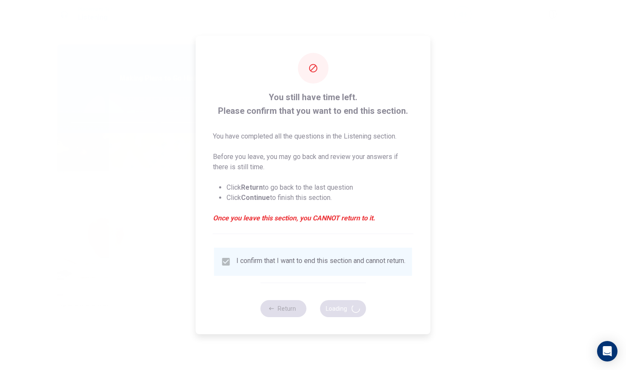
type input "57"
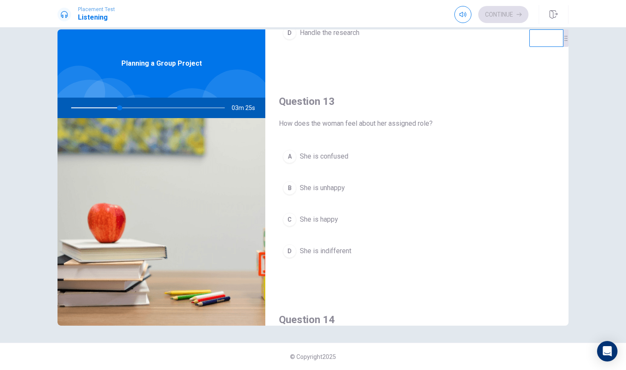
scroll to position [390, 0]
click at [292, 219] on div "C" at bounding box center [290, 217] width 14 height 14
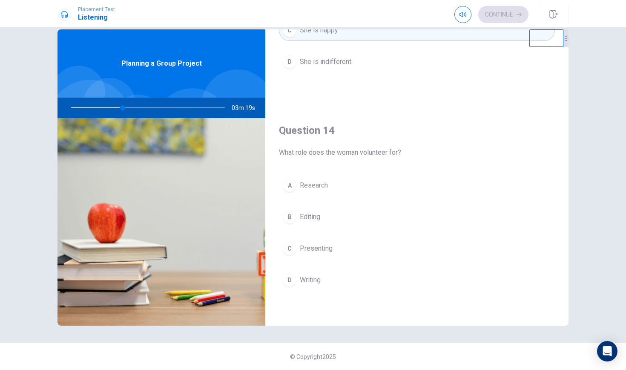
scroll to position [584, 0]
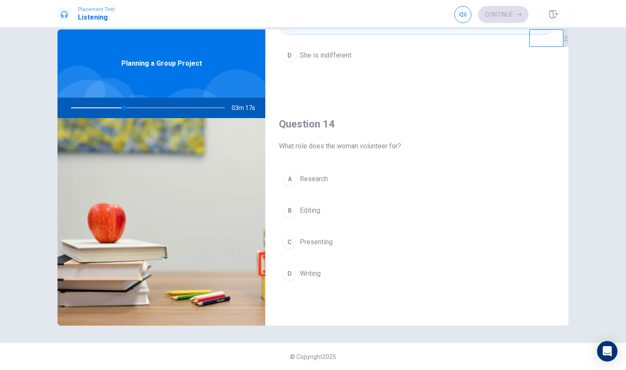
click at [294, 212] on div "B" at bounding box center [290, 211] width 14 height 14
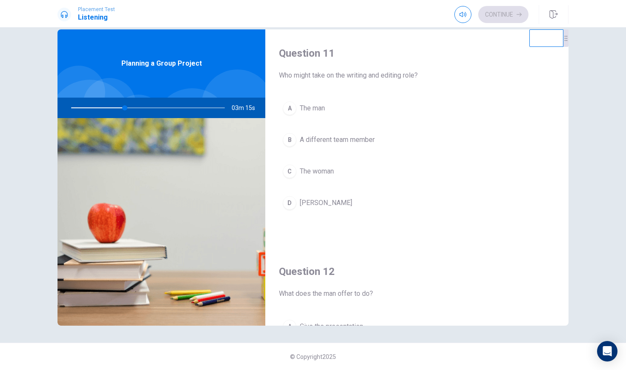
scroll to position [0, 0]
click at [293, 202] on div "D" at bounding box center [290, 203] width 14 height 14
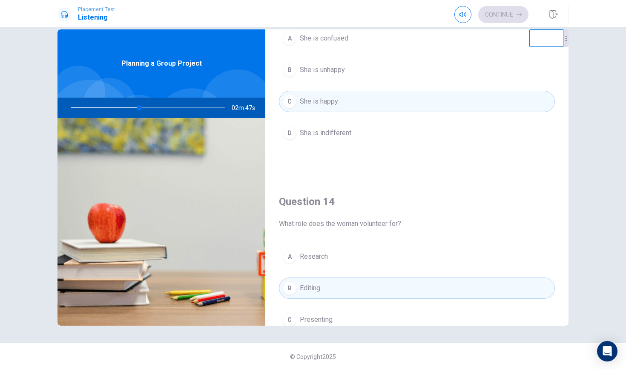
scroll to position [513, 0]
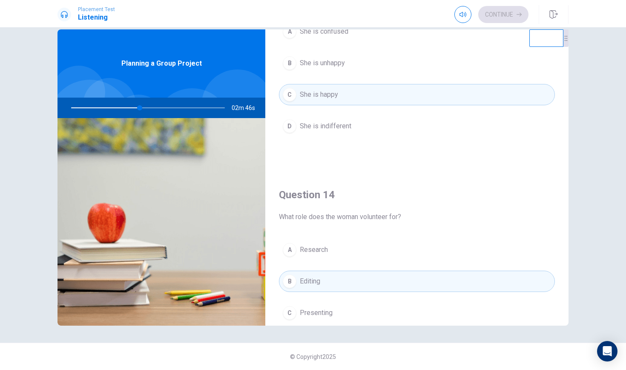
click at [287, 252] on div "A" at bounding box center [290, 250] width 14 height 14
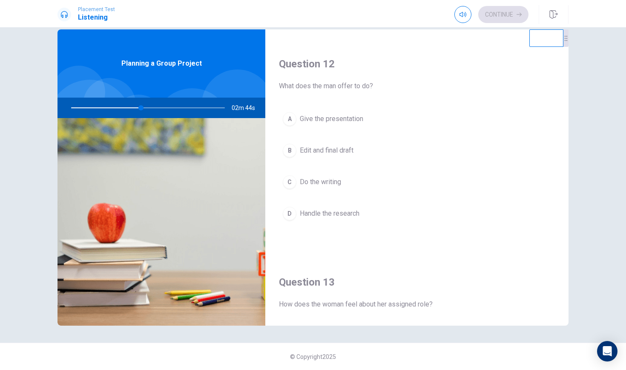
scroll to position [207, 0]
click at [294, 121] on div "A" at bounding box center [290, 120] width 14 height 14
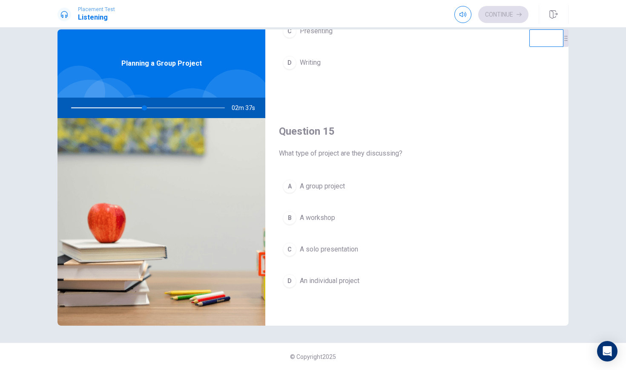
scroll to position [0, 0]
click at [294, 187] on div "A" at bounding box center [290, 186] width 14 height 14
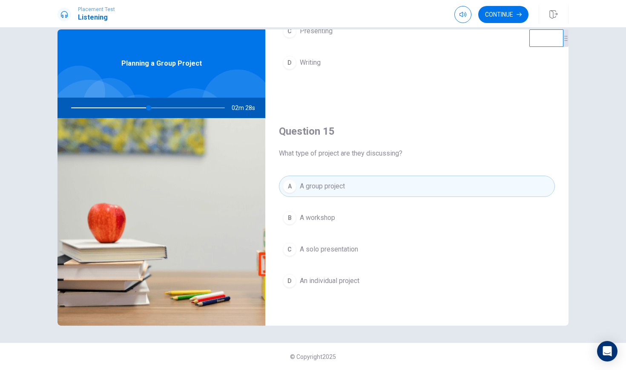
scroll to position [795, 0]
click at [291, 282] on div "D" at bounding box center [290, 281] width 14 height 14
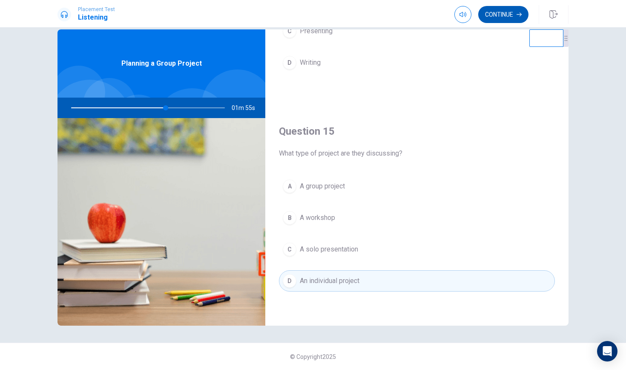
click at [495, 11] on button "Continue" at bounding box center [503, 14] width 50 height 17
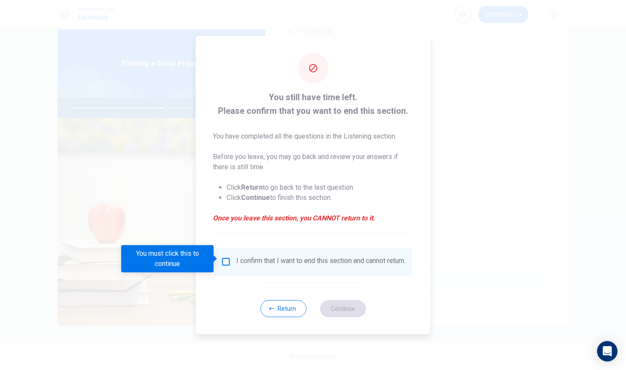
click at [226, 261] on input "You must click this to continue" at bounding box center [226, 262] width 10 height 10
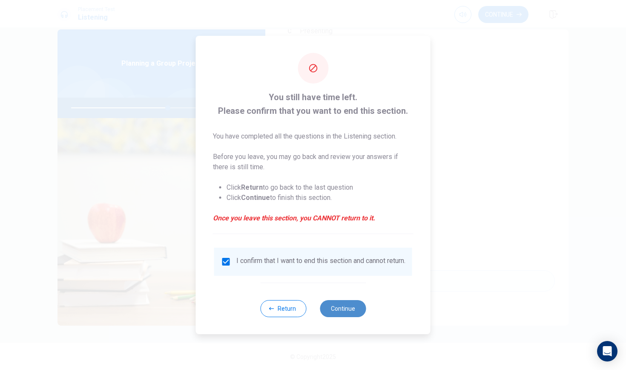
click at [329, 314] on button "Continue" at bounding box center [343, 308] width 46 height 17
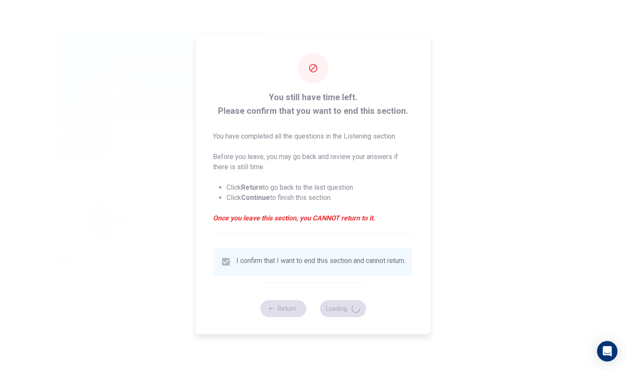
type input "64"
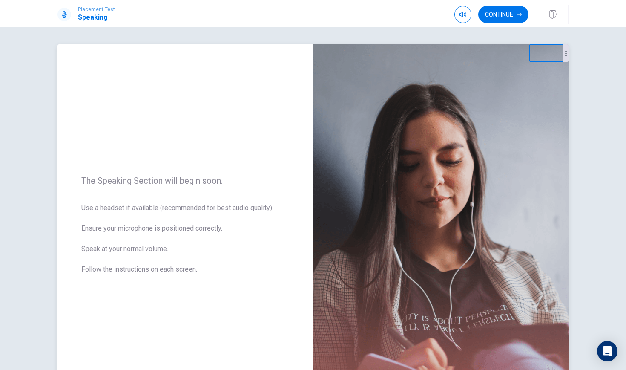
scroll to position [0, 0]
click at [516, 11] on button "Continue" at bounding box center [503, 14] width 50 height 17
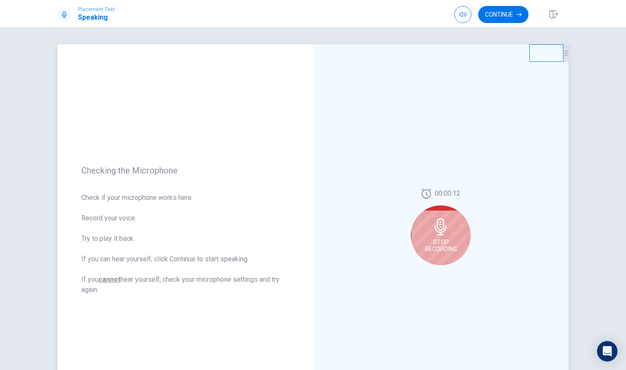
click at [455, 237] on div "Stop Recording" at bounding box center [441, 235] width 60 height 60
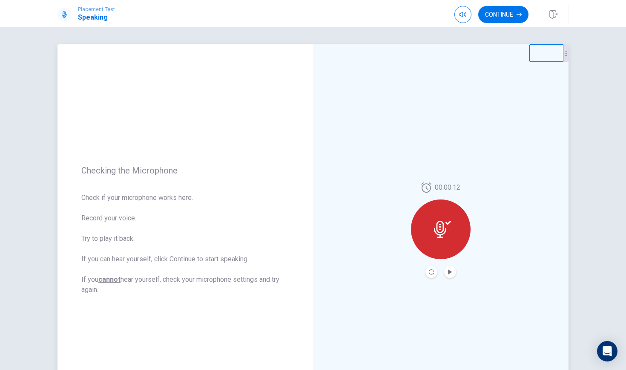
click at [455, 244] on div at bounding box center [441, 229] width 60 height 60
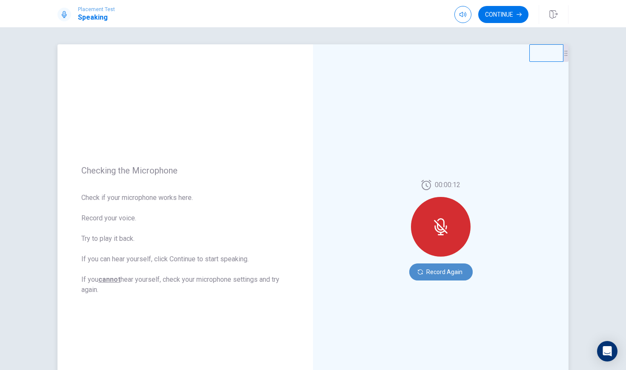
click at [437, 271] on button "Record Again" at bounding box center [440, 271] width 63 height 17
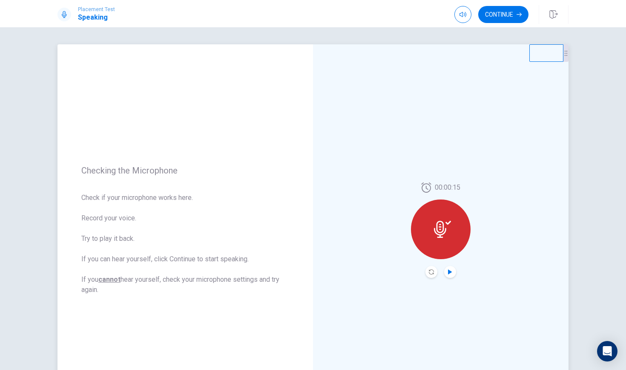
click at [452, 274] on icon "Play Audio" at bounding box center [450, 271] width 5 height 5
click at [516, 12] on button "Continue" at bounding box center [503, 14] width 50 height 17
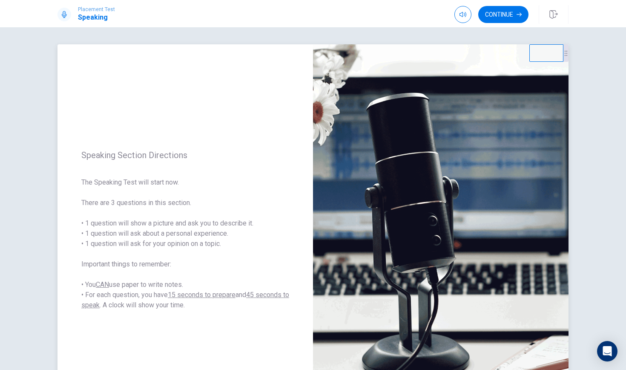
scroll to position [21, 0]
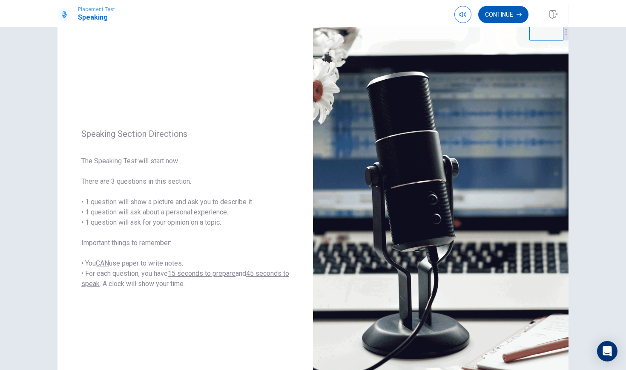
click at [522, 9] on button "Continue" at bounding box center [503, 14] width 50 height 17
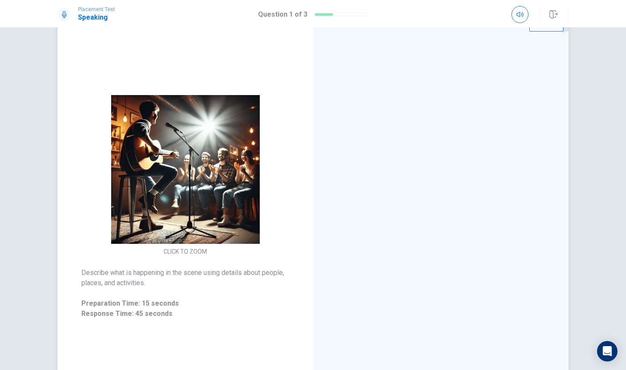
scroll to position [31, 0]
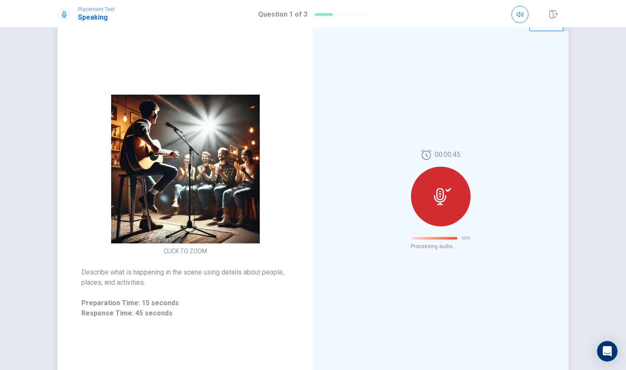
click at [421, 199] on div at bounding box center [441, 197] width 60 height 60
click at [450, 246] on button "Retry" at bounding box center [441, 241] width 60 height 17
click at [452, 208] on div at bounding box center [441, 197] width 60 height 60
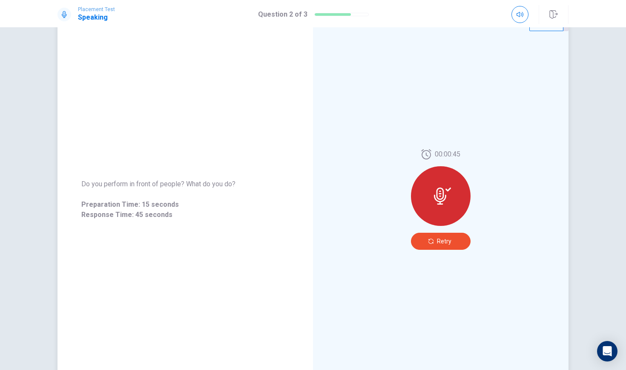
click at [438, 244] on span "Retry" at bounding box center [444, 241] width 14 height 7
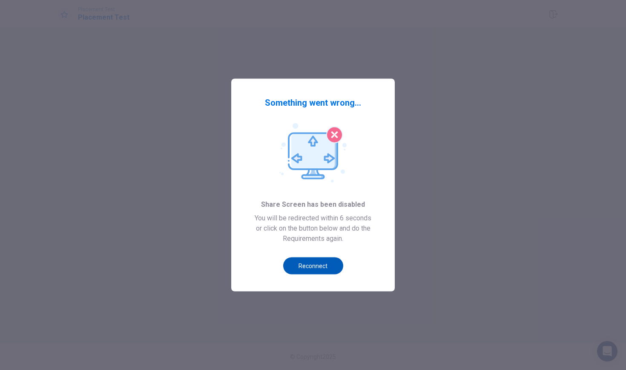
scroll to position [0, 0]
click at [318, 267] on button "Reconnect" at bounding box center [313, 265] width 60 height 17
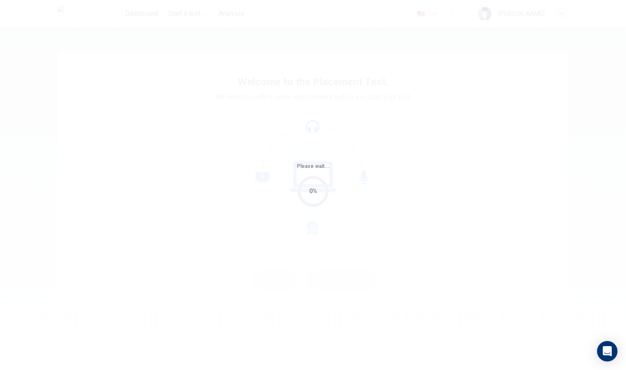
type input "zh"
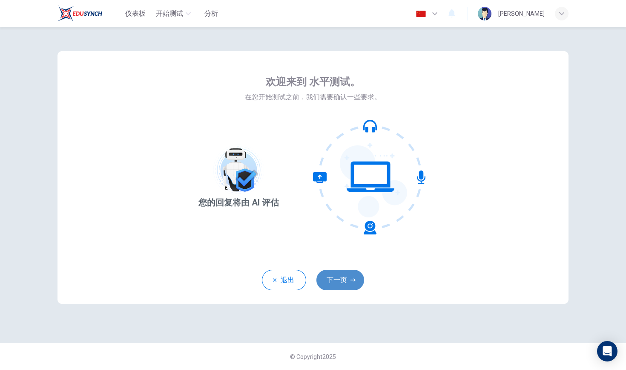
click at [338, 275] on button "下一页" at bounding box center [341, 280] width 48 height 20
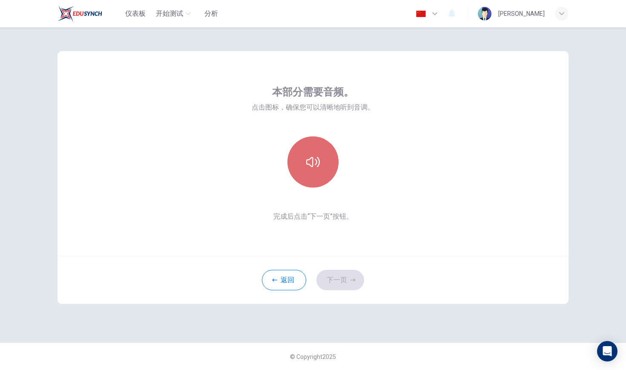
click at [314, 178] on button "button" at bounding box center [313, 161] width 51 height 51
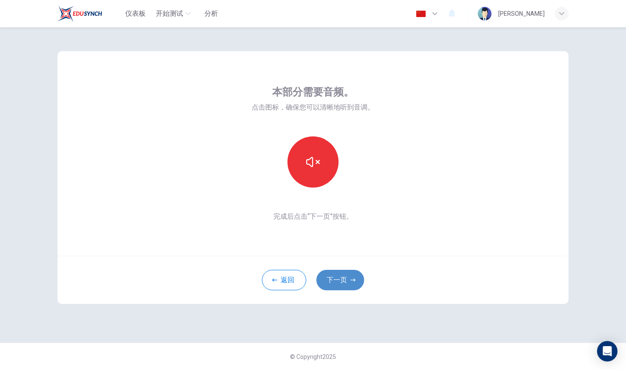
click at [334, 272] on button "下一页" at bounding box center [341, 280] width 48 height 20
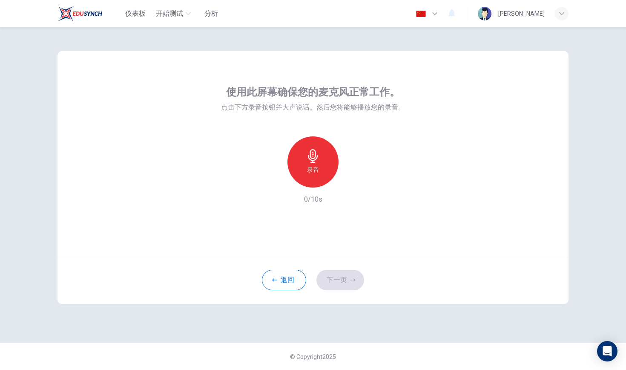
click at [316, 179] on div "录音" at bounding box center [313, 161] width 51 height 51
click at [336, 271] on div "返回 下一页" at bounding box center [313, 280] width 511 height 48
drag, startPoint x: 317, startPoint y: 175, endPoint x: 318, endPoint y: 206, distance: 31.5
click at [317, 175] on div "停止" at bounding box center [313, 161] width 51 height 51
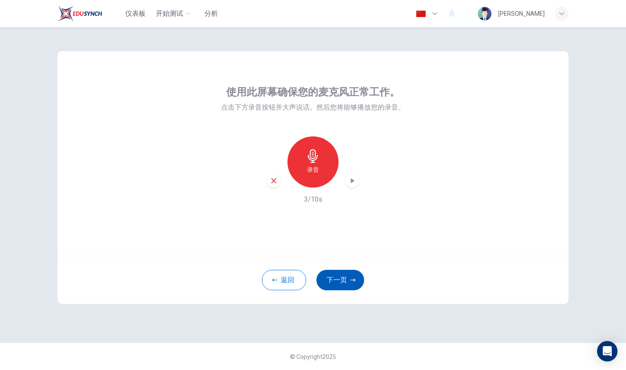
click at [334, 277] on button "下一页" at bounding box center [341, 280] width 48 height 20
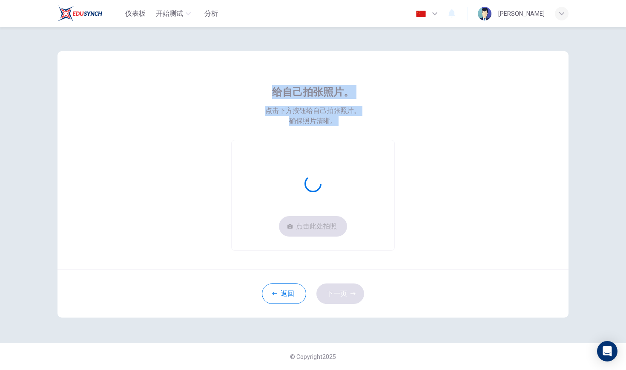
click at [334, 277] on div "返回 下一页" at bounding box center [313, 293] width 511 height 48
click at [328, 227] on button "点击此处拍照" at bounding box center [313, 226] width 68 height 20
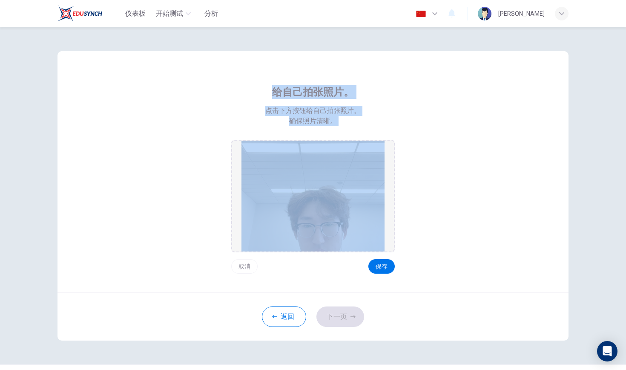
click at [246, 262] on button "取消" at bounding box center [244, 266] width 26 height 14
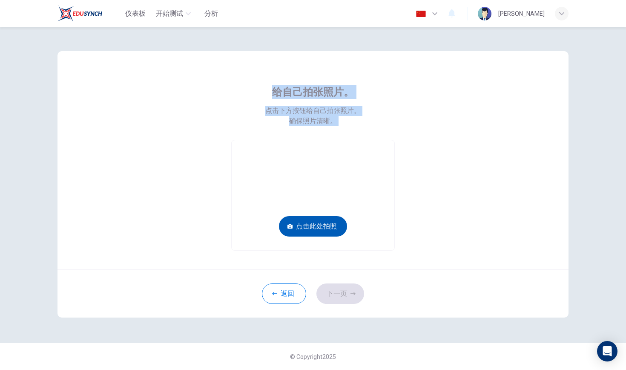
click at [308, 230] on button "点击此处拍照" at bounding box center [313, 226] width 68 height 20
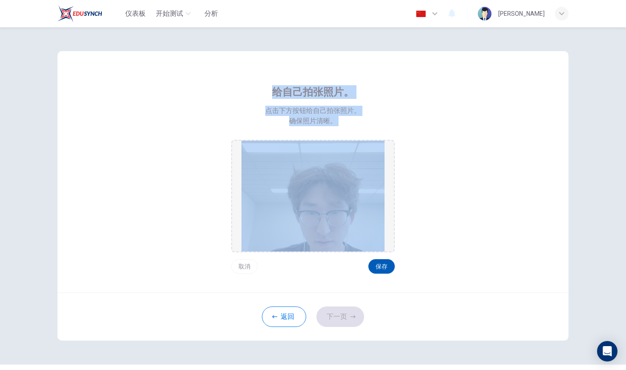
click at [382, 262] on button "保存" at bounding box center [382, 266] width 26 height 14
click at [354, 311] on button "下一页" at bounding box center [341, 316] width 48 height 20
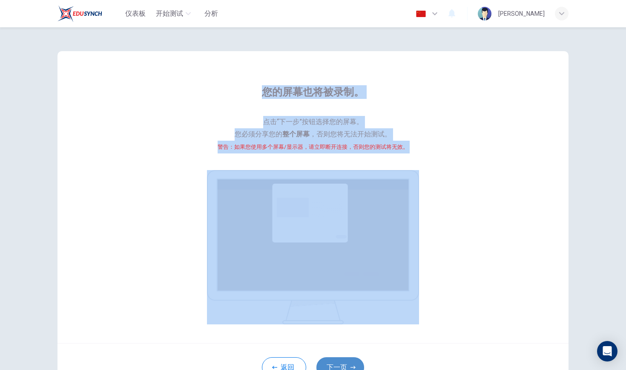
click at [330, 358] on button "下一页" at bounding box center [341, 367] width 48 height 20
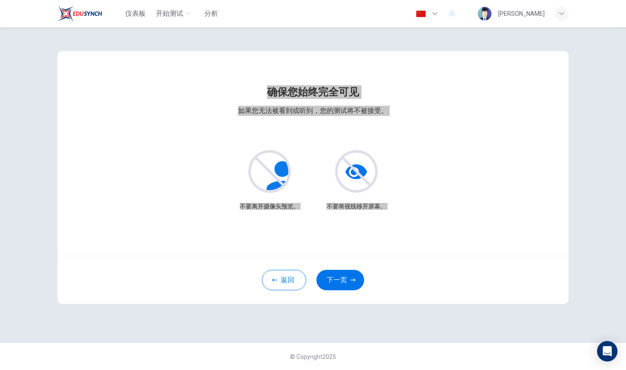
click at [344, 283] on button "下一页" at bounding box center [341, 280] width 48 height 20
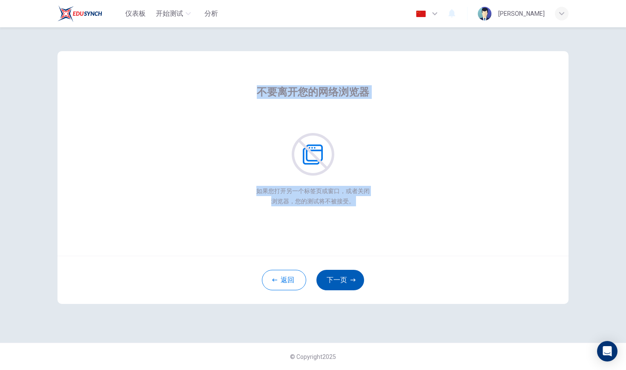
click at [337, 272] on button "下一页" at bounding box center [341, 280] width 48 height 20
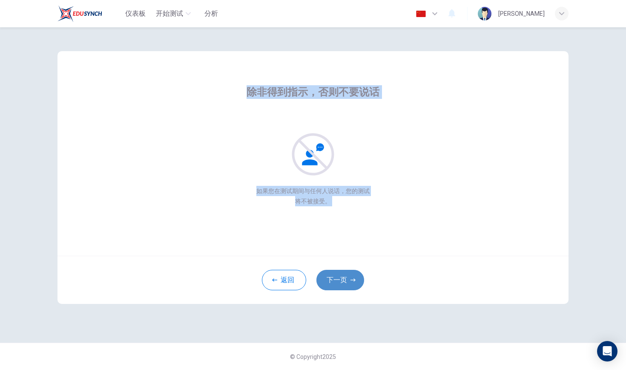
click at [337, 273] on button "下一页" at bounding box center [341, 280] width 48 height 20
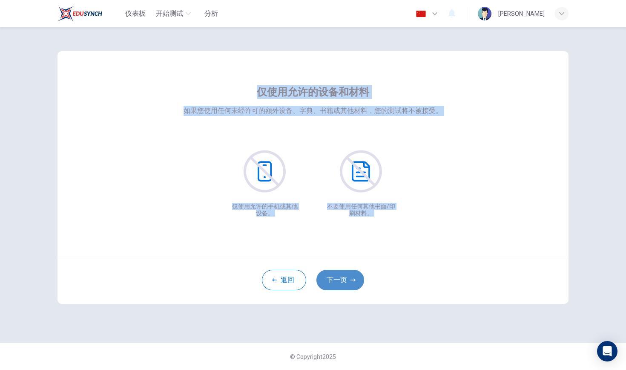
click at [337, 273] on button "下一页" at bounding box center [341, 280] width 48 height 20
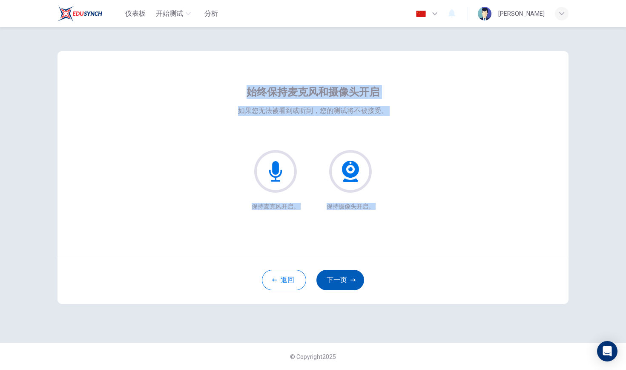
click at [337, 273] on button "下一页" at bounding box center [341, 280] width 48 height 20
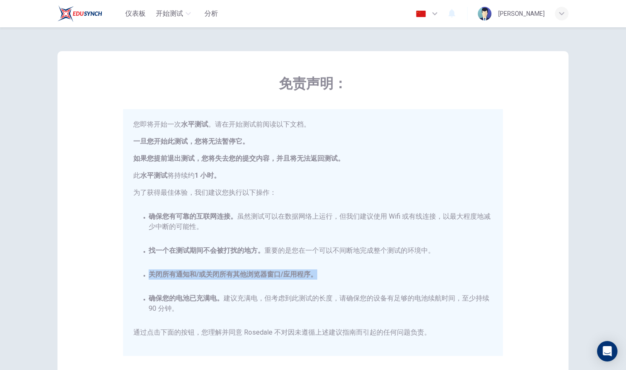
click at [337, 273] on div "关闭所有通知和/或关闭所有其他浏览器窗口/应用程序。" at bounding box center [313, 274] width 360 height 10
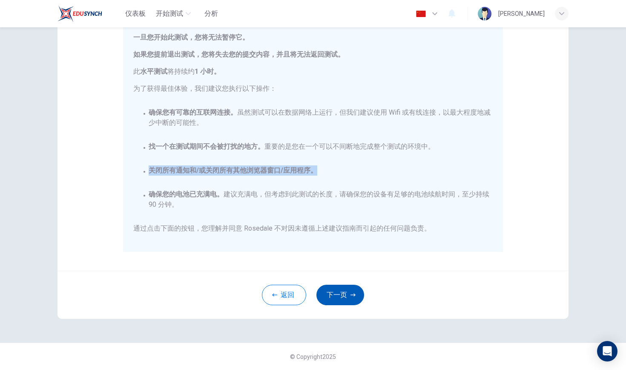
click at [340, 291] on button "下一页" at bounding box center [341, 295] width 48 height 20
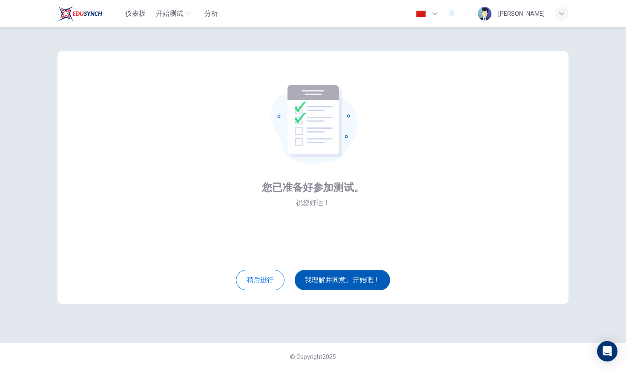
click at [364, 272] on button "我理解并同意。开始吧！" at bounding box center [342, 280] width 95 height 20
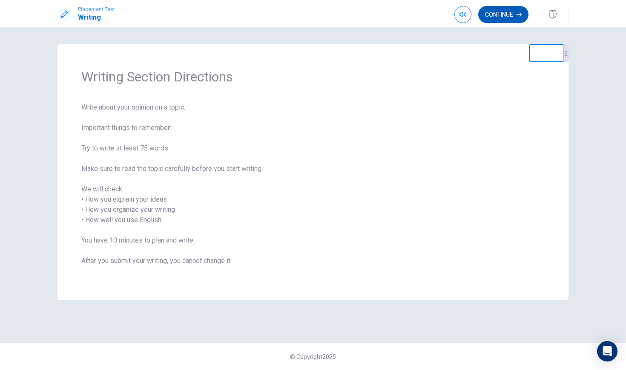
click at [511, 14] on button "Continue" at bounding box center [503, 14] width 50 height 17
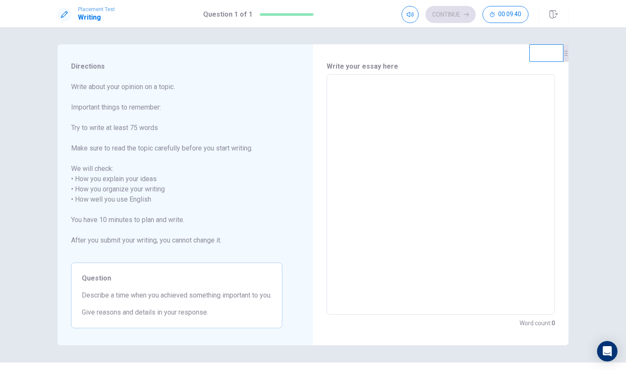
click at [363, 138] on textarea at bounding box center [441, 194] width 216 height 226
type textarea "I"
type textarea "x"
type textarea "I"
type textarea "x"
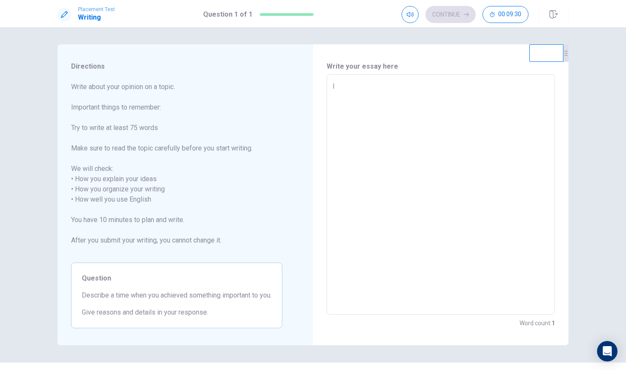
type textarea "I t"
type textarea "x"
type textarea "I th"
type textarea "x"
type textarea "I thi"
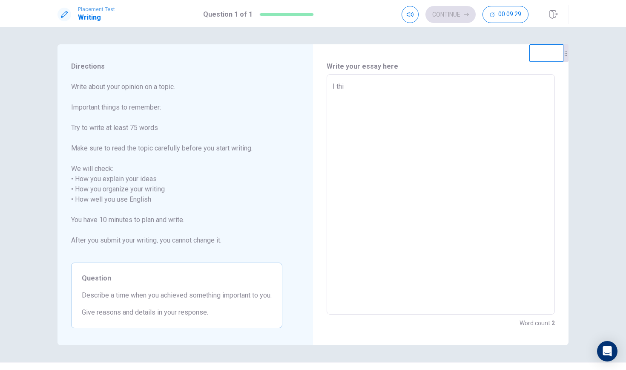
type textarea "x"
type textarea "I thin"
type textarea "x"
type textarea "I think"
type textarea "x"
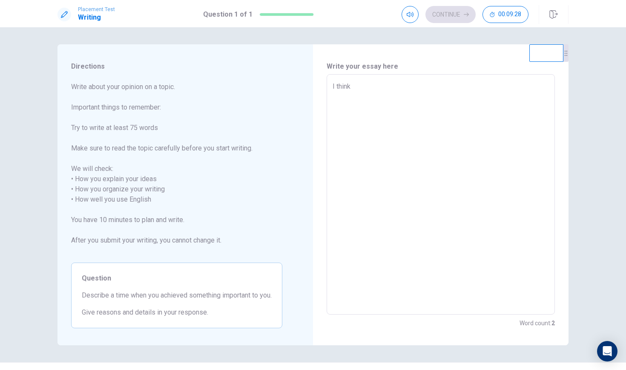
type textarea "I think"
type textarea "x"
type textarea "I think m"
type textarea "x"
type textarea "I think ma"
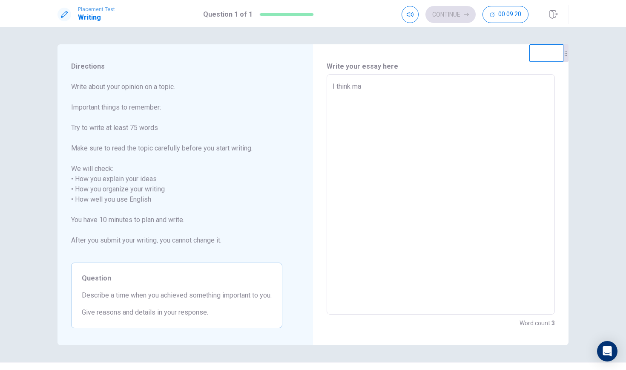
type textarea "x"
type textarea "I think may"
type textarea "x"
type textarea "I think mayb"
type textarea "x"
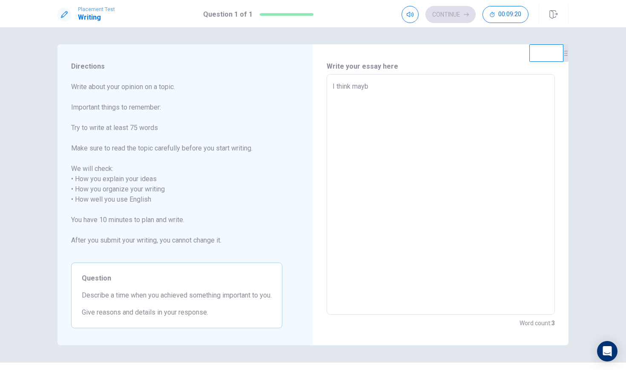
type textarea "I think maybe"
type textarea "x"
type textarea "I think maybe"
type textarea "x"
type textarea "I think maybe i"
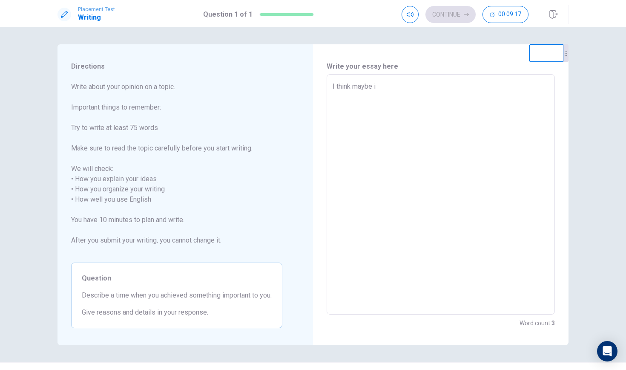
type textarea "x"
type textarea "I think maybe in"
type textarea "x"
type textarea "I think maybe in"
type textarea "x"
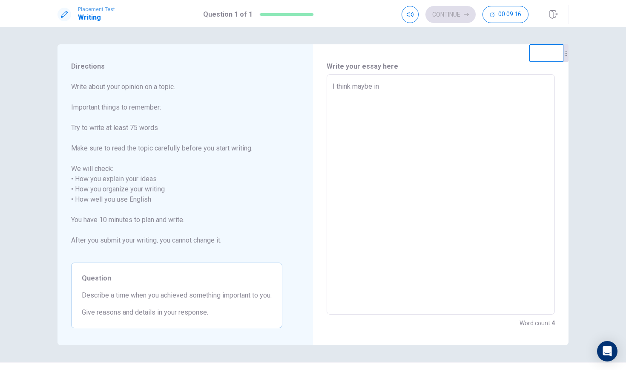
type textarea "I think maybe in t"
type textarea "x"
type textarea "I think maybe in th"
type textarea "x"
type textarea "I think maybe in the"
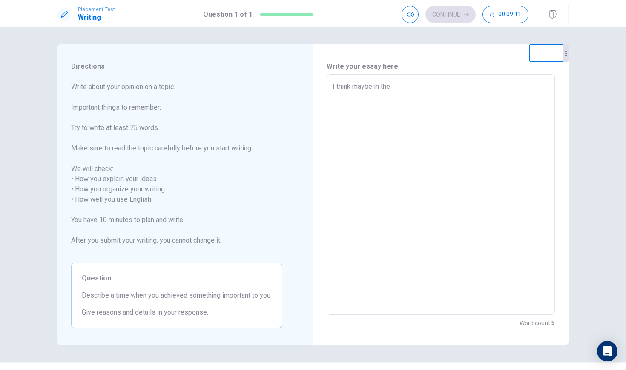
type textarea "x"
type textarea "I think maybe in the w"
type textarea "x"
type textarea "I think maybe in the wi"
type textarea "x"
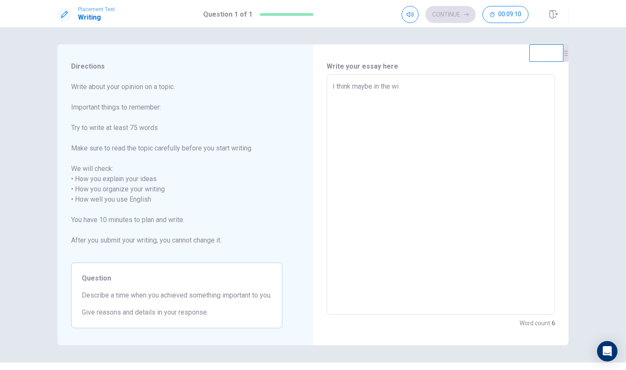
type textarea "I think maybe in the win"
type textarea "x"
type textarea "I think maybe in the wint"
type textarea "x"
type textarea "I think maybe in the winte"
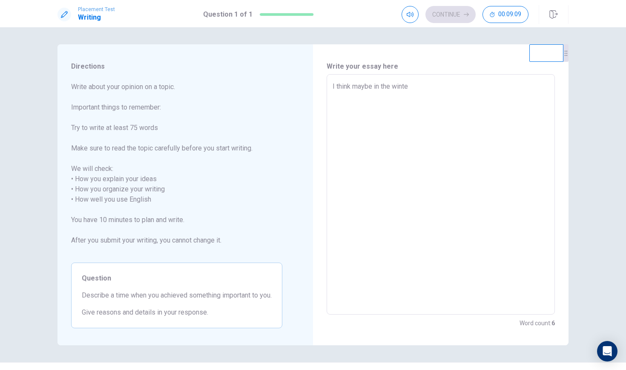
type textarea "x"
type textarea "I think maybe in the winter"
type textarea "x"
type textarea "I think maybe in the winter"
type textarea "x"
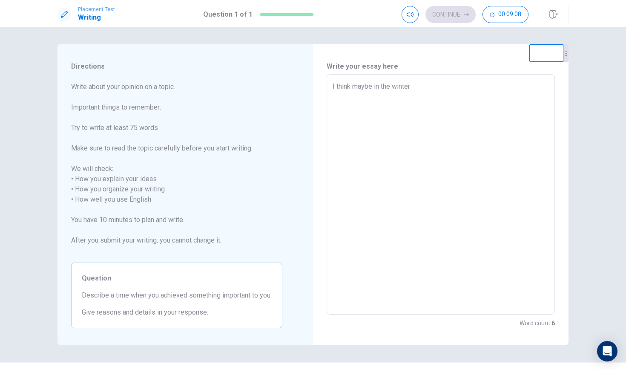
type textarea "I think maybe in the winter h"
type textarea "x"
type textarea "I think maybe in the winter ho"
type textarea "x"
type textarea "I think maybe in the winter hol"
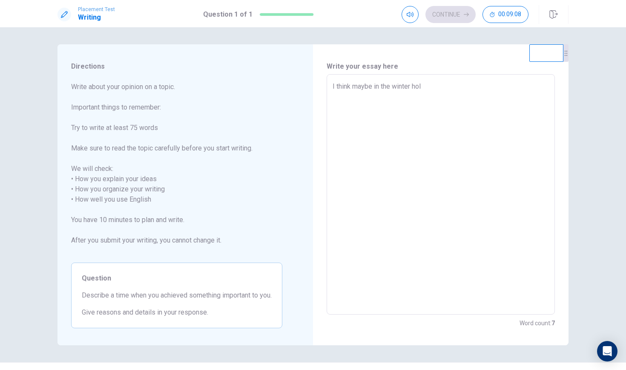
type textarea "x"
type textarea "I think maybe in the winter holi"
type textarea "x"
type textarea "I think maybe in the winter holid"
type textarea "x"
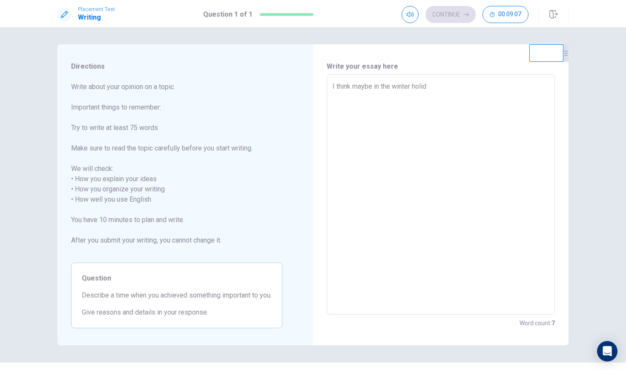
type textarea "I think maybe in the winter holida"
type textarea "x"
type textarea "I think maybe in the winter holiday"
type textarea "x"
type textarea "I think maybe in the winter holiday."
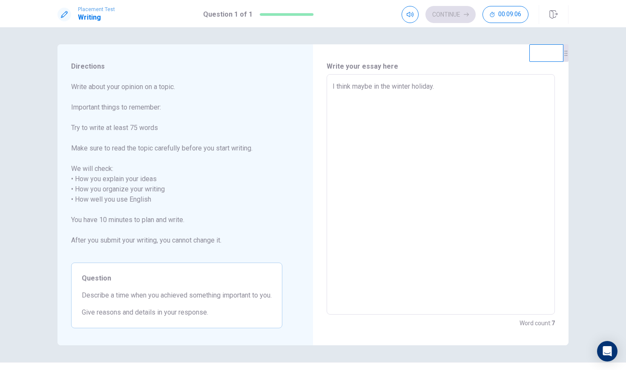
type textarea "x"
type textarea "I think maybe in the winter holiday."
type textarea "x"
type textarea "I think maybe in the winter holiday. B"
type textarea "x"
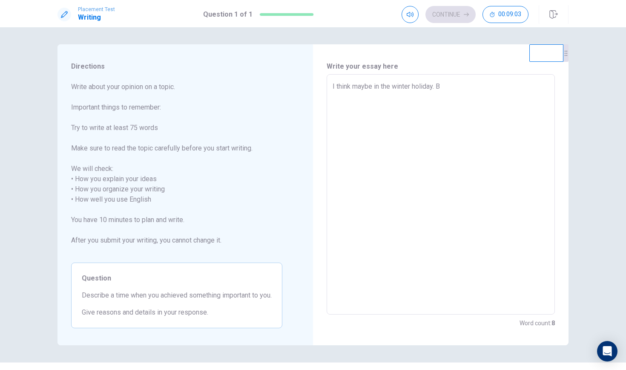
type textarea "I think maybe in the winter holiday. BE"
type textarea "x"
type textarea "I think maybe in the winter holiday. B"
type textarea "x"
type textarea "I think maybe in the winter holiday. Be"
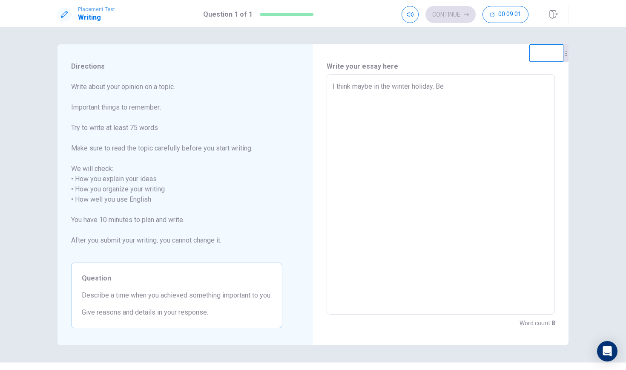
type textarea "x"
type textarea "I think maybe in the winter holiday. B"
type textarea "x"
type textarea "I think maybe in the winter holiday. Be"
type textarea "x"
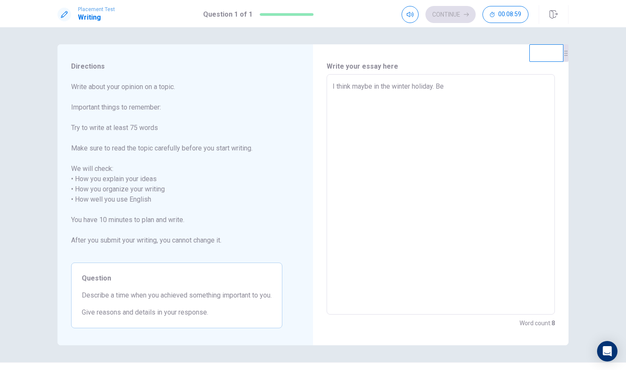
type textarea "I think maybe in the winter holiday. B"
type textarea "x"
type textarea "I think maybe in the winter holiday. Be"
type textarea "x"
type textarea "I think maybe in the winter holiday. B"
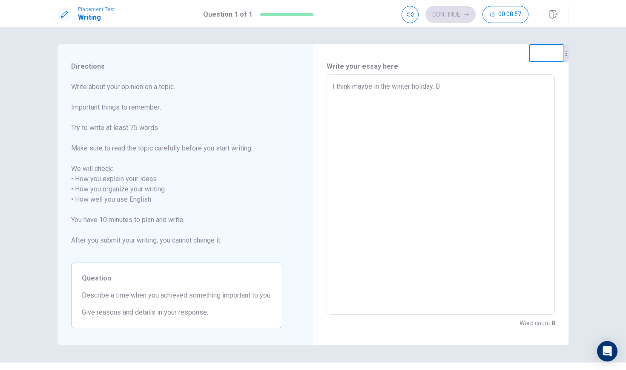
type textarea "x"
type textarea "I think maybe in the winter holiday. Be"
type textarea "x"
type textarea "I think maybe in the winter holiday. Bec"
type textarea "x"
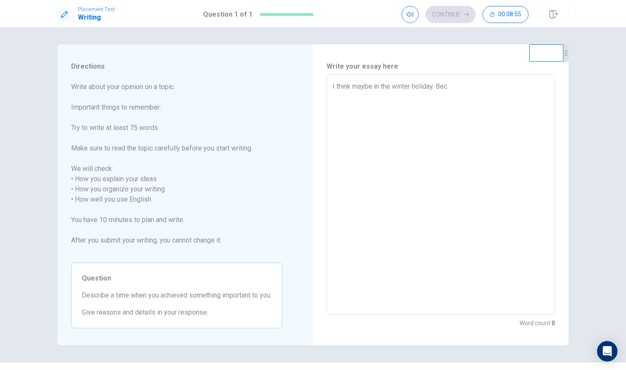
type textarea "I think maybe in the winter holiday. Beca"
type textarea "x"
type textarea "I think maybe in the winter holiday. Becau"
type textarea "x"
type textarea "I think maybe in the winter holiday. Becaus"
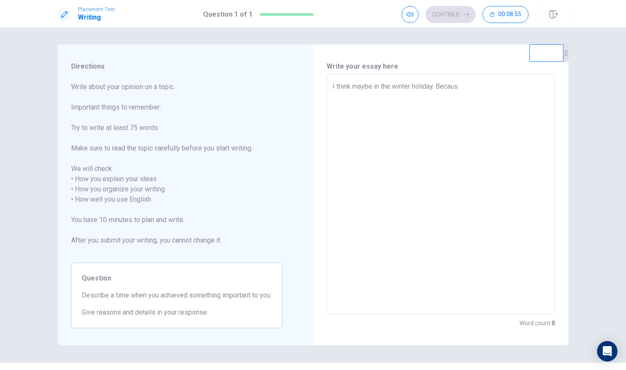
type textarea "x"
type textarea "I think maybe in the winter holiday. Because"
type textarea "x"
type textarea "I think maybe in the winter holiday. Because"
type textarea "x"
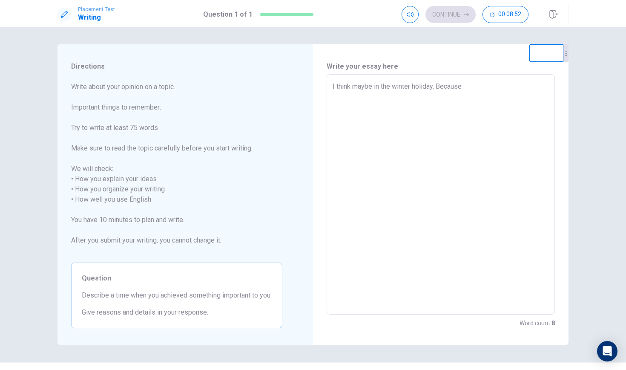
type textarea "I think maybe in the winter holiday. Because I"
type textarea "x"
type textarea "I think maybe in the winter holiday. Because I"
type textarea "x"
type textarea "I think maybe in the winter holiday. Because I。"
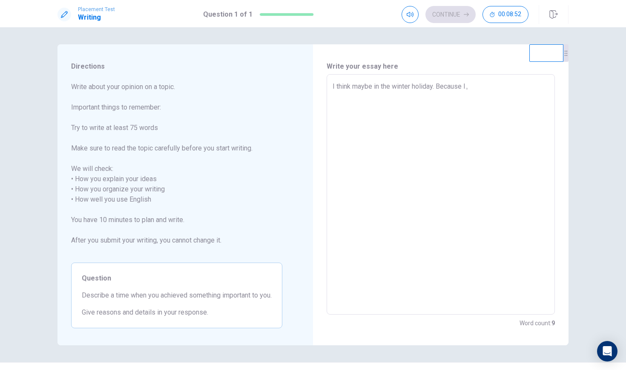
type textarea "x"
type textarea "I think maybe in the winter holiday. Because I"
type textarea "x"
type textarea "I think maybe in the winter holiday. Because I"
type textarea "x"
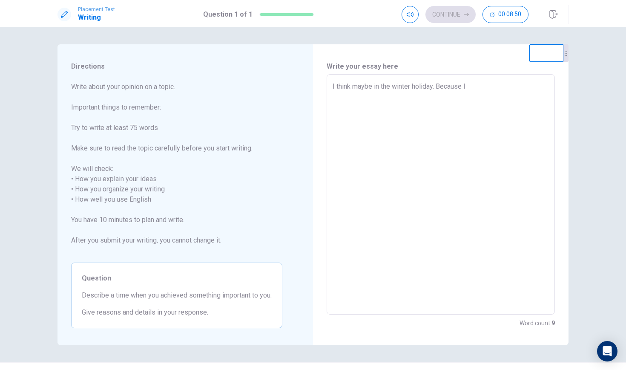
type textarea "I think maybe in the winter holiday. Because I n"
type textarea "x"
type textarea "I think maybe in the winter holiday. Because I ne"
type textarea "x"
type textarea "I think maybe in the winter holiday. Because I ne e"
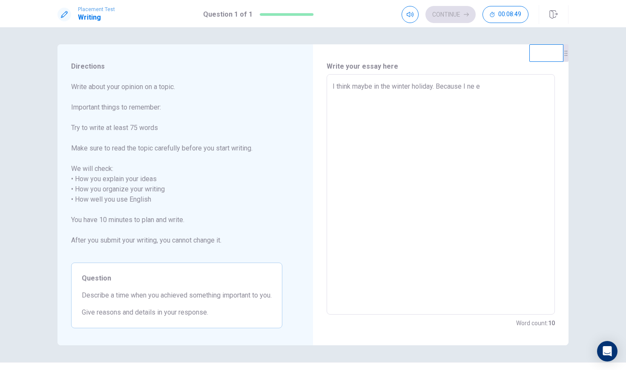
type textarea "x"
type textarea "I think maybe in the winter holiday. Because I need"
type textarea "x"
type textarea "I think maybe in the winter holiday. Because I ne e"
type textarea "x"
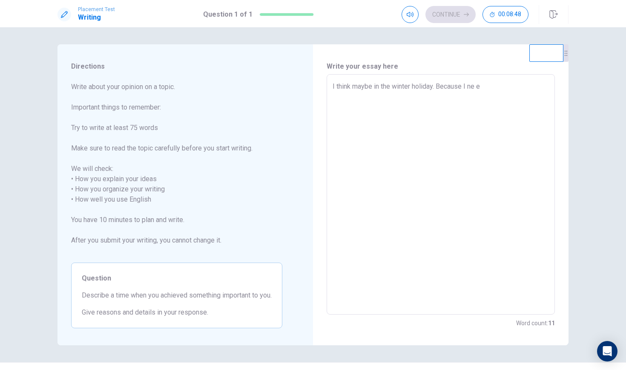
type textarea "I think maybe in the winter holiday. Because I ne"
type textarea "x"
type textarea "I think maybe in the winter holiday. Because I n"
type textarea "x"
type textarea "I think maybe in the winter holiday. Because I"
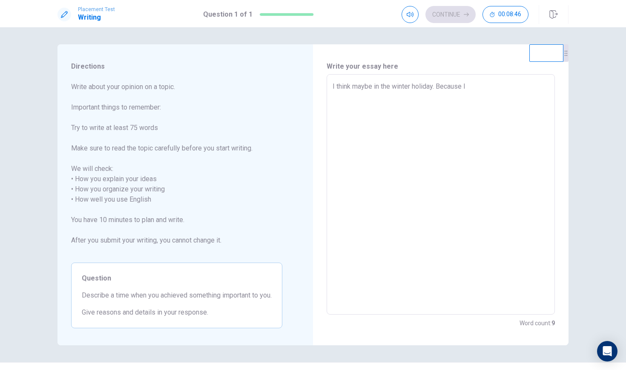
type textarea "x"
type textarea "I think maybe in the winter holiday. Because I n"
type textarea "x"
type textarea "I think maybe in the winter holiday. Because I ne"
type textarea "x"
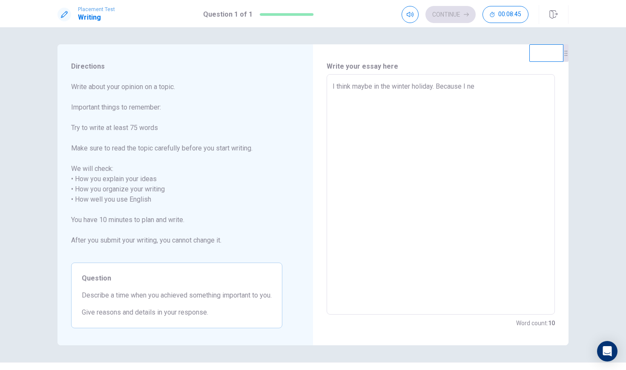
type textarea "I think maybe in the winter holiday. Because I nee"
type textarea "x"
type textarea "I think maybe in the winter holiday. Because I need"
type textarea "x"
type textarea "I think maybe in the winter holiday. Because I need"
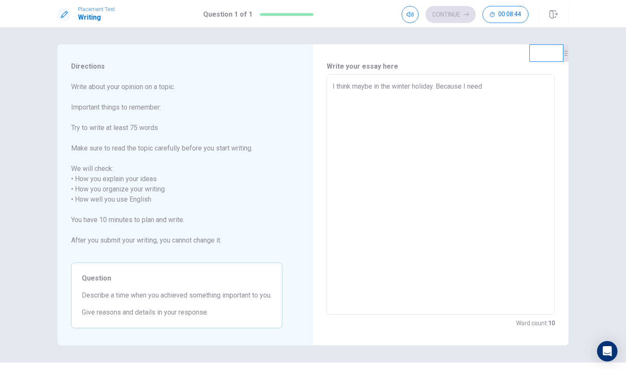
type textarea "x"
type textarea "I think maybe in the winter holiday. Because I need t"
type textarea "x"
type textarea "I think maybe in the winter holiday. Because I need to"
type textarea "x"
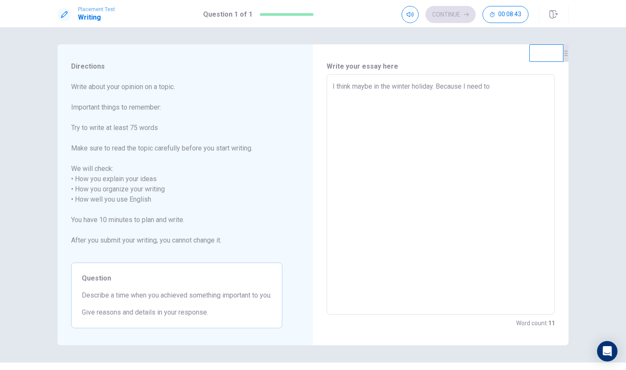
type textarea "I think maybe in the winter holiday. Because I need to"
type textarea "x"
type textarea "I think maybe in the winter holiday. Because I need to i"
type textarea "x"
type textarea "I think maybe in the winter holiday. Because I need to im"
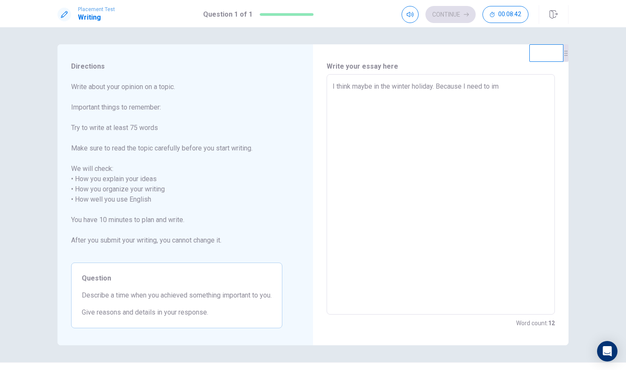
type textarea "x"
type textarea "I think maybe in the winter holiday. Because I need to imp"
type textarea "x"
type textarea "I think maybe in the winter holiday. Because I need to impr"
type textarea "x"
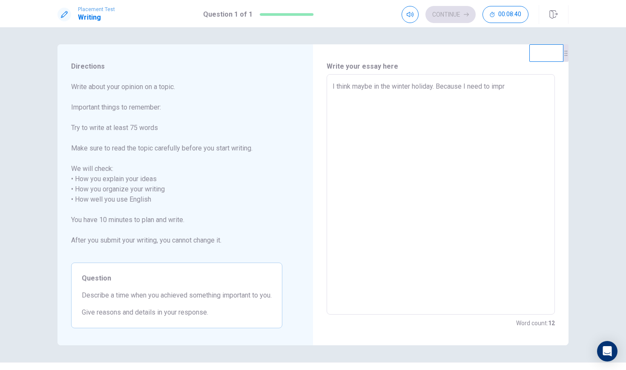
type textarea "I think maybe in the winter holiday. Because I need to impro"
type textarea "x"
type textarea "I think maybe in the winter holiday. Because I need to improv"
type textarea "x"
type textarea "I think maybe in the winter holiday. Because I need to improve"
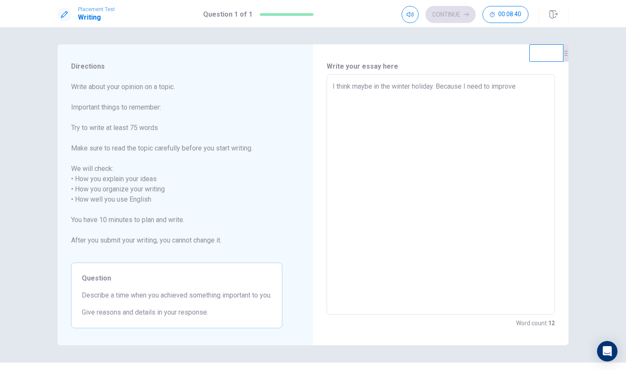
type textarea "x"
type textarea "I think maybe in the winter holiday. Because I need to improve"
type textarea "x"
type textarea "I think maybe in the winter holiday. Because I need to improve m"
type textarea "x"
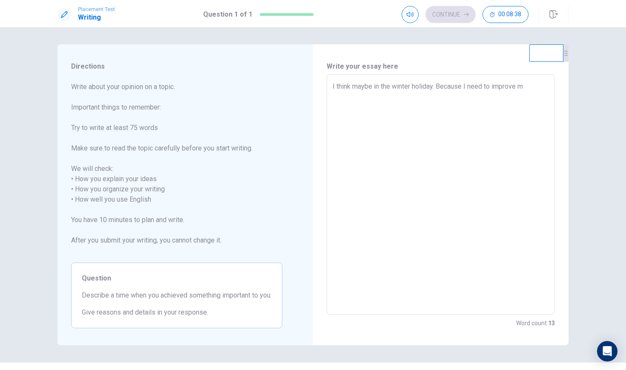
type textarea "I think maybe in the winter holiday. Because I need to improve my"
type textarea "x"
type textarea "I think maybe in the winter holiday. Because I need to improve my"
type textarea "x"
type textarea "I think maybe in the winter holiday. Because I need to improve my b"
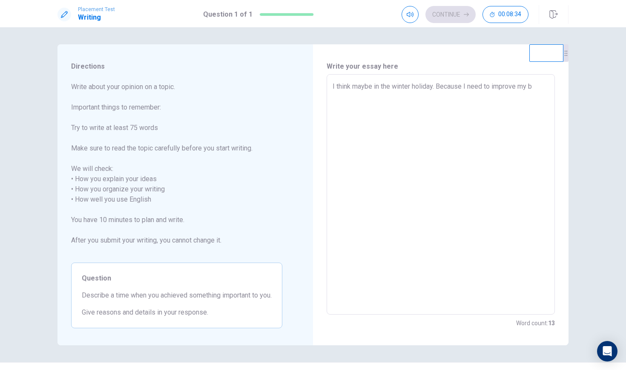
type textarea "x"
type textarea "I think maybe in the winter holiday. Because I need to improve my ba"
type textarea "x"
type textarea "I think maybe in the winter holiday. Because I need to improve my bac"
type textarea "x"
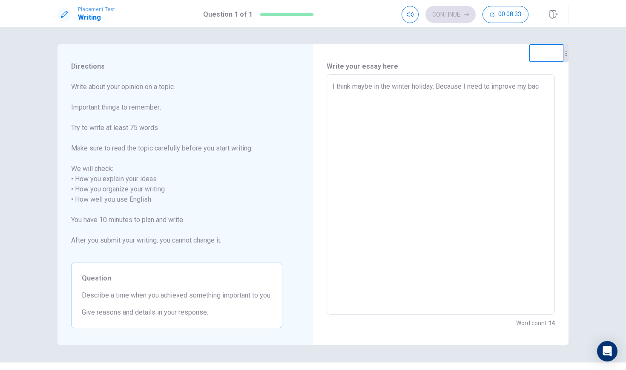
type textarea "I think maybe in the winter holiday. Because I need to improve my back"
type textarea "x"
type textarea "I think maybe in the winter holiday. Because I need to improve my backg"
type textarea "x"
type textarea "I think maybe in the winter holiday. Because I need to improve my backgr"
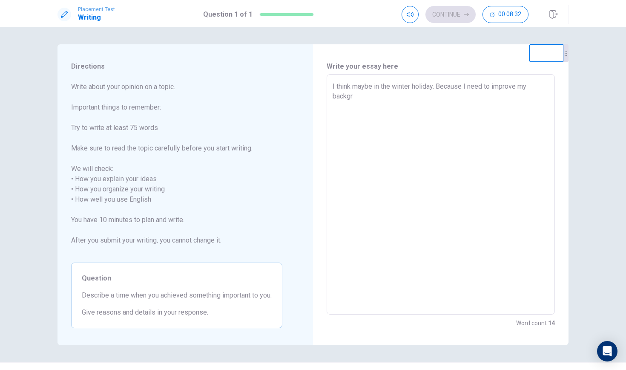
type textarea "x"
type textarea "I think maybe in the winter holiday. Because I need to improve my backgro"
type textarea "x"
type textarea "I think maybe in the winter holiday. Because I need to improve my backgrou"
type textarea "x"
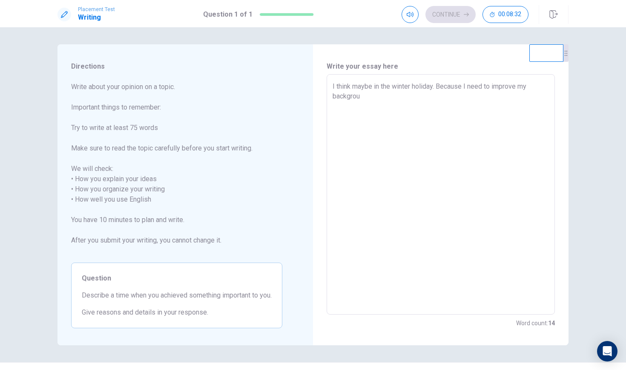
type textarea "I think maybe in the winter holiday. Because I need to improve my backgroun"
type textarea "x"
type textarea "I think maybe in the winter holiday. Because I need to improve my background"
type textarea "x"
type textarea "I think maybe in the winter holiday. Because I need to improve my background"
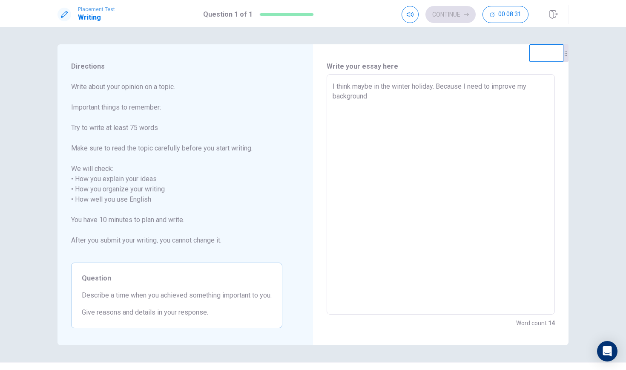
type textarea "x"
type textarea "I think maybe in the winter holiday. Because I need to improve my background i"
type textarea "x"
type textarea "I think maybe in the winter holiday. Because I need to improve my background in"
type textarea "x"
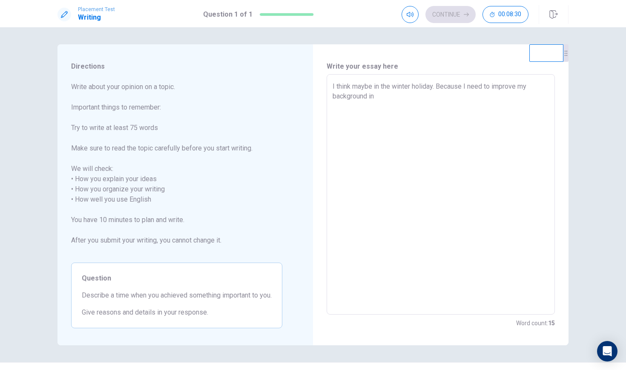
type textarea "I think maybe in the winter holiday. Because I need to improve my background inf"
type textarea "x"
click at [409, 97] on textarea "I think maybe in the winter holiday. Because I need to improve my background in…" at bounding box center [441, 194] width 216 height 226
click at [411, 97] on textarea "I think maybe in the winter holiday. Because I need to improve my background in…" at bounding box center [441, 194] width 216 height 226
click at [521, 94] on textarea "I think maybe in the winter holiday. Because I need to improve my background in…" at bounding box center [441, 194] width 216 height 226
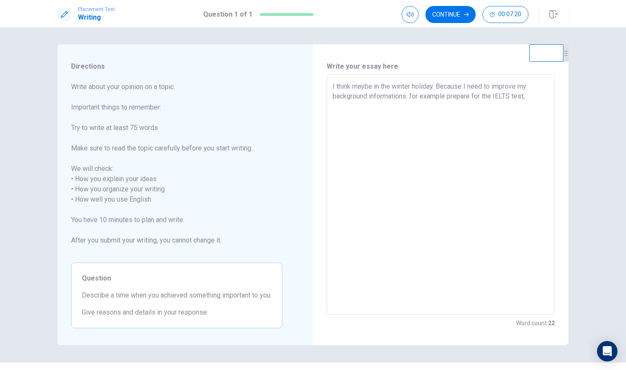
click at [374, 86] on textarea "I think maybe in the winter holiday. Because I need to improve my background in…" at bounding box center [441, 194] width 216 height 226
click at [439, 85] on textarea "I think maybe in the winter holiday. Because I need to improve my background in…" at bounding box center [441, 194] width 216 height 226
click at [442, 86] on textarea "I think maybe in the winter holiday,Because I need to improve my background inf…" at bounding box center [441, 194] width 216 height 226
click at [532, 99] on textarea "I think maybe in the winter holiday,because I need to improve my background inf…" at bounding box center [441, 194] width 216 height 226
click at [414, 96] on textarea "I think maybe in the winter holiday,because I need to improve my background inf…" at bounding box center [441, 194] width 216 height 226
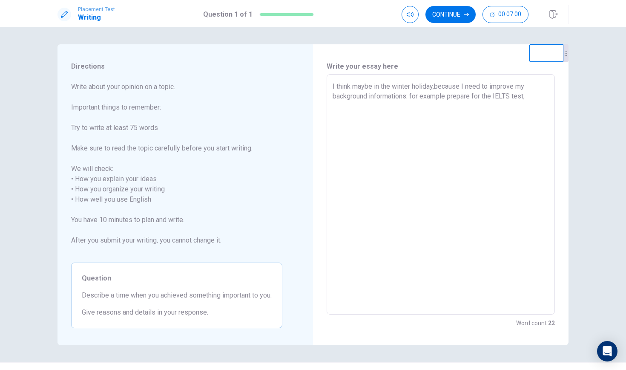
click at [414, 96] on textarea "I think maybe in the winter holiday,because I need to improve my background inf…" at bounding box center [441, 194] width 216 height 226
click at [411, 95] on textarea "I think maybe in the winter holiday,because I need to improve my background inf…" at bounding box center [441, 194] width 216 height 226
click at [533, 98] on textarea "I think maybe in the winter holiday,because I need to improve my background inf…" at bounding box center [441, 194] width 216 height 226
click at [477, 115] on textarea "I think maybe in the winter holiday,because I need to improve my background inf…" at bounding box center [441, 194] width 216 height 226
click at [474, 115] on textarea "I think maybe in the winter holiday,because I need to improve my background inf…" at bounding box center [441, 194] width 216 height 226
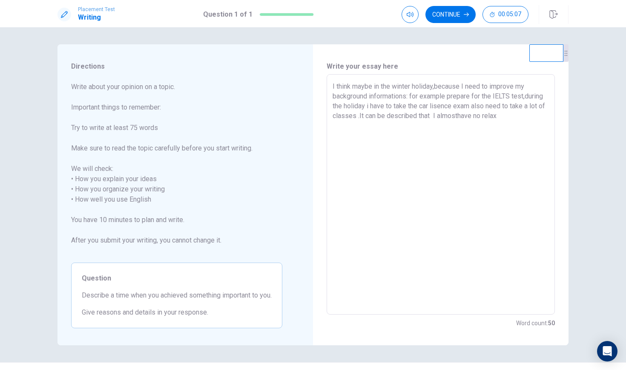
click at [512, 115] on textarea "I think maybe in the winter holiday,because I need to improve my background inf…" at bounding box center [441, 194] width 216 height 226
click at [515, 115] on textarea "I think maybe in the winter holiday,because I need to improve my background inf…" at bounding box center [441, 194] width 216 height 226
click at [370, 130] on textarea "I think maybe in the winter holiday,because I need to improve my background inf…" at bounding box center [441, 194] width 216 height 226
click at [391, 145] on textarea "I think maybe in the winter holiday,because I need to improve my background inf…" at bounding box center [441, 194] width 216 height 226
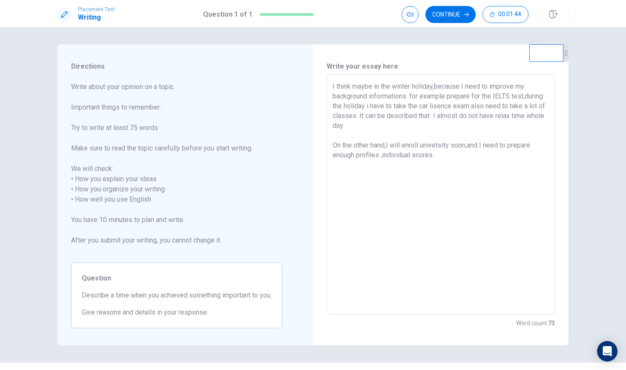
click at [437, 156] on textarea "I think maybe in the winter holiday,because I need to improve my background inf…" at bounding box center [441, 194] width 216 height 226
click at [436, 156] on textarea "I think maybe in the winter holiday,because I need to improve my background inf…" at bounding box center [441, 194] width 216 height 226
click at [467, 154] on textarea "I think maybe in the winter holiday,because I need to improve my background inf…" at bounding box center [441, 194] width 216 height 226
click at [382, 159] on textarea "I think maybe in the winter holiday,because I need to improve my background inf…" at bounding box center [441, 194] width 216 height 226
click at [449, 158] on textarea "I think maybe in the winter holiday,because I need to improve my background inf…" at bounding box center [441, 194] width 216 height 226
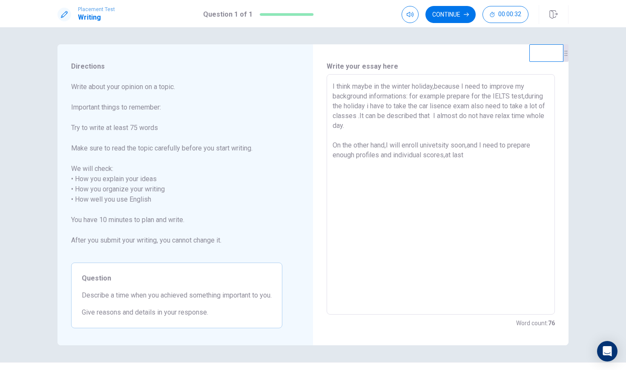
click at [449, 153] on textarea "I think maybe in the winter holiday,because I need to improve my background inf…" at bounding box center [441, 194] width 216 height 226
click at [448, 153] on textarea "I think maybe in the winter holiday,because I need to improve my background inf…" at bounding box center [441, 194] width 216 height 226
click at [474, 153] on textarea "I think maybe in the winter holiday,because I need to improve my background inf…" at bounding box center [441, 194] width 216 height 226
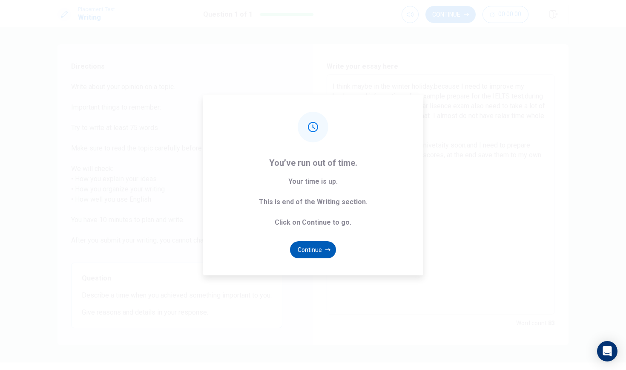
click at [313, 251] on button "Continue" at bounding box center [313, 249] width 46 height 17
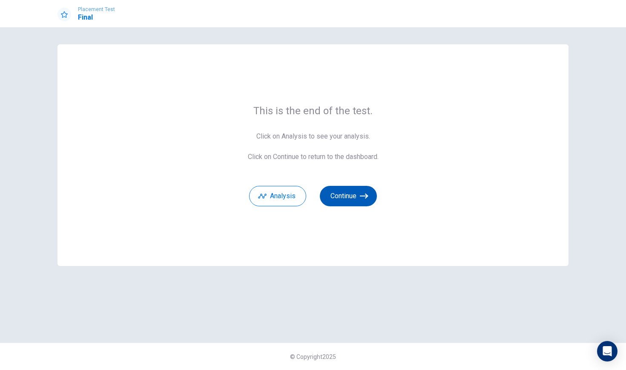
click at [352, 197] on button "Continue" at bounding box center [348, 196] width 57 height 20
